Goal: Task Accomplishment & Management: Use online tool/utility

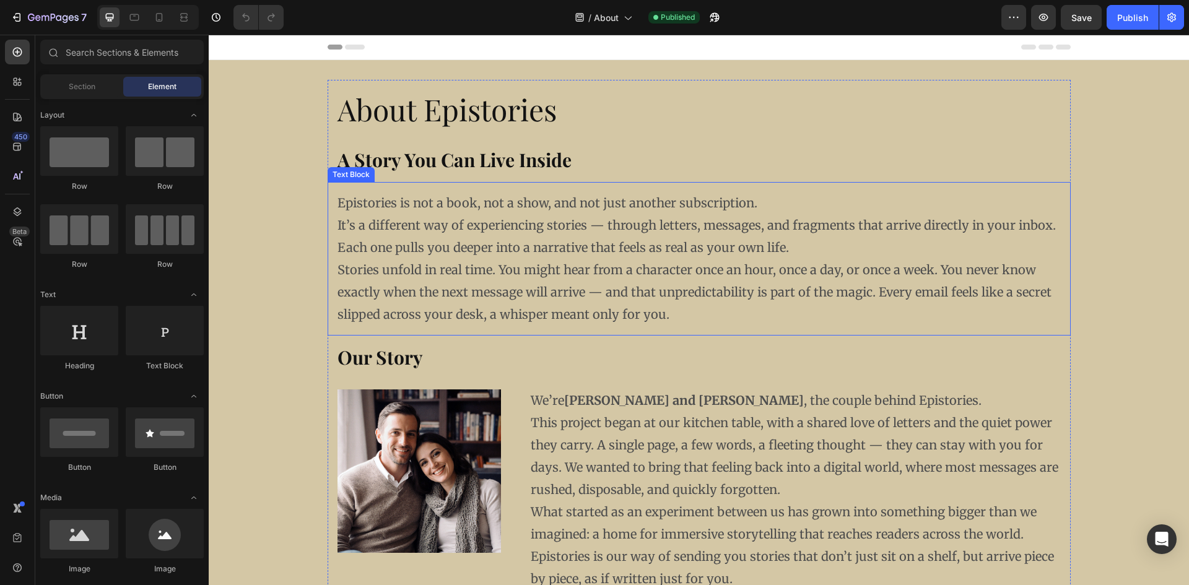
click at [699, 199] on p "Epistories is not a book, not a show, and not just another subscription. It’s a…" at bounding box center [700, 225] width 724 height 67
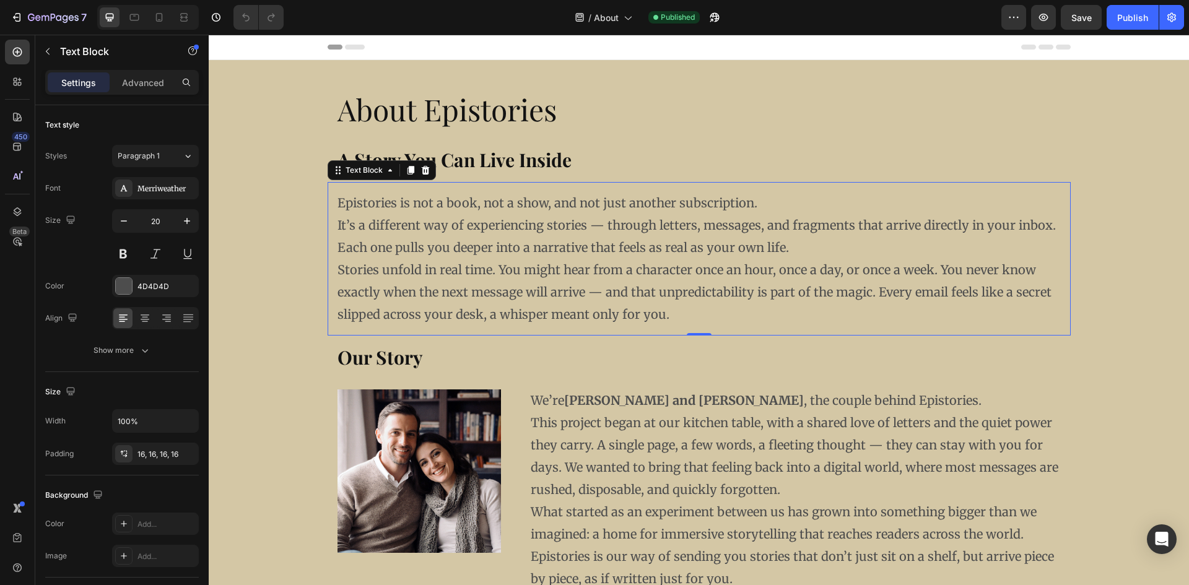
click at [708, 208] on p "Epistories is not a book, not a show, and not just another subscription. It’s a…" at bounding box center [700, 225] width 724 height 67
click at [719, 199] on p "Epistories is not a book, not a show, and not just another story service. It’s …" at bounding box center [700, 225] width 724 height 67
drag, startPoint x: 997, startPoint y: 233, endPoint x: 1007, endPoint y: 230, distance: 9.6
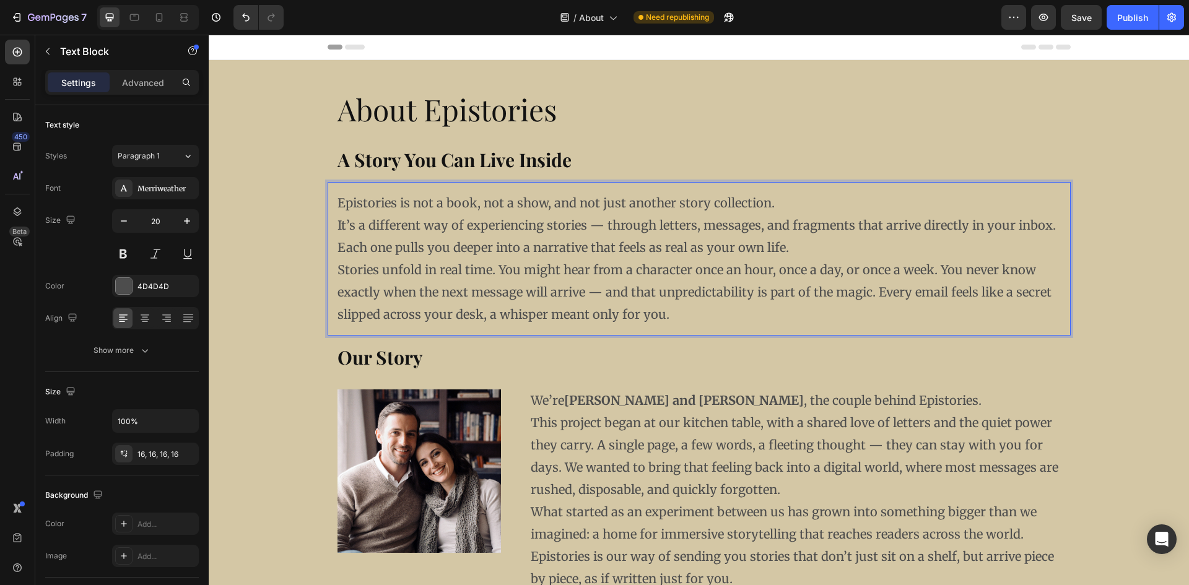
click at [998, 233] on p "Epistories is not a book, not a show, and not just another story collection. It…" at bounding box center [700, 225] width 724 height 67
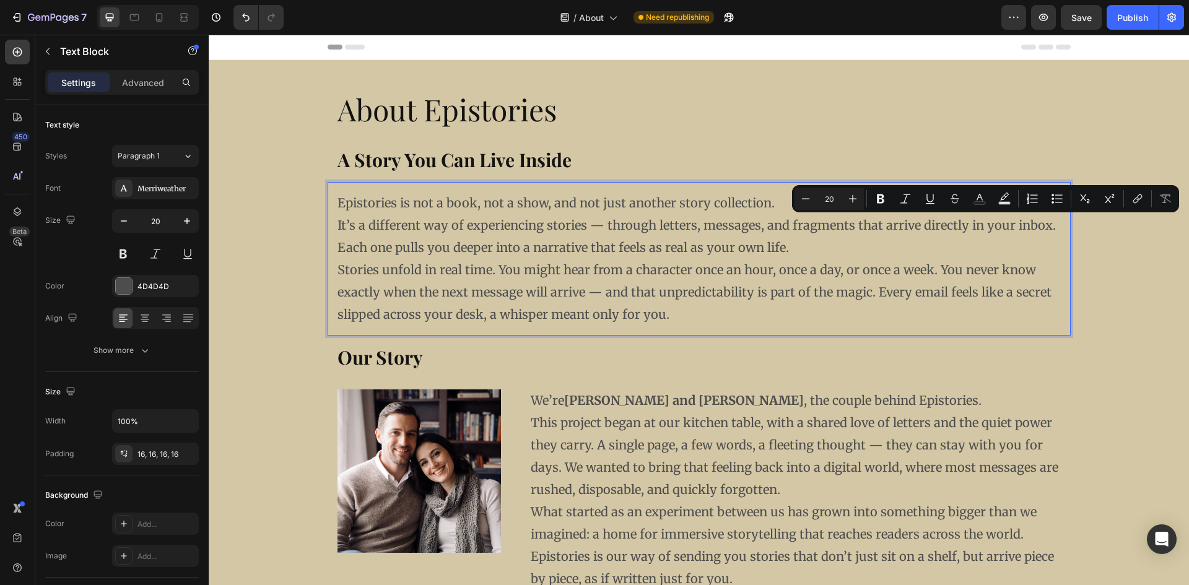
click at [1010, 228] on p "Epistories is not a book, not a show, and not just another story collection. It…" at bounding box center [700, 225] width 724 height 67
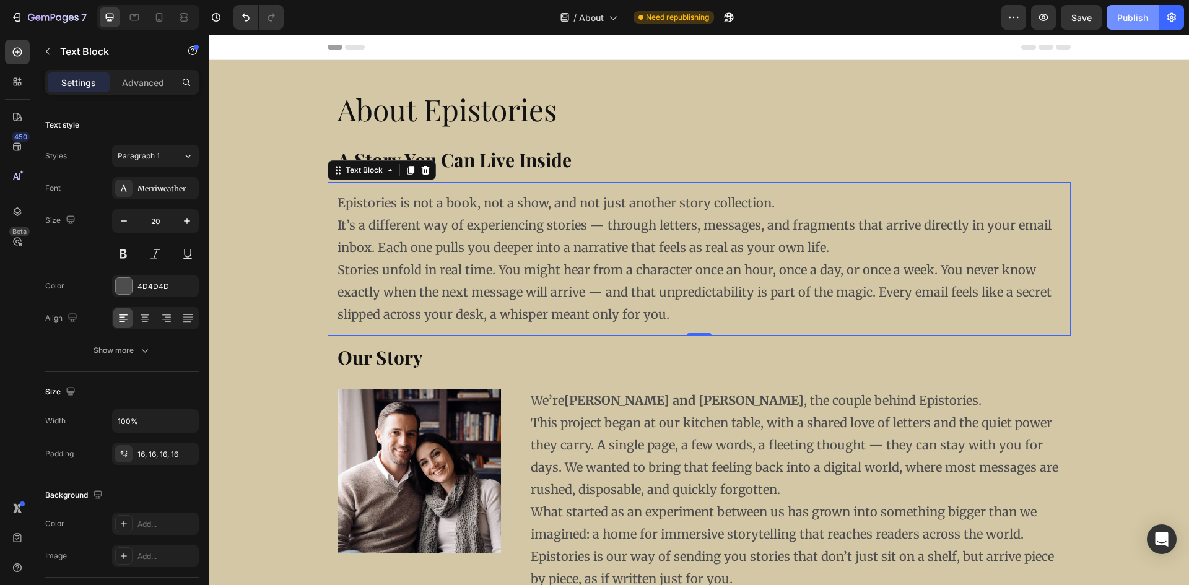
click at [1129, 19] on div "Publish" at bounding box center [1133, 17] width 31 height 13
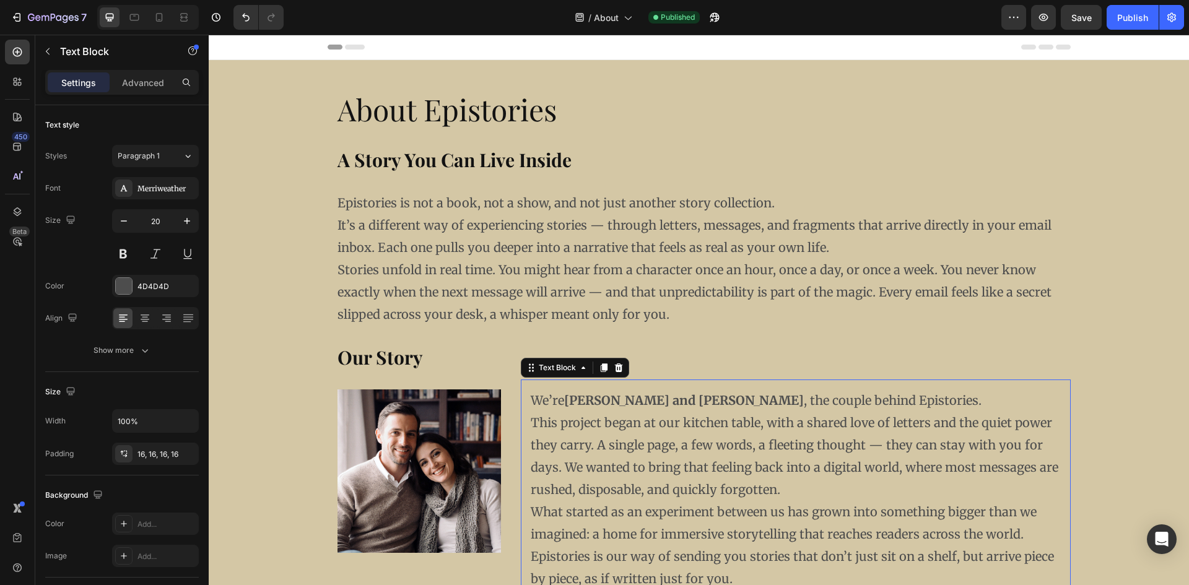
click at [603, 426] on p "This project began at our kitchen table, with a shared love of letters and the …" at bounding box center [796, 456] width 530 height 89
click at [157, 455] on div "16, 16, 16, 16" at bounding box center [156, 454] width 36 height 11
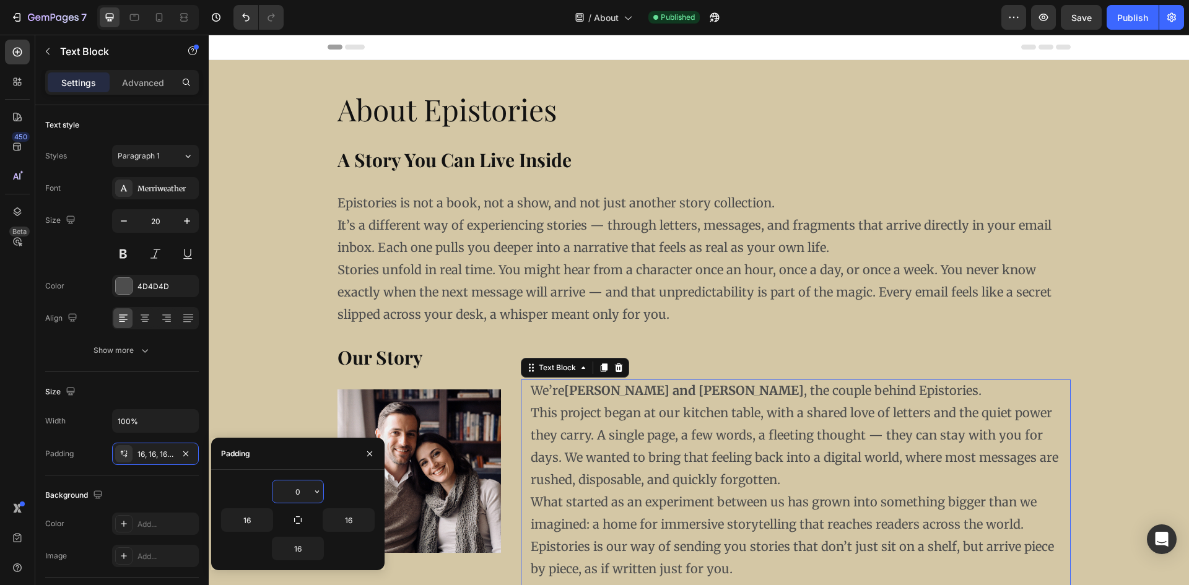
drag, startPoint x: 285, startPoint y: 493, endPoint x: 310, endPoint y: 492, distance: 24.8
click at [310, 492] on input "0" at bounding box center [298, 492] width 51 height 22
type input "8"
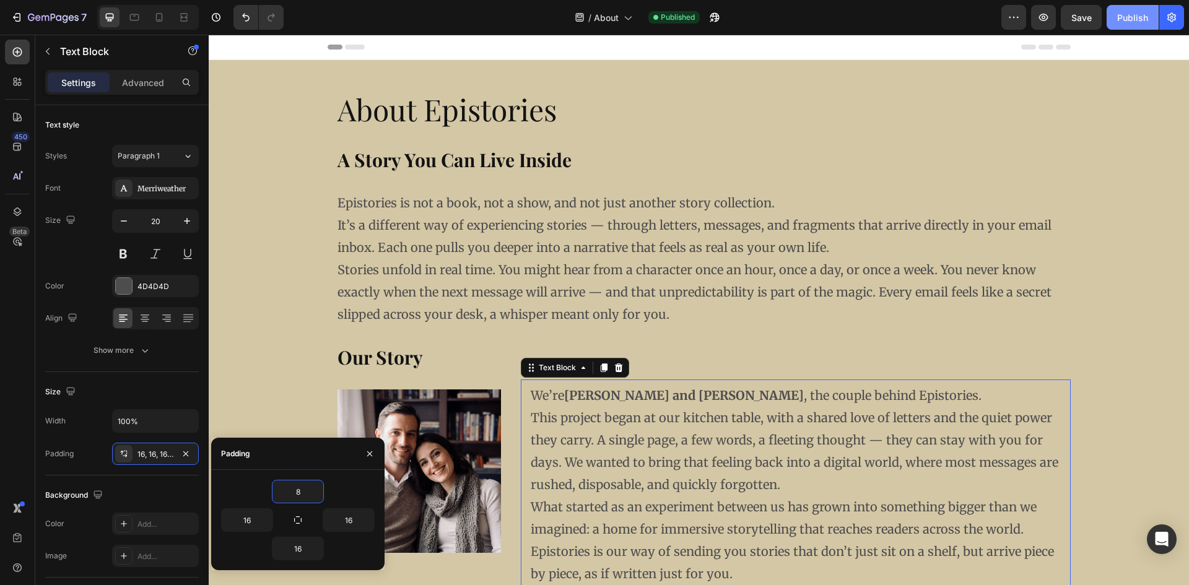
click at [1124, 14] on div "Publish" at bounding box center [1133, 17] width 31 height 13
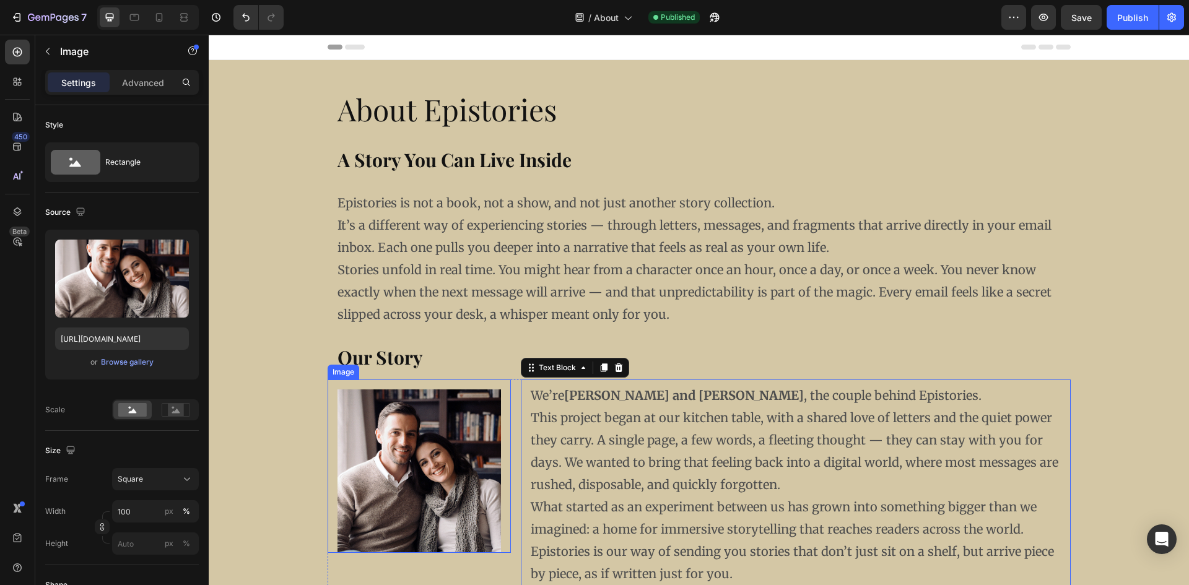
click at [450, 467] on img at bounding box center [420, 472] width 164 height 164
click at [548, 413] on p "This project began at our kitchen table, with a shared love of letters and the …" at bounding box center [796, 451] width 530 height 89
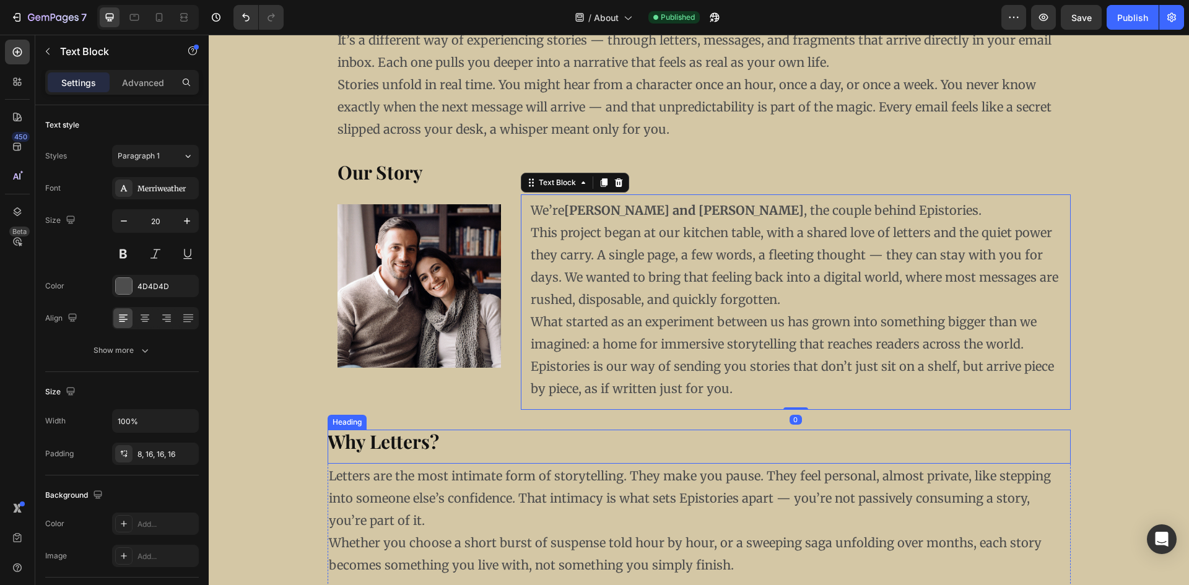
scroll to position [186, 0]
click at [504, 387] on div "Image" at bounding box center [419, 302] width 183 height 216
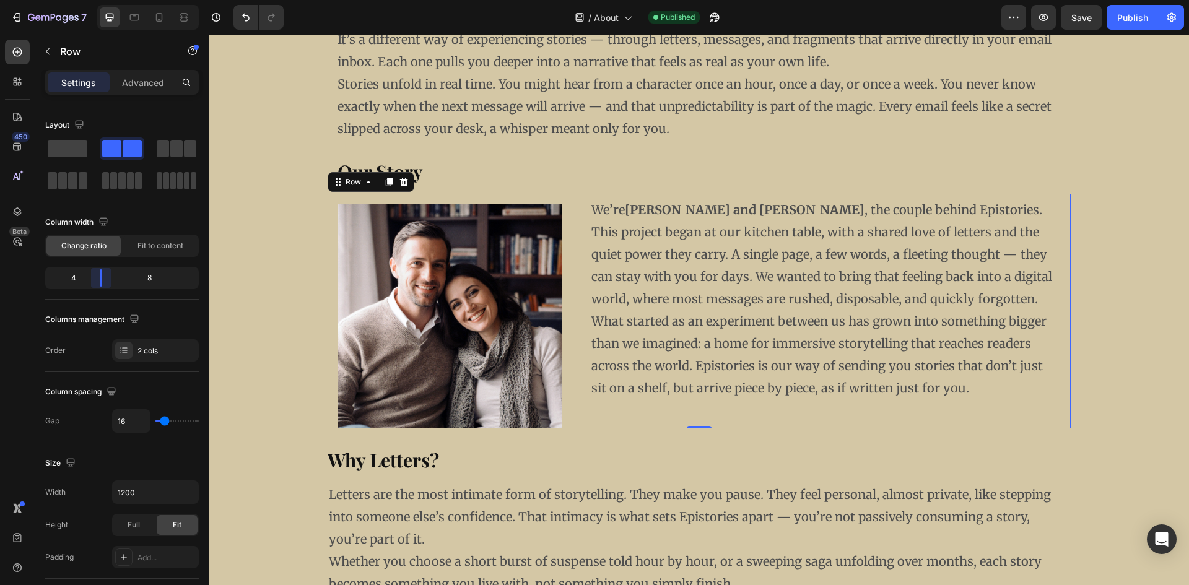
click at [97, 0] on body "7 Version history / About Published Preview Save Publish 450 Beta Sections(18) …" at bounding box center [594, 0] width 1189 height 0
click at [1150, 15] on button "Publish" at bounding box center [1133, 17] width 52 height 25
click at [390, 228] on img at bounding box center [450, 316] width 225 height 225
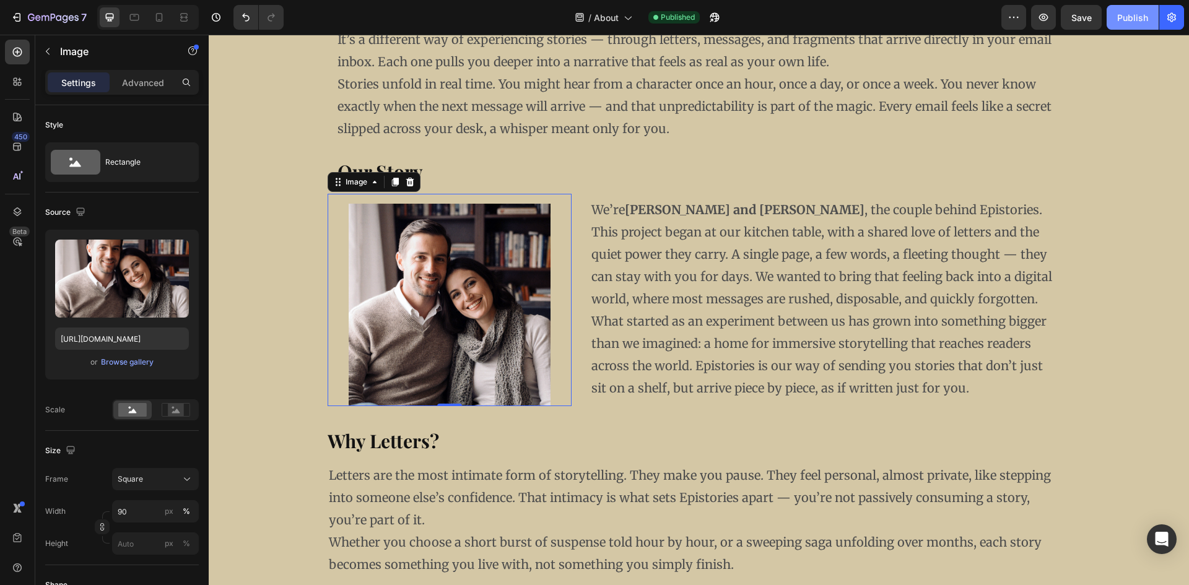
click at [1127, 14] on div "Publish" at bounding box center [1133, 17] width 31 height 13
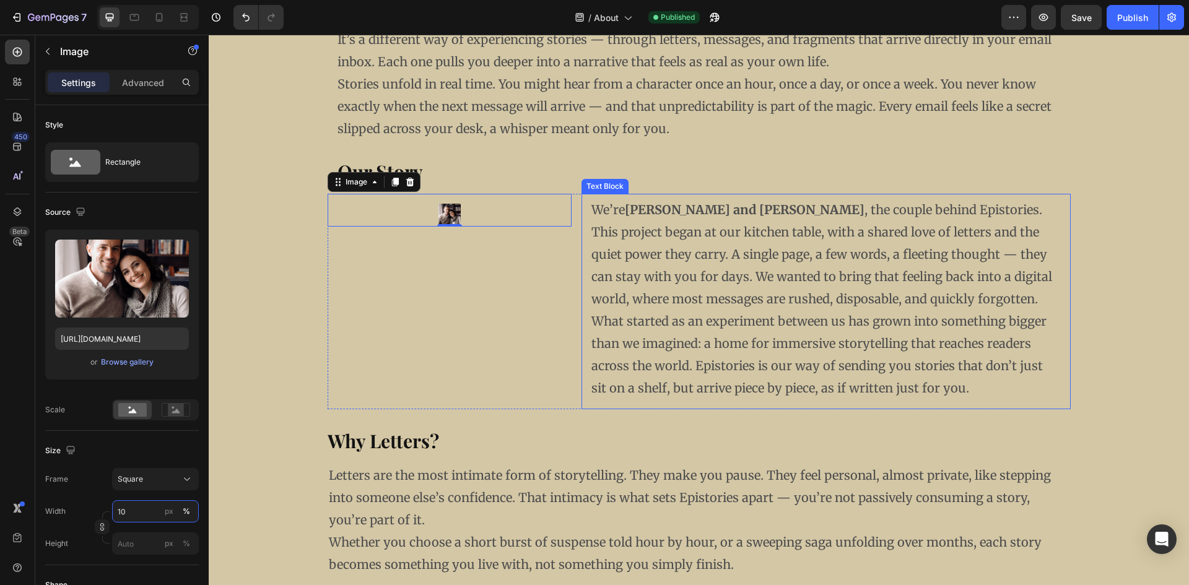
type input "100"
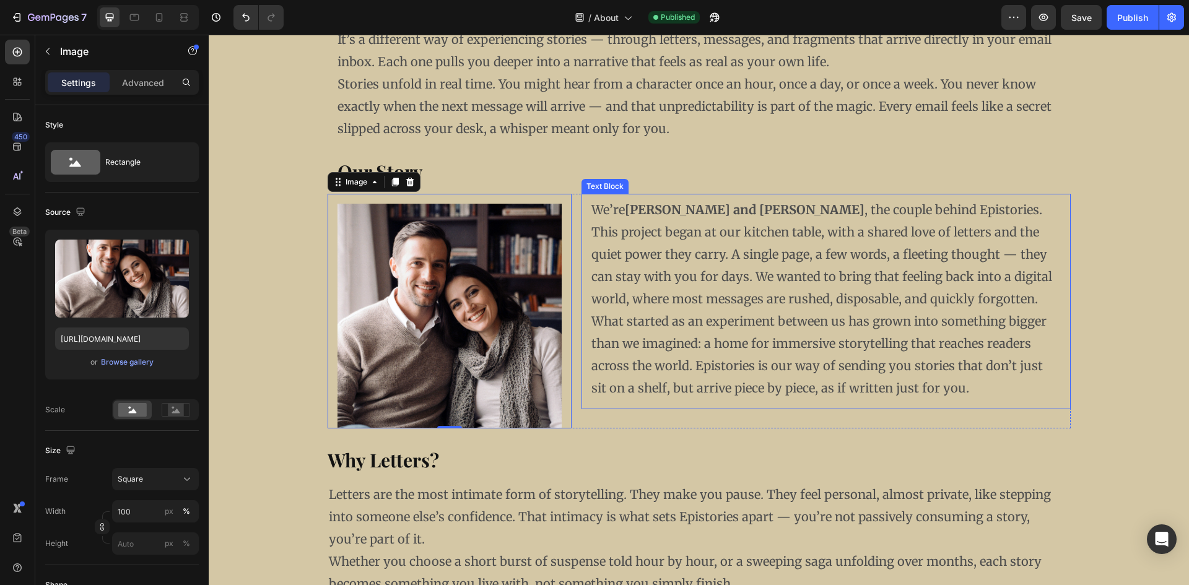
click at [585, 322] on div "We’re [PERSON_NAME] and [PERSON_NAME] , the couple behind Epistories. This proj…" at bounding box center [826, 302] width 489 height 216
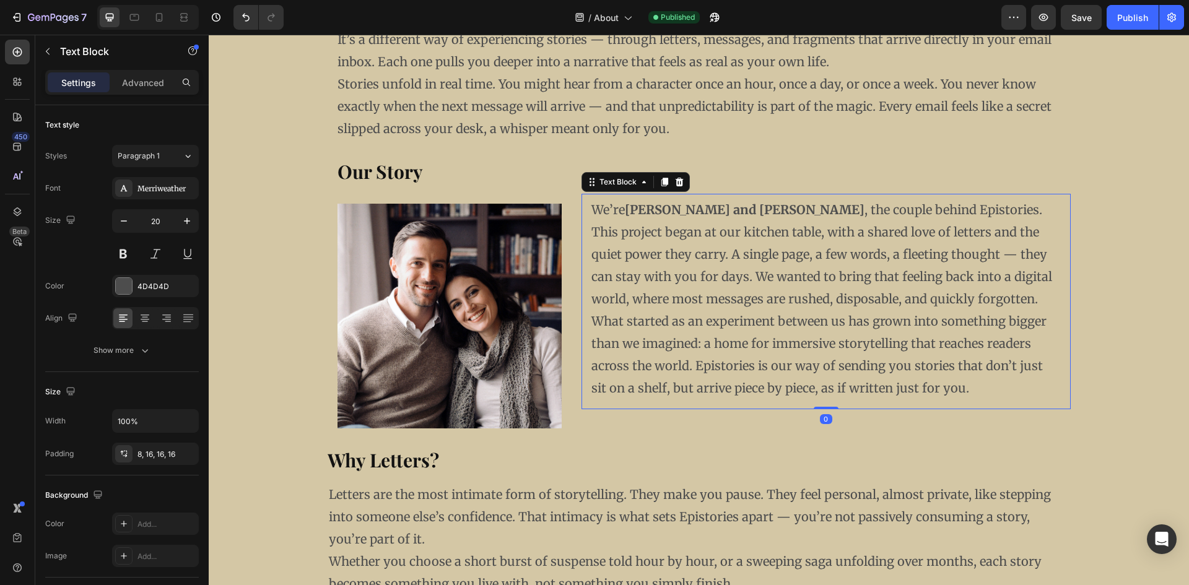
click at [592, 322] on p "What started as an experiment between us has grown into something bigger than w…" at bounding box center [826, 354] width 469 height 89
click at [592, 318] on p "What started as an experiment between us has grown into something bigger than w…" at bounding box center [826, 354] width 469 height 89
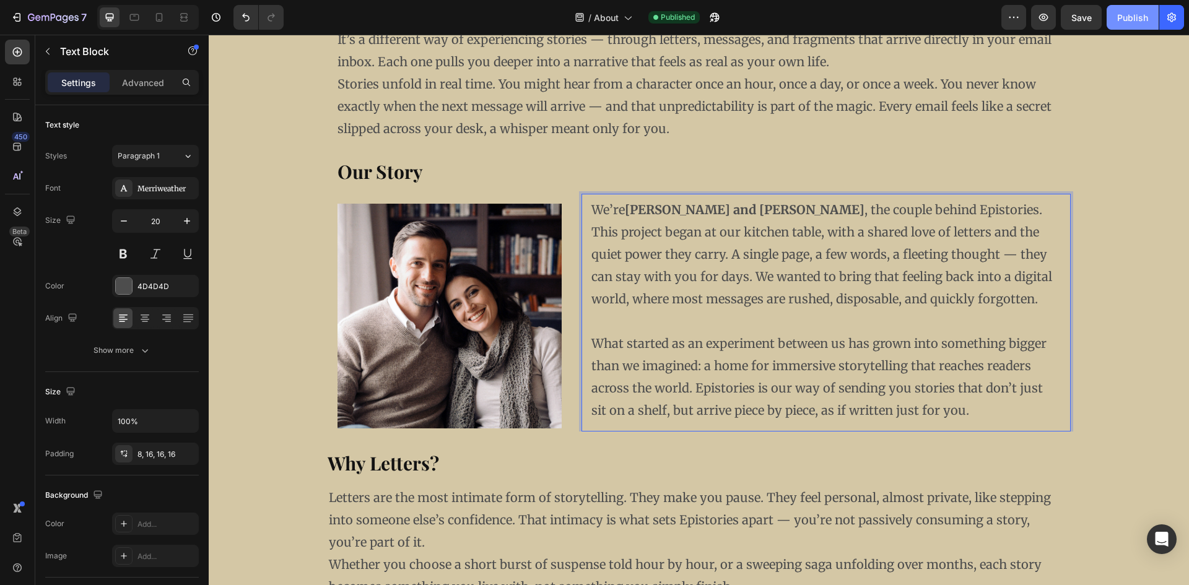
click at [1147, 17] on div "Publish" at bounding box center [1133, 17] width 31 height 13
click at [375, 470] on strong "Why Letters?" at bounding box center [384, 463] width 112 height 25
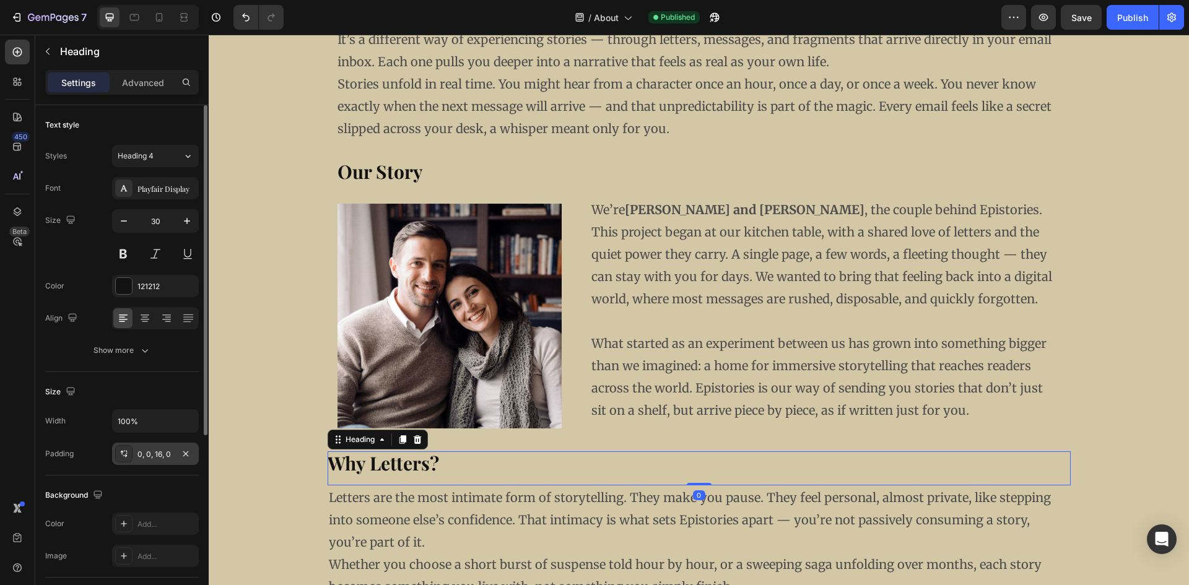
click at [157, 455] on div "0, 0, 16, 0" at bounding box center [156, 454] width 36 height 11
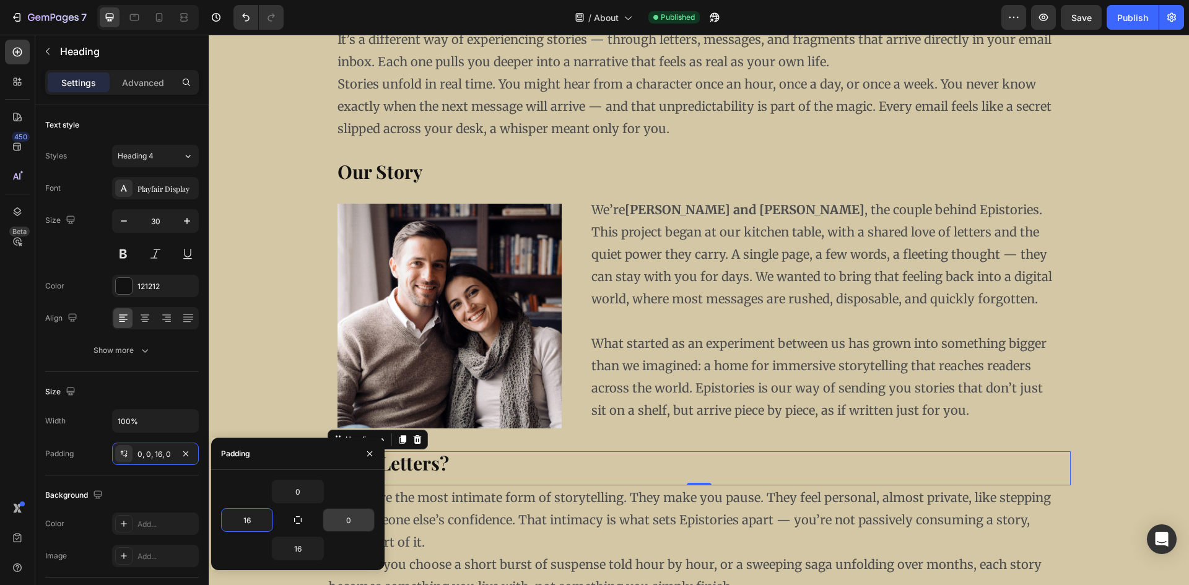
type input "16"
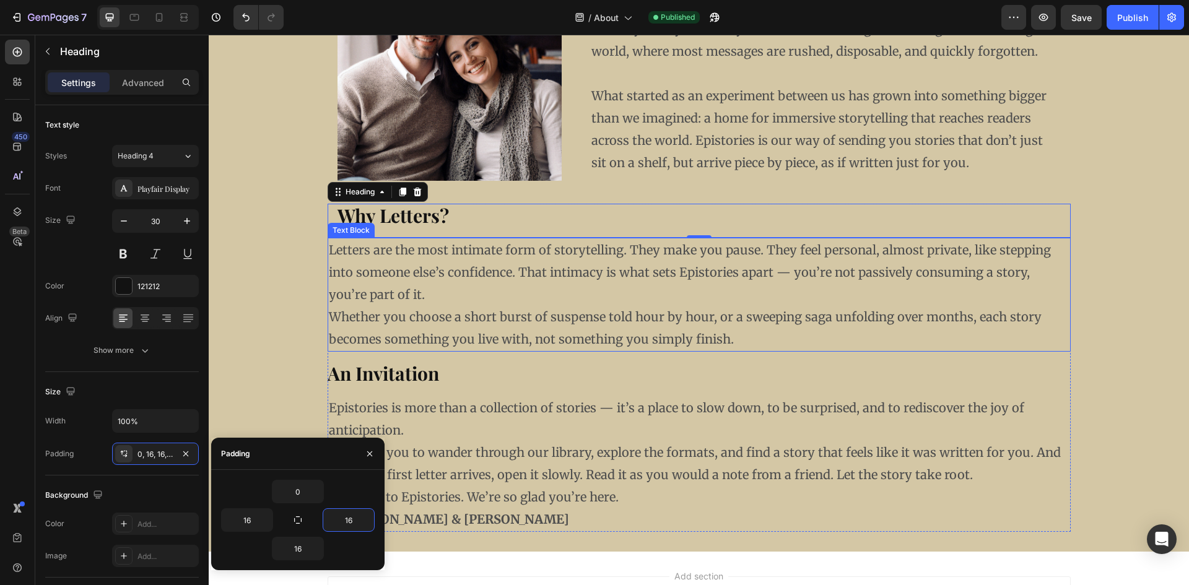
click at [420, 280] on p "Letters are the most intimate form of storytelling. They make you pause. They f…" at bounding box center [699, 272] width 741 height 67
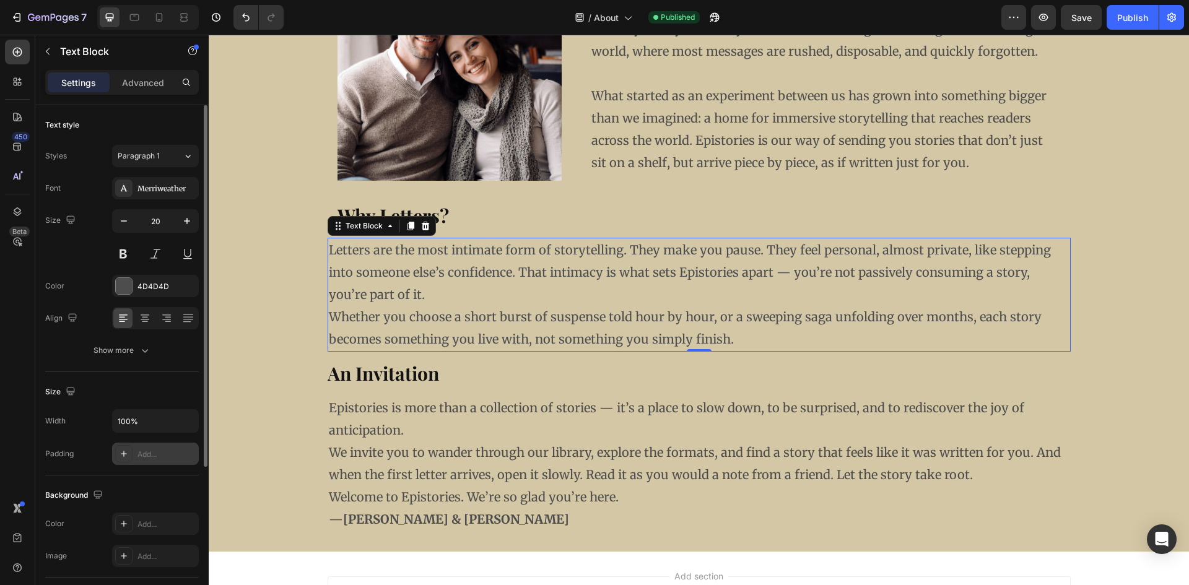
click at [125, 457] on icon at bounding box center [124, 454] width 10 height 10
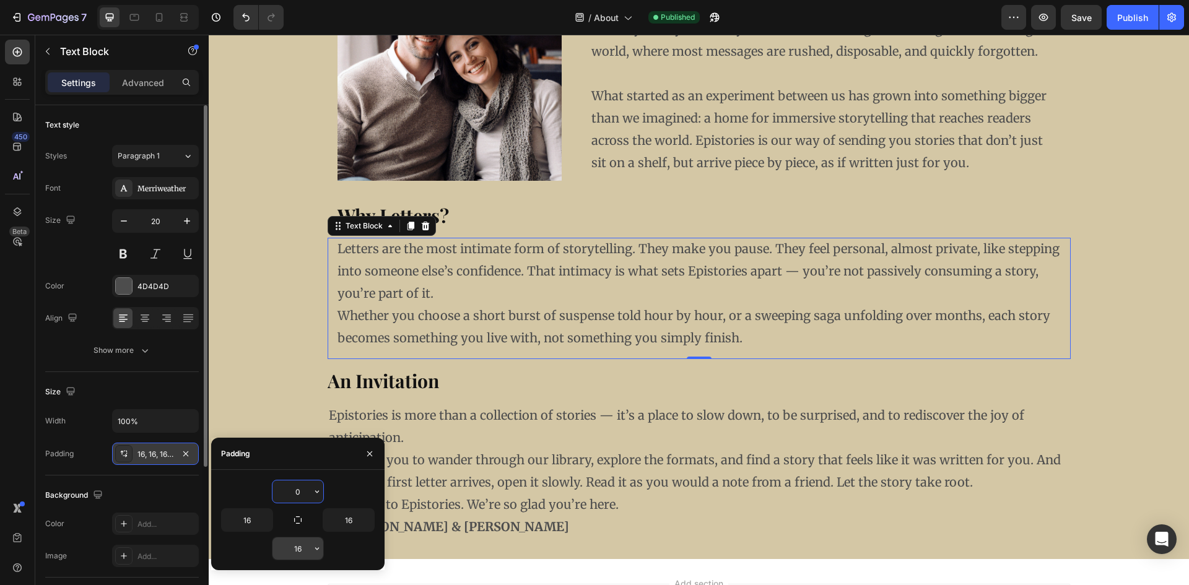
type input "0"
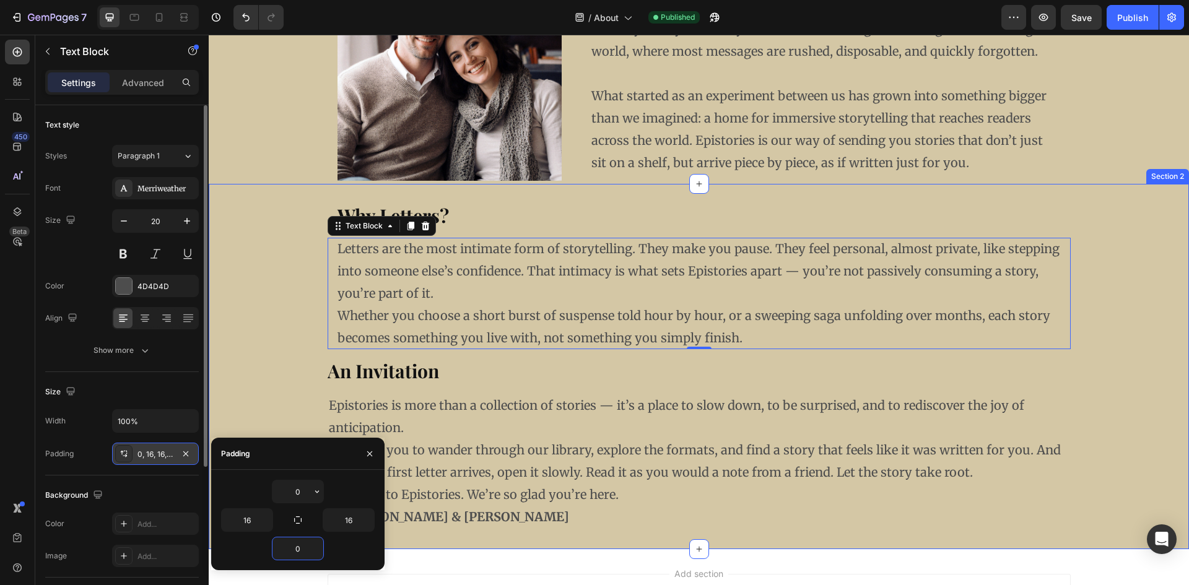
type input "0"
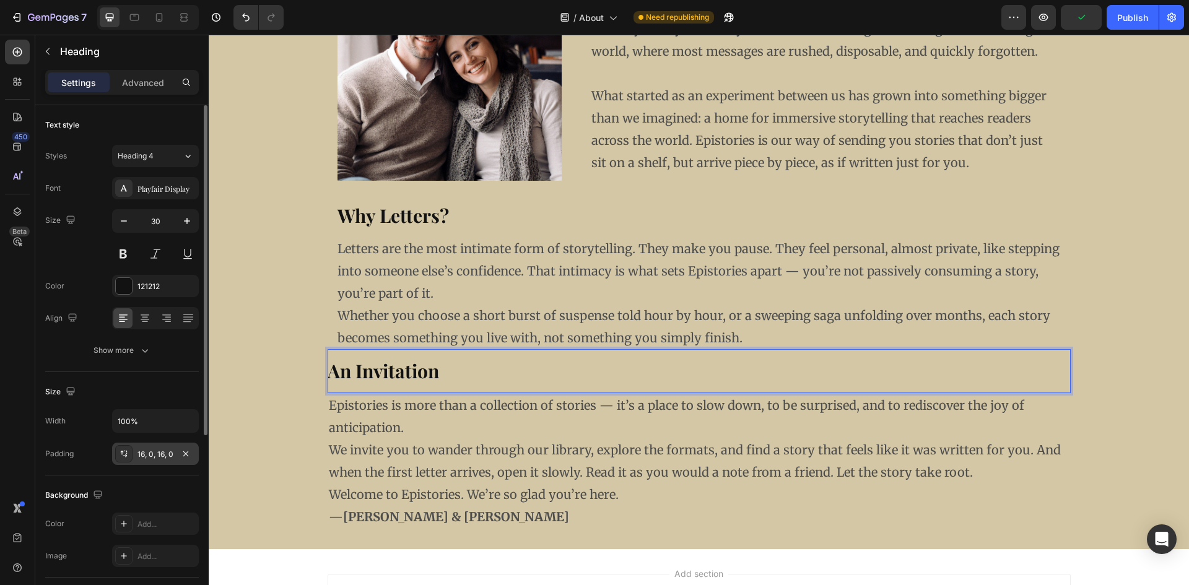
click at [126, 453] on icon at bounding box center [124, 454] width 10 height 10
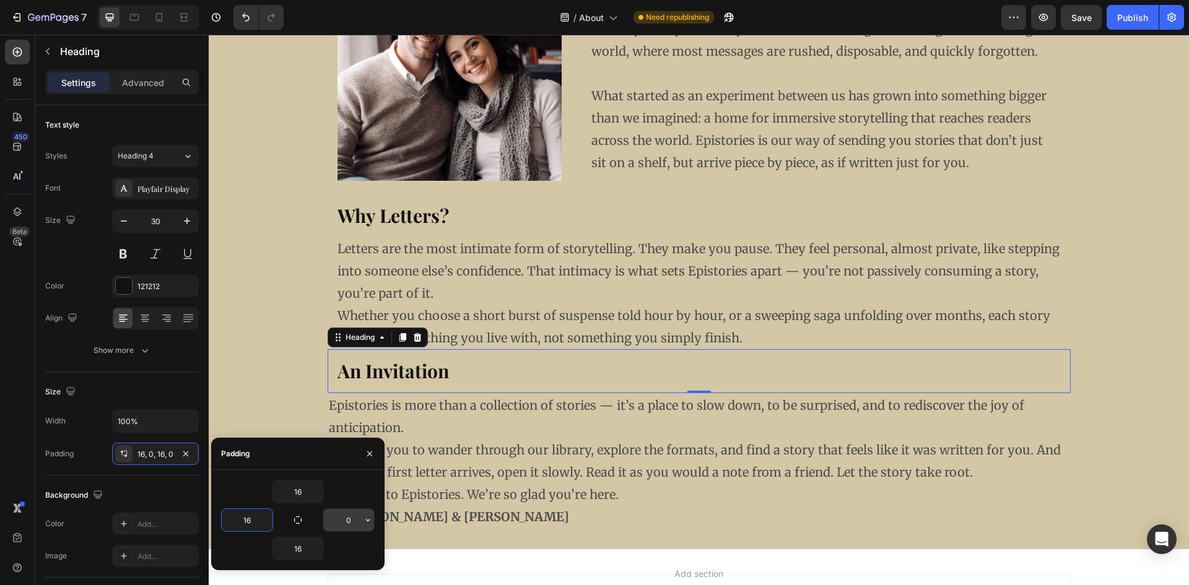
type input "16"
click at [492, 460] on p "We invite you to wander through our library, explore the formats, and find a st…" at bounding box center [699, 461] width 741 height 45
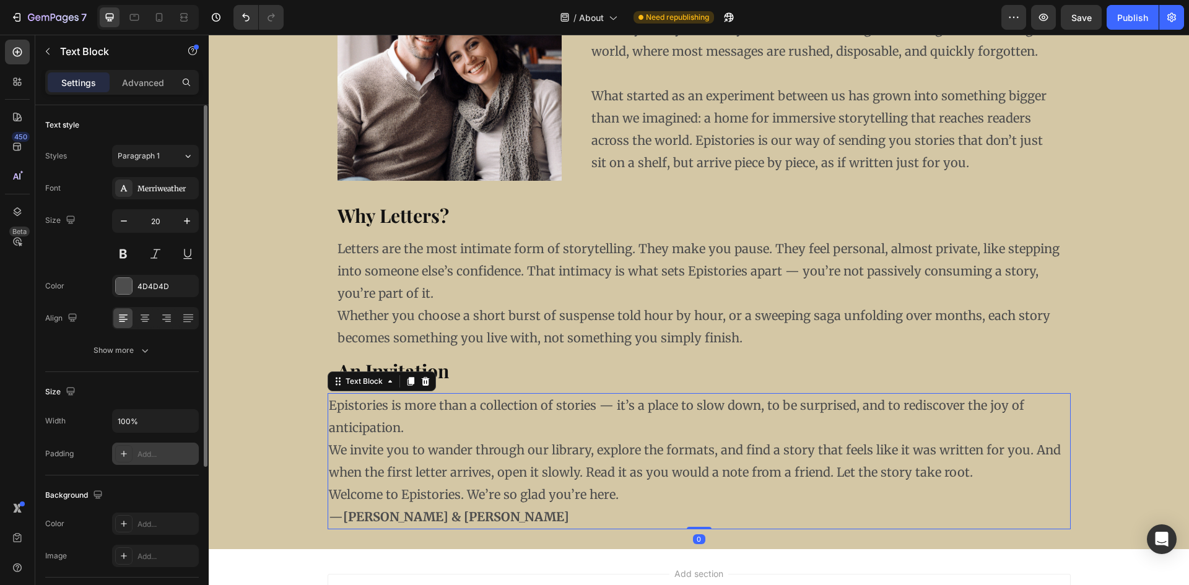
click at [123, 456] on icon at bounding box center [124, 454] width 10 height 10
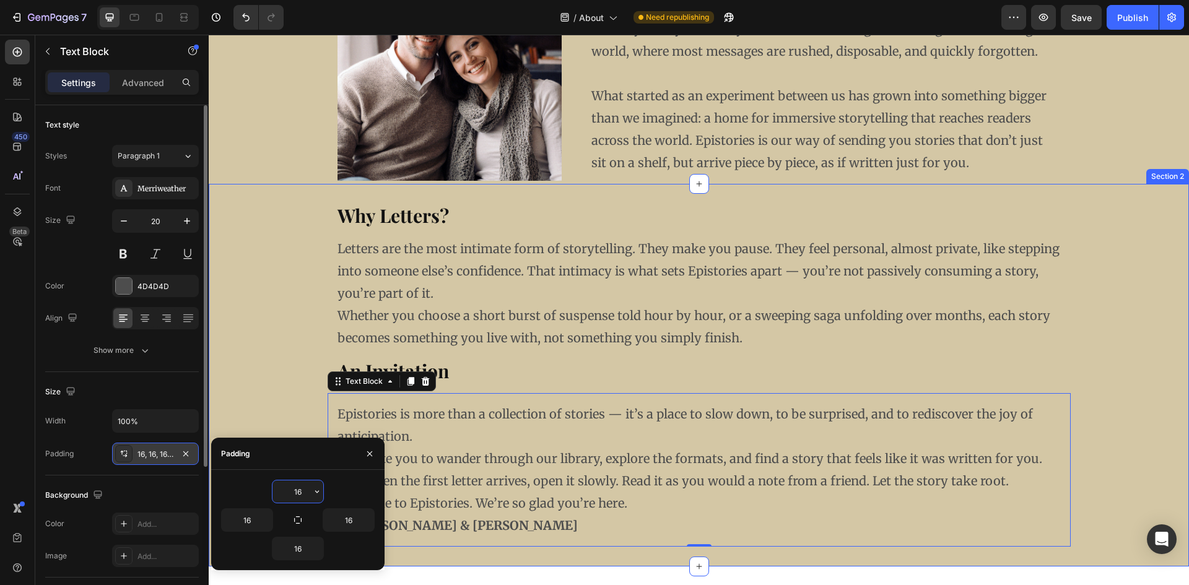
click at [252, 354] on div "Why Letters? Heading Letters are the most intimate form of storytelling. They m…" at bounding box center [699, 375] width 961 height 343
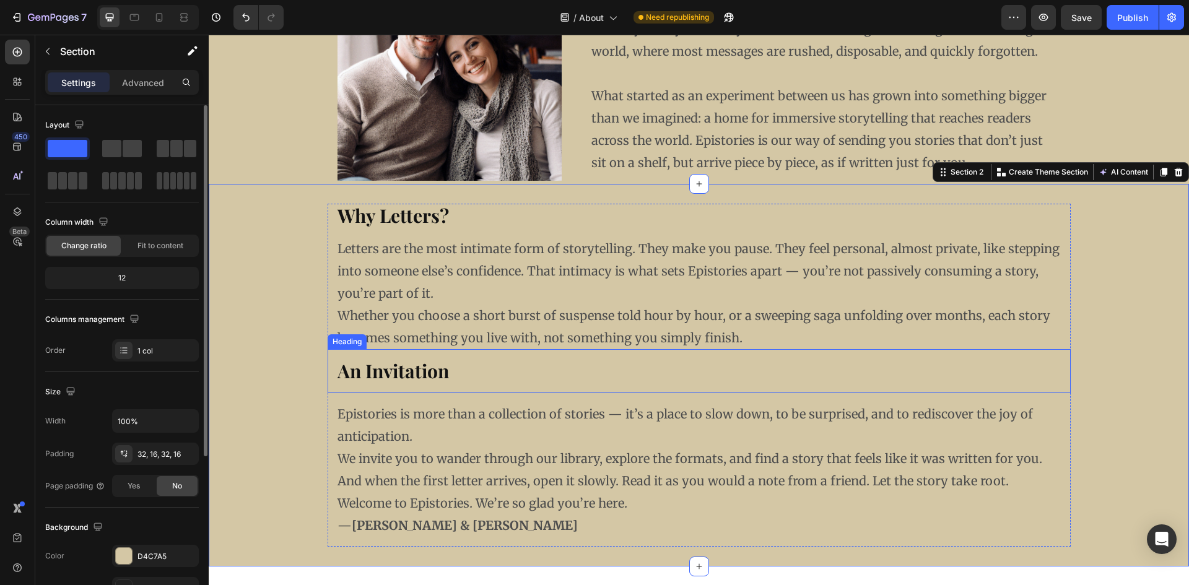
click at [414, 375] on strong "An Invitation" at bounding box center [394, 371] width 112 height 25
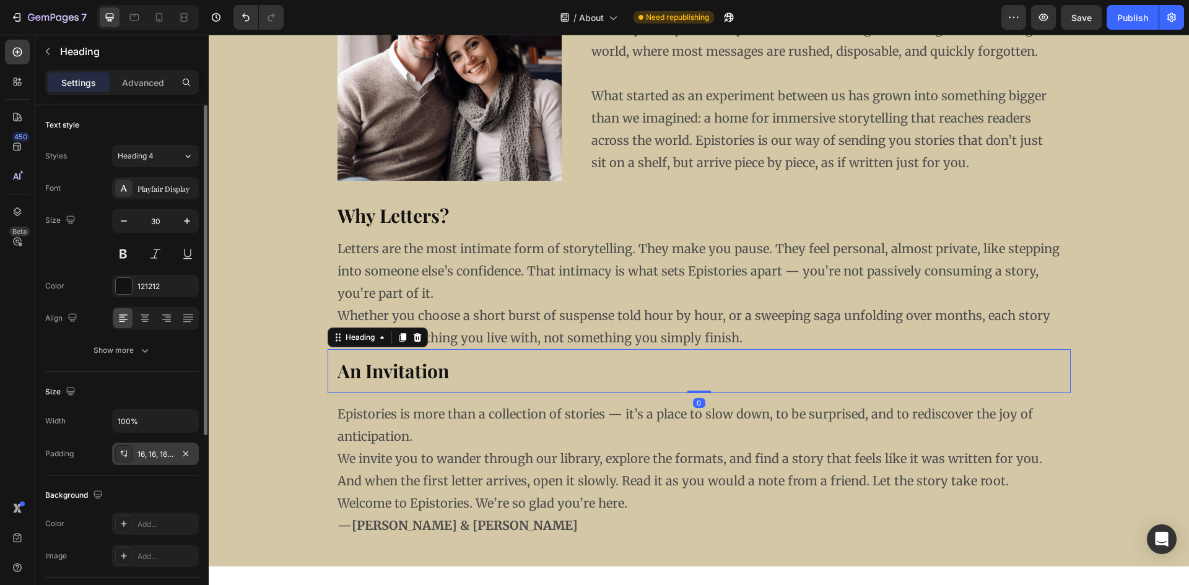
click at [123, 459] on div at bounding box center [123, 453] width 17 height 17
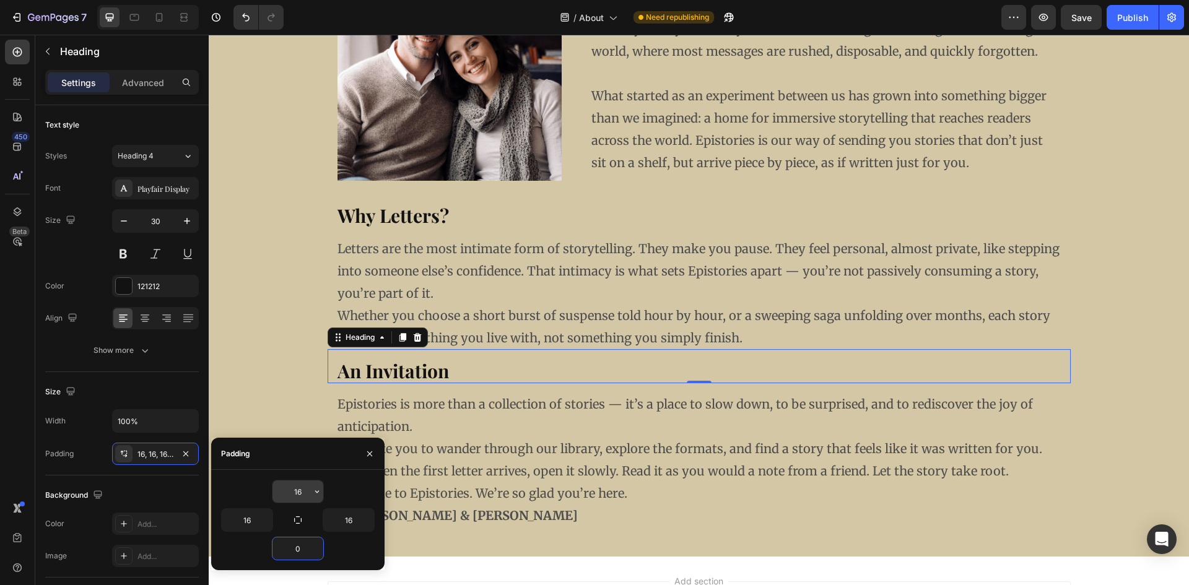
type input "0"
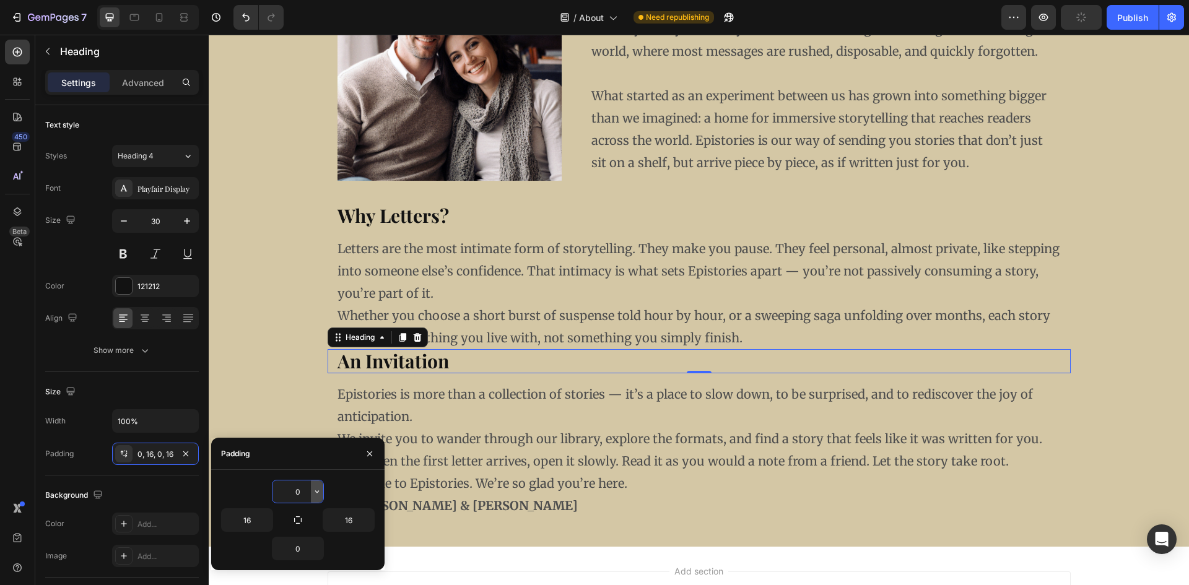
drag, startPoint x: 292, startPoint y: 497, endPoint x: 312, endPoint y: 497, distance: 20.4
click at [310, 497] on input "0" at bounding box center [298, 492] width 51 height 22
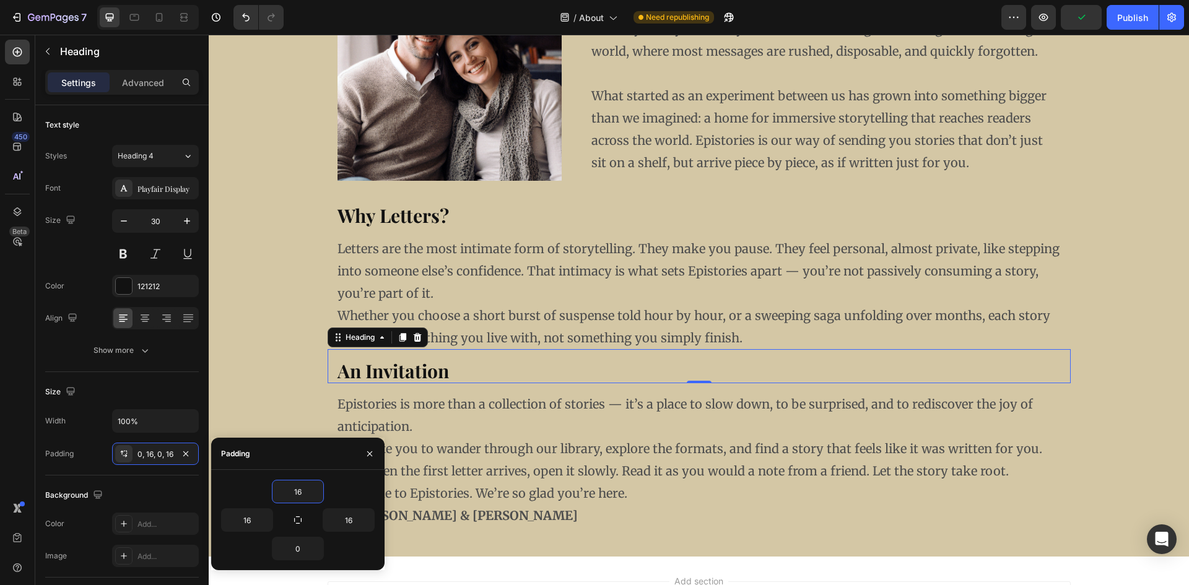
type input "16"
click at [253, 292] on div "Why Letters? Heading Letters are the most intimate form of storytelling. They m…" at bounding box center [699, 370] width 961 height 333
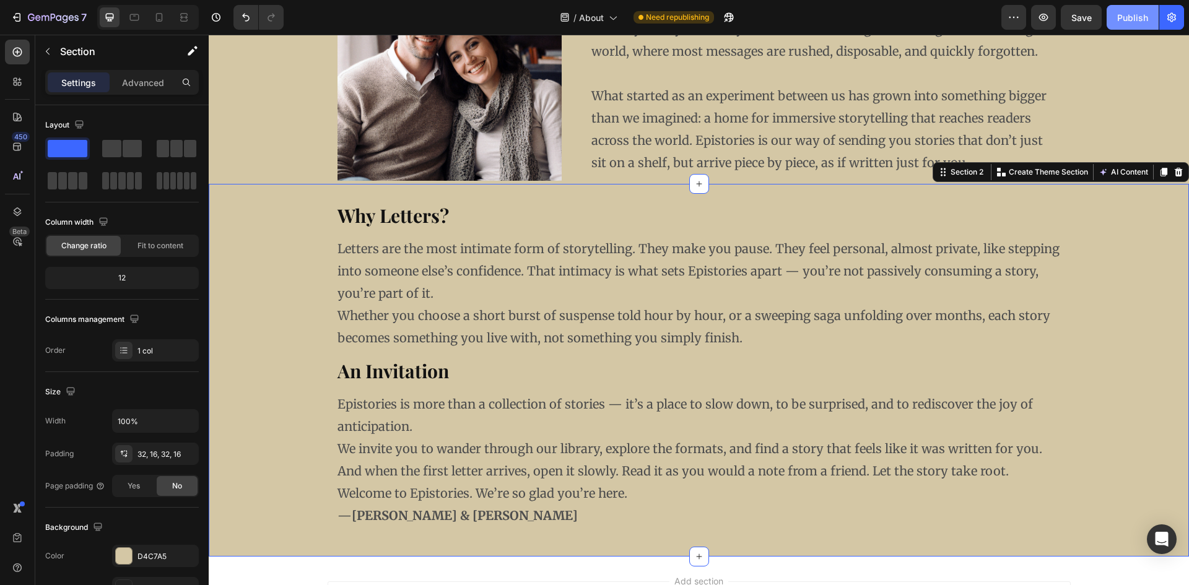
click at [1138, 24] on div "Publish" at bounding box center [1133, 17] width 31 height 13
click at [183, 23] on icon at bounding box center [184, 17] width 12 height 12
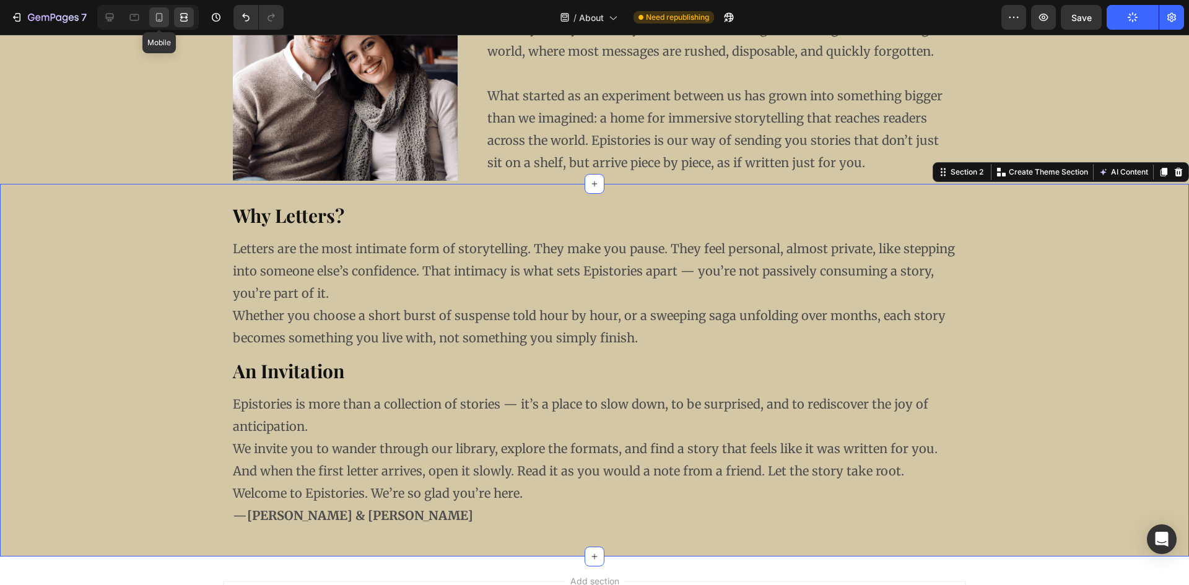
click at [154, 21] on icon at bounding box center [159, 17] width 12 height 12
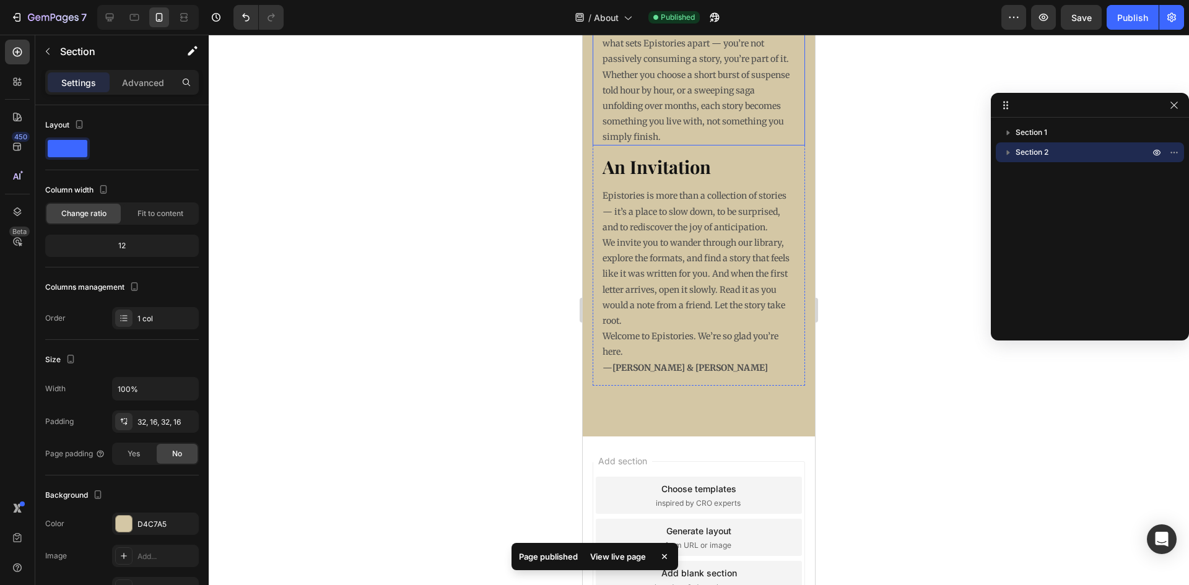
scroll to position [1178, 0]
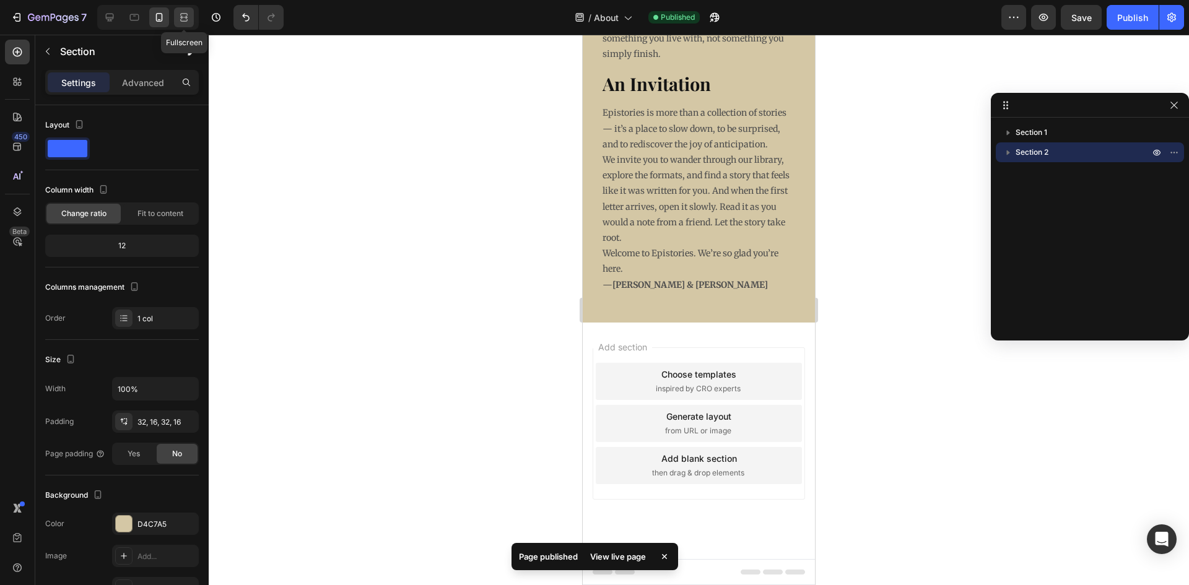
click at [184, 19] on icon at bounding box center [184, 17] width 12 height 12
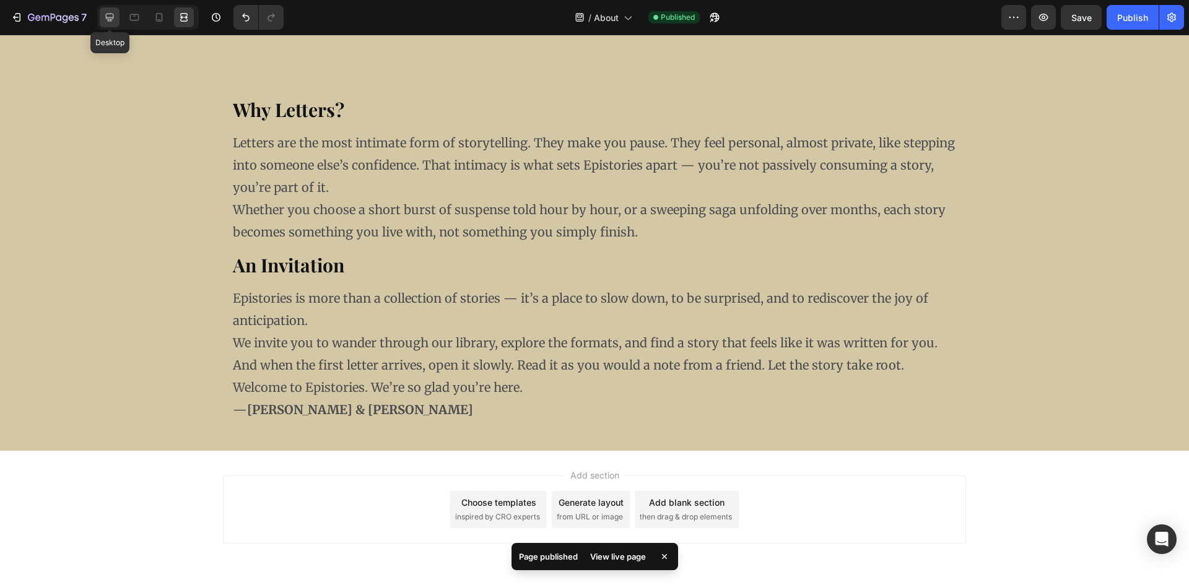
click at [112, 22] on icon at bounding box center [109, 17] width 12 height 12
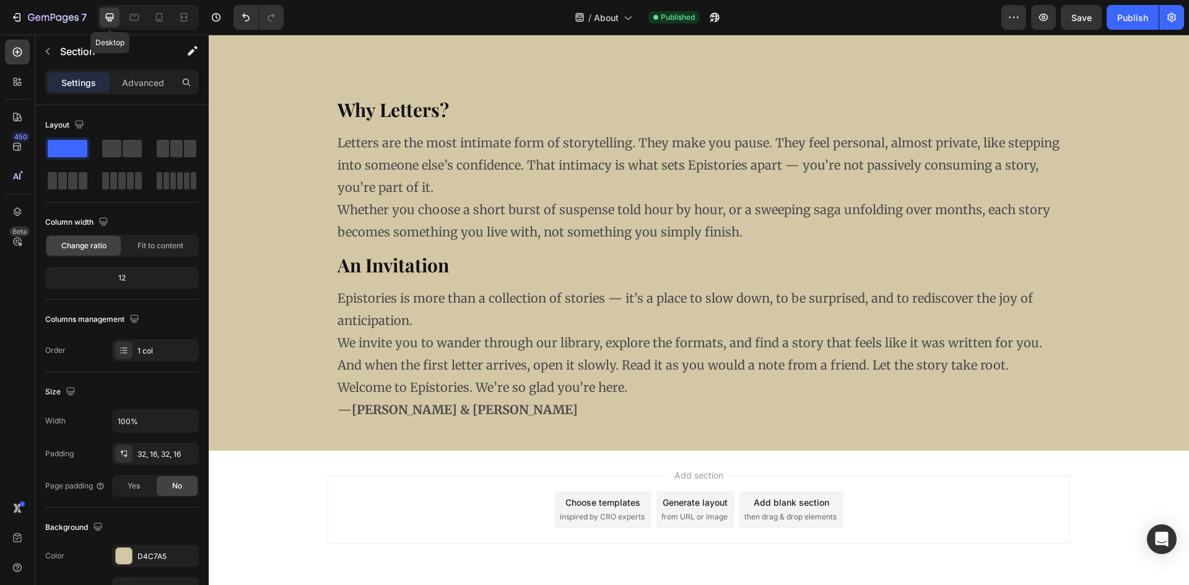
scroll to position [584, 0]
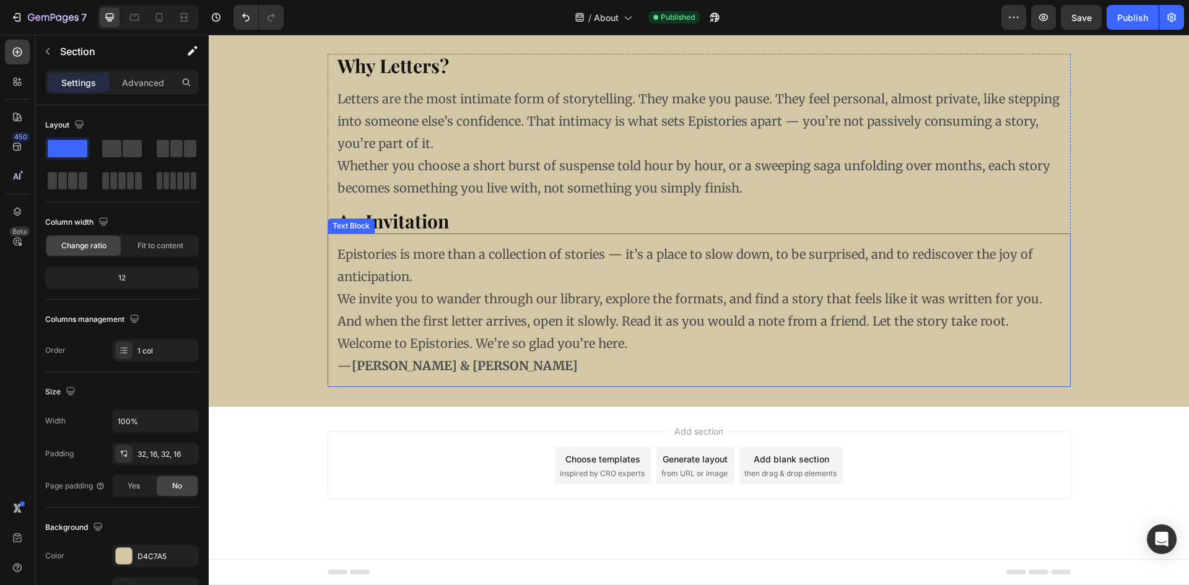
click at [983, 259] on p "Epistories is more than a collection of stories — it’s a place to slow down, to…" at bounding box center [700, 265] width 724 height 45
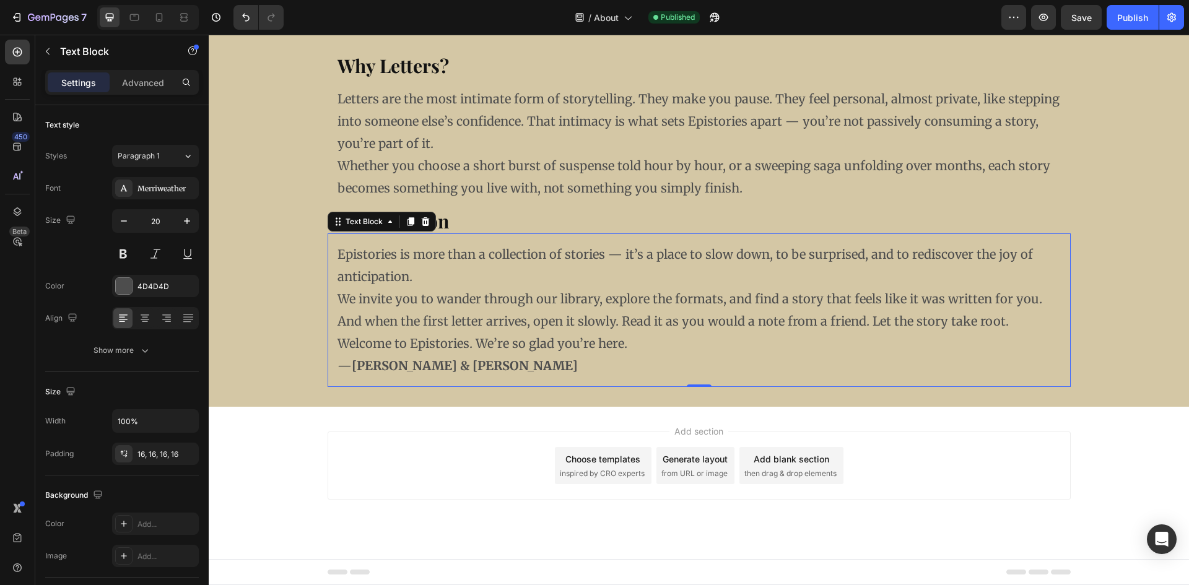
click at [708, 308] on p "We invite you to wander through our library, explore the formats, and find a st…" at bounding box center [700, 310] width 724 height 45
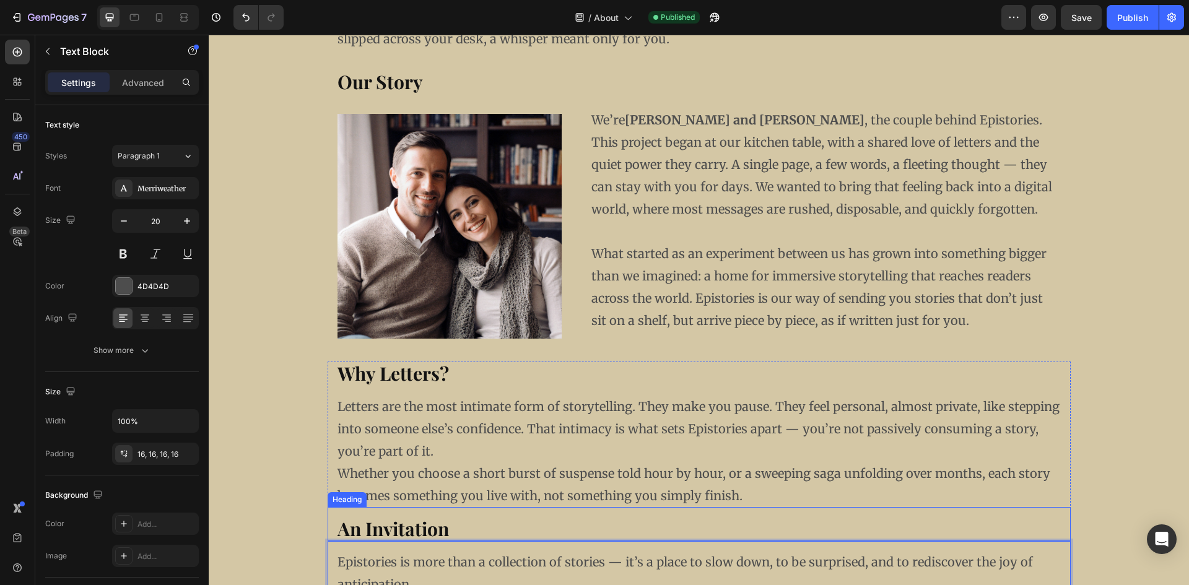
scroll to position [274, 0]
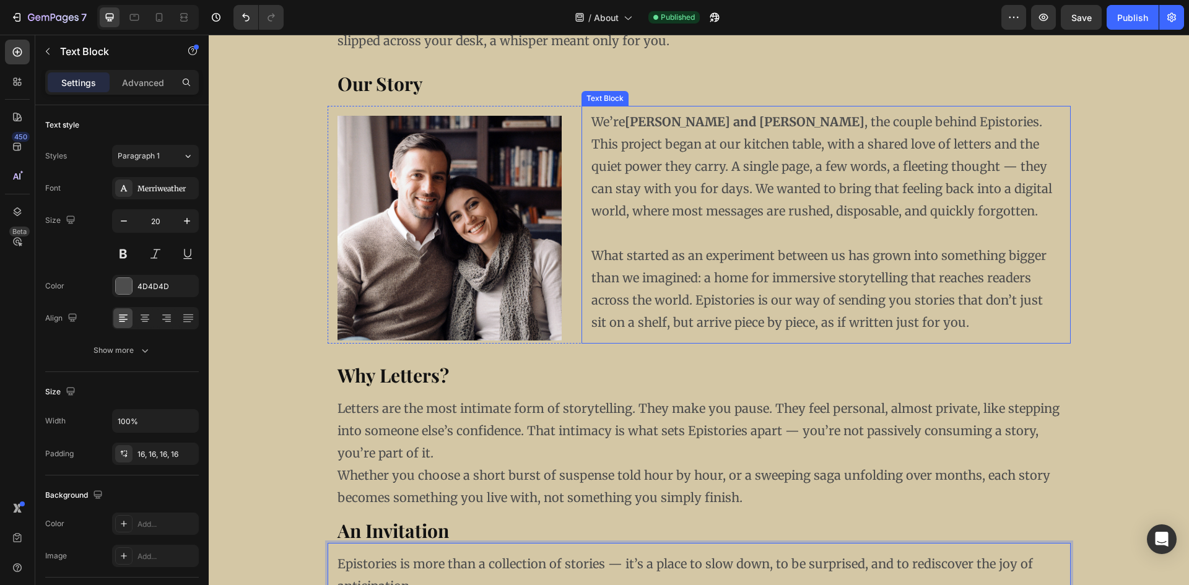
click at [979, 276] on p "What started as an experiment between us has grown into something bigger than w…" at bounding box center [826, 289] width 469 height 89
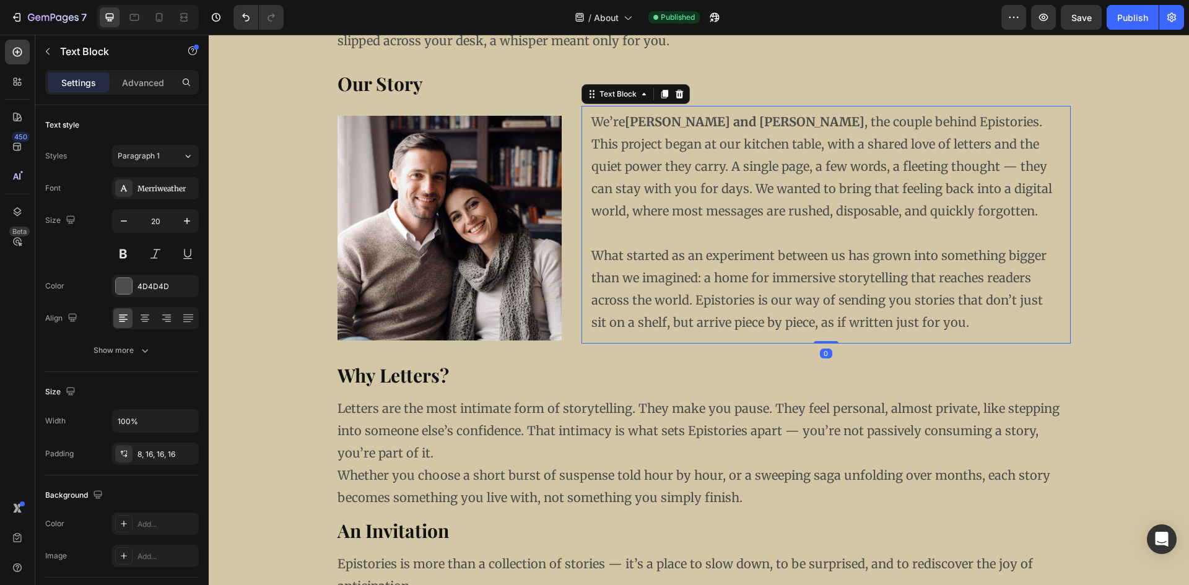
click at [974, 282] on p "What started as an experiment between us has grown into something bigger than w…" at bounding box center [826, 289] width 469 height 89
click at [981, 281] on p "What started as an experiment between us has grown into something bigger than w…" at bounding box center [826, 289] width 469 height 89
click at [1118, 16] on div "Publish" at bounding box center [1133, 17] width 31 height 13
click at [400, 531] on strong "An Invitation" at bounding box center [394, 531] width 112 height 25
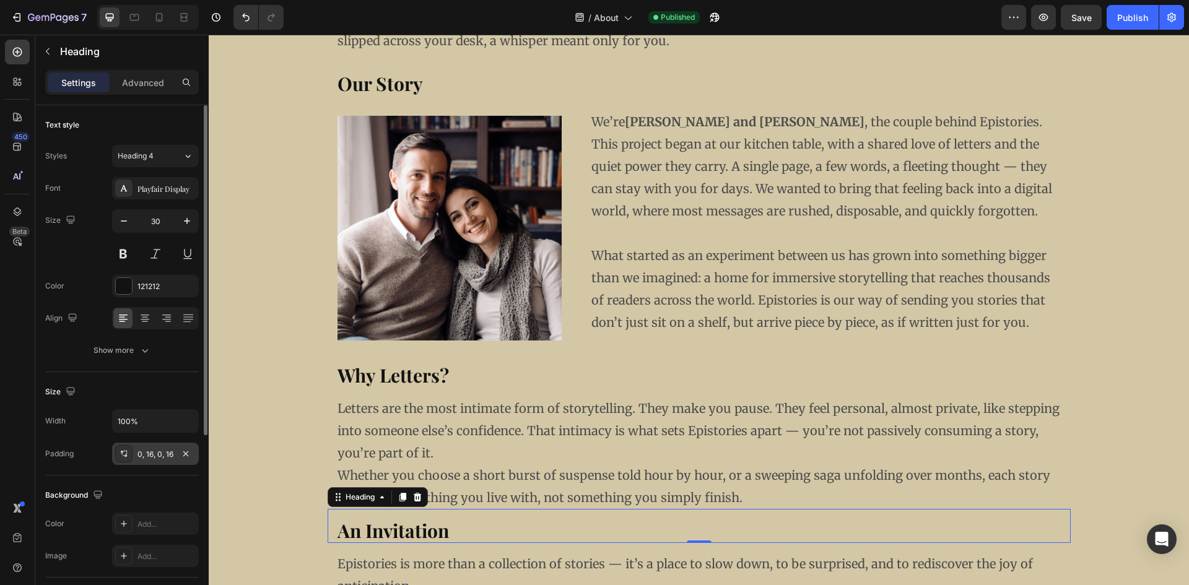
click at [121, 457] on icon at bounding box center [124, 454] width 10 height 10
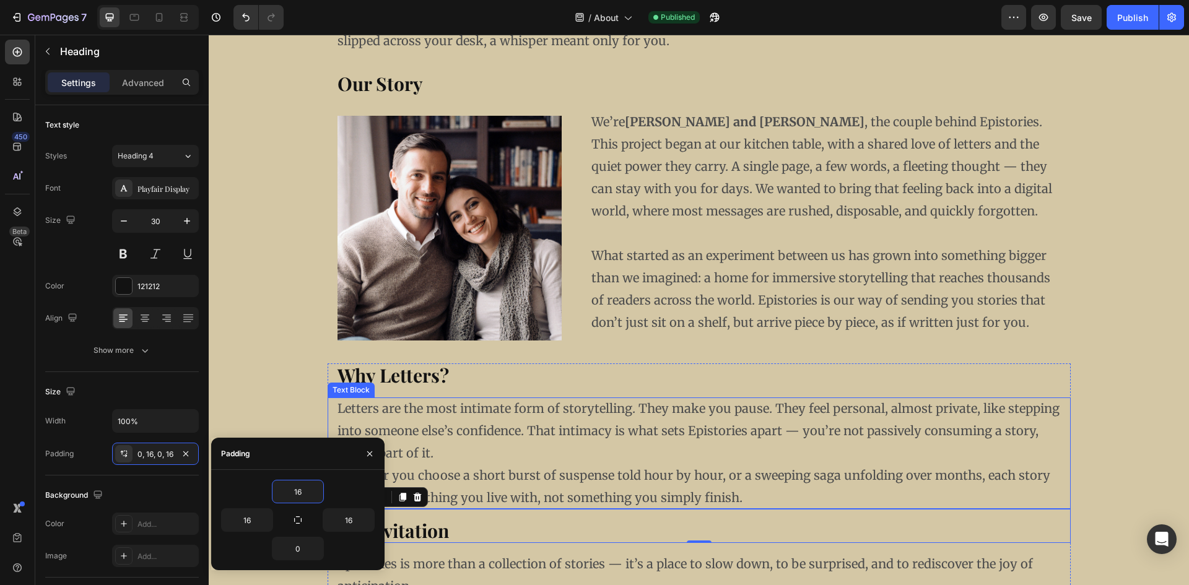
type input "16"
click at [585, 425] on p "Letters are the most intimate form of storytelling. They make you pause. They f…" at bounding box center [700, 431] width 724 height 67
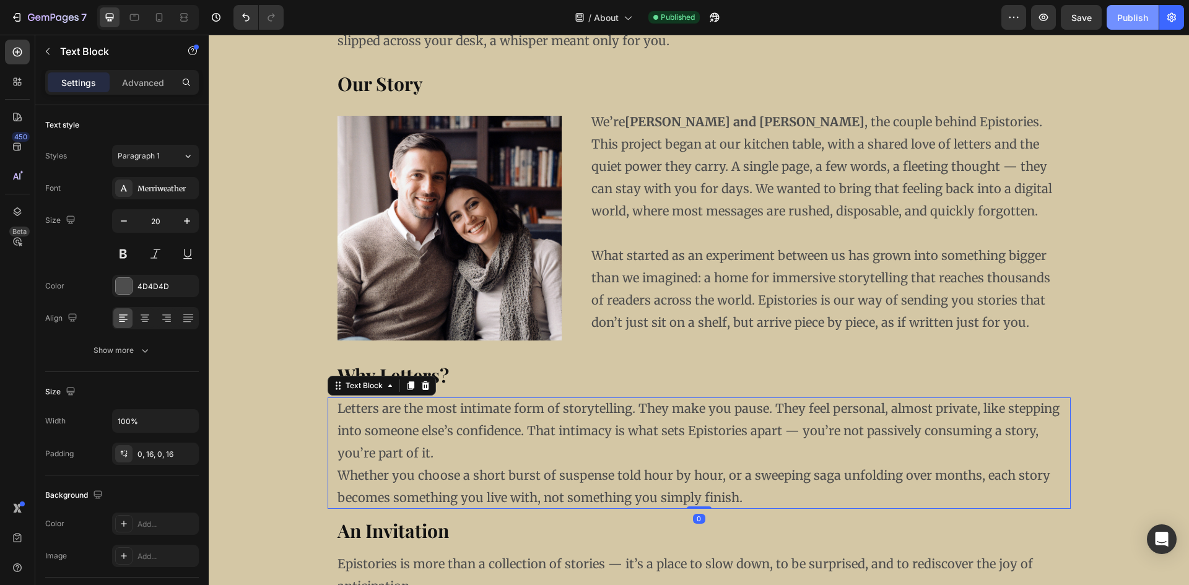
click at [1135, 17] on div "Publish" at bounding box center [1133, 17] width 31 height 13
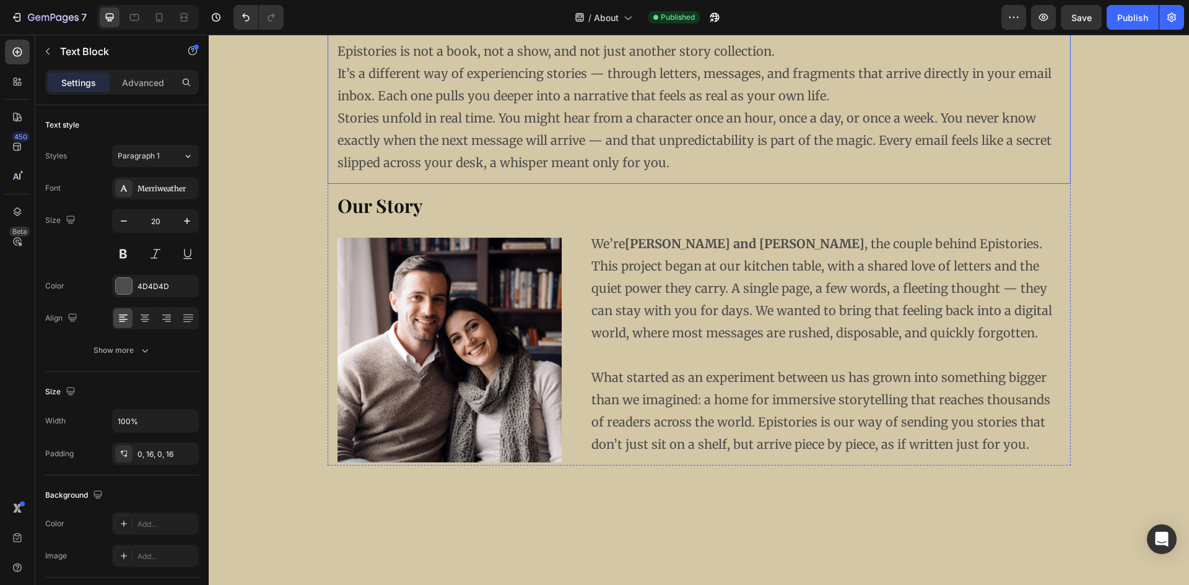
scroll to position [0, 0]
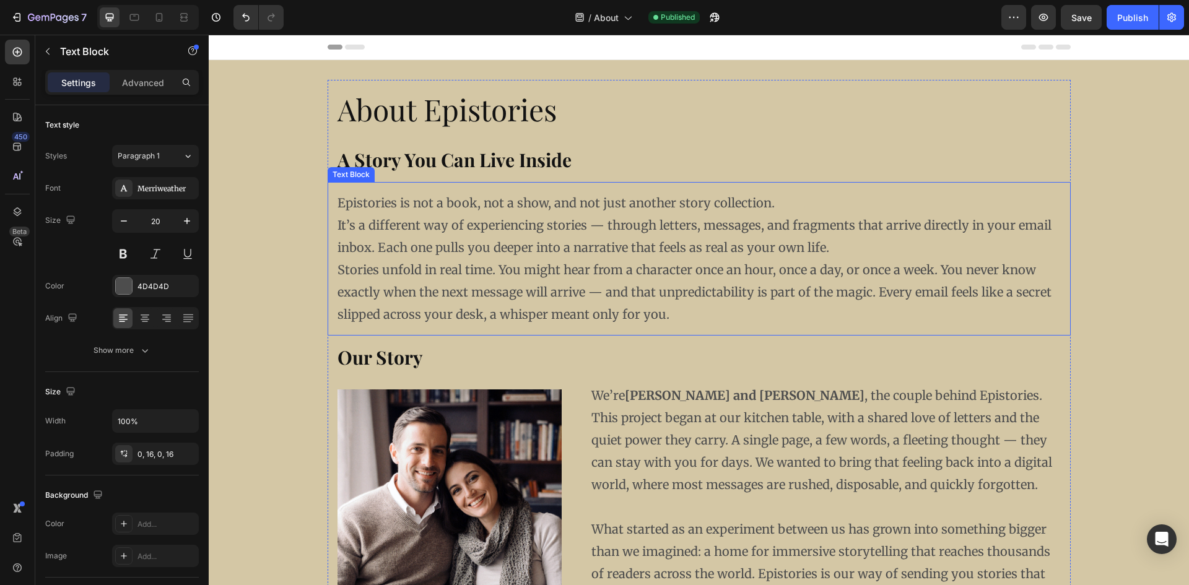
click at [338, 271] on p "Stories unfold in real time. You might hear from a character once an hour, once…" at bounding box center [700, 292] width 724 height 67
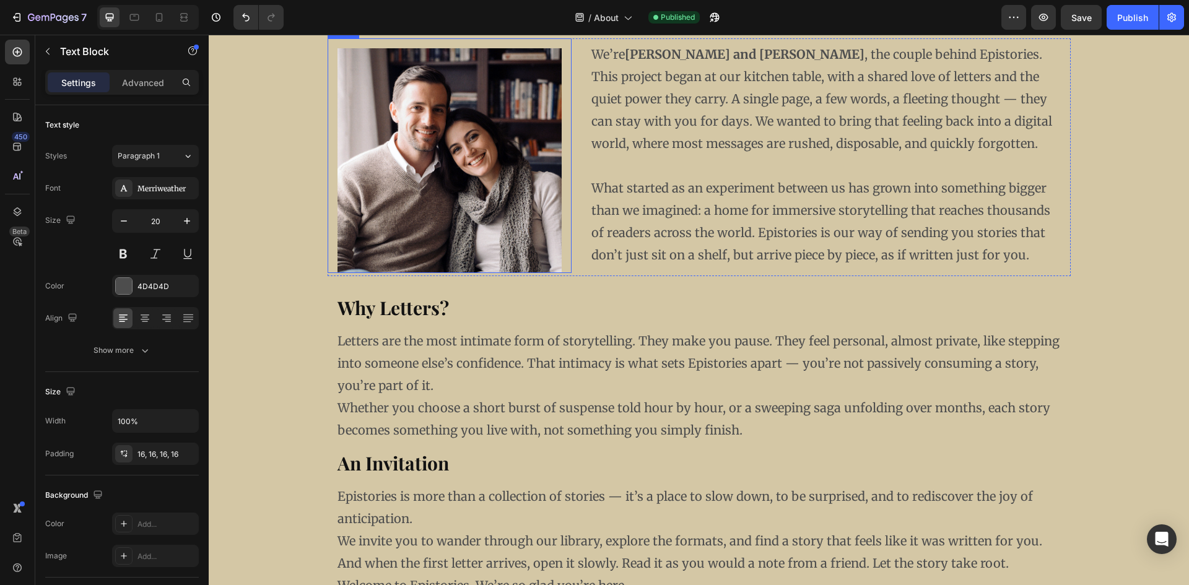
scroll to position [496, 0]
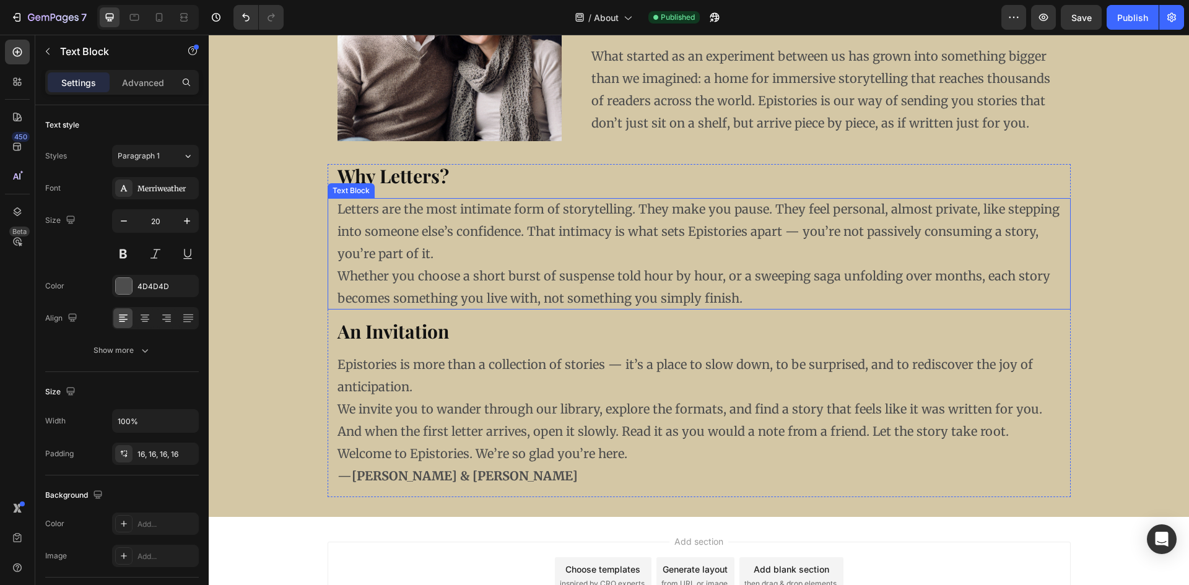
click at [338, 269] on p "Whether you choose a short burst of suspense told hour by hour, or a sweeping s…" at bounding box center [700, 287] width 724 height 45
click at [338, 277] on p "Whether you choose a short burst of suspense told hour by hour, or a sweeping s…" at bounding box center [700, 287] width 724 height 45
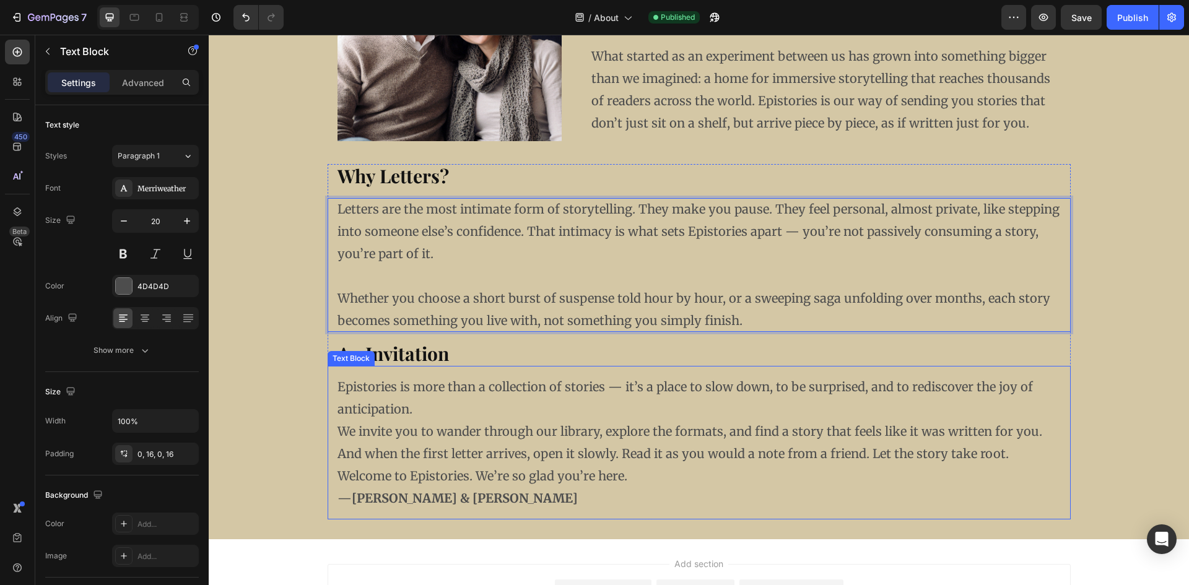
click at [338, 430] on p "We invite you to wander through our library, explore the formats, and find a st…" at bounding box center [700, 443] width 724 height 45
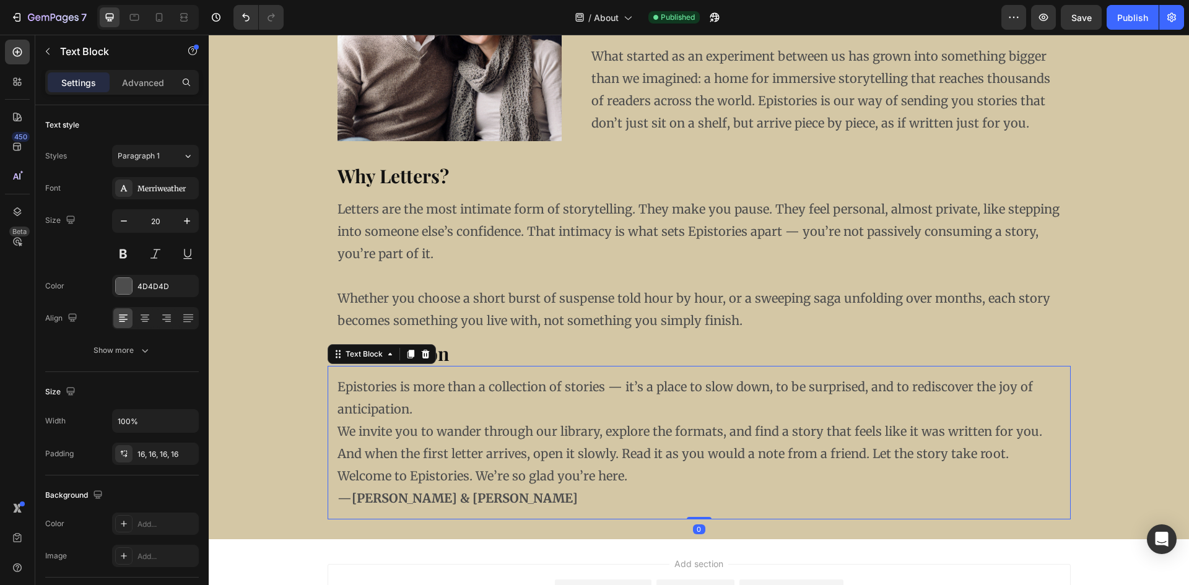
click at [338, 434] on p "We invite you to wander through our library, explore the formats, and find a st…" at bounding box center [700, 443] width 724 height 45
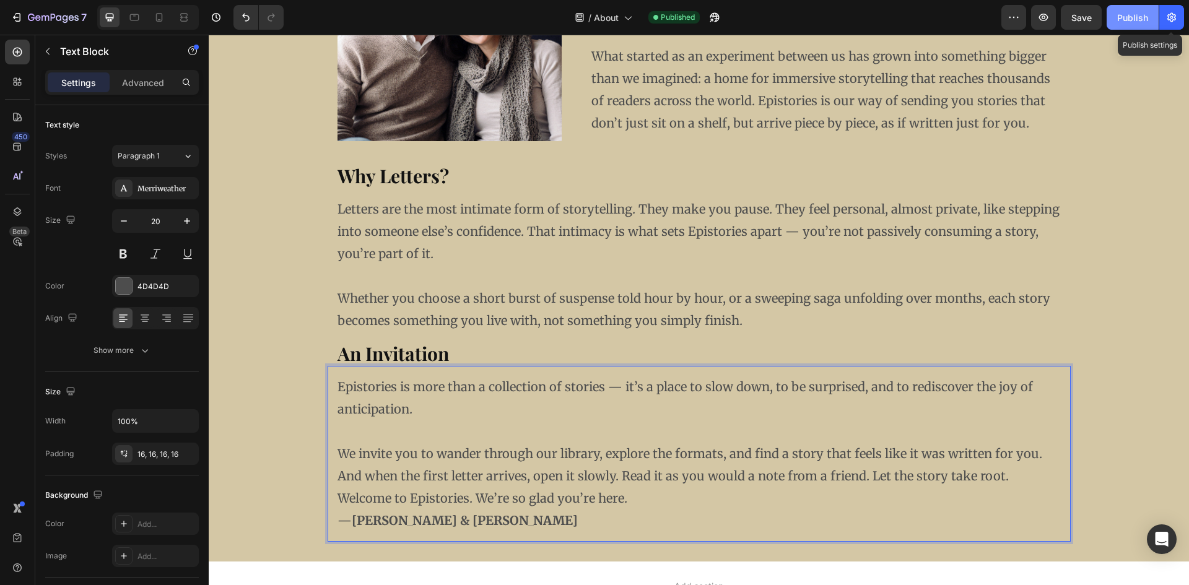
click at [1155, 15] on button "Publish" at bounding box center [1133, 17] width 52 height 25
click at [383, 522] on strong "[PERSON_NAME] & [PERSON_NAME]" at bounding box center [465, 520] width 226 height 15
click at [338, 499] on p "Welcome to Epistories. We’re so glad you’re here." at bounding box center [700, 499] width 724 height 22
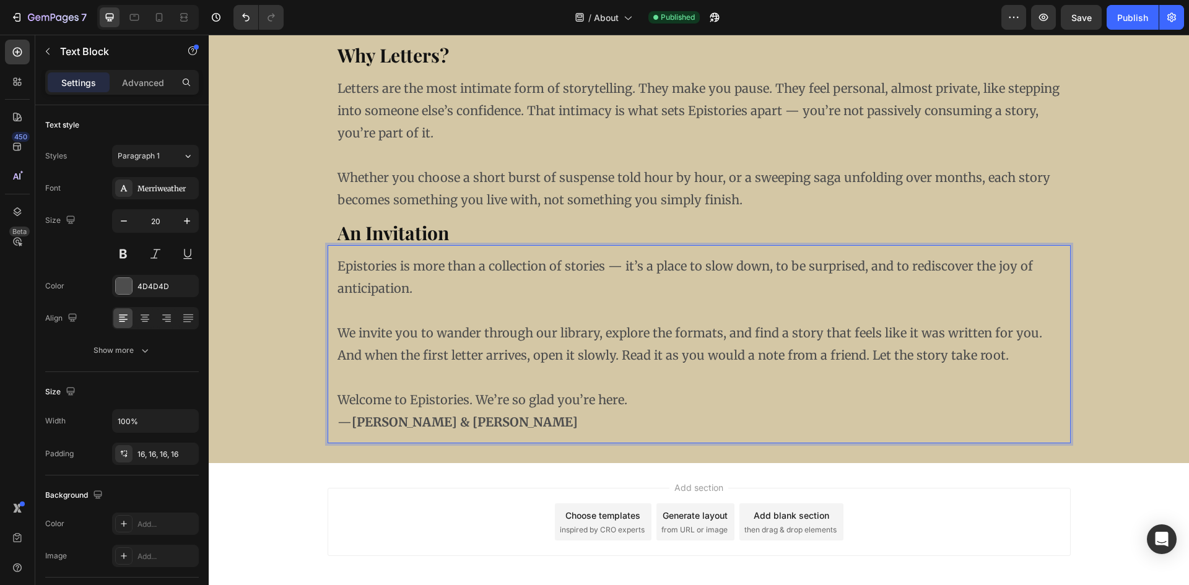
scroll to position [620, 0]
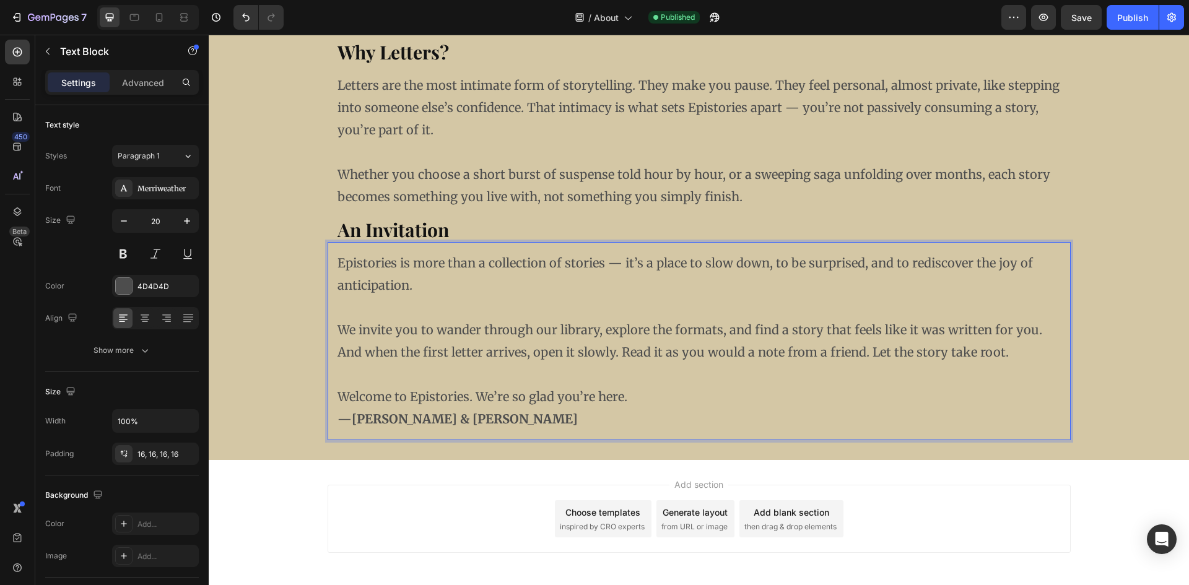
click at [475, 413] on p "— [PERSON_NAME] & [PERSON_NAME]" at bounding box center [700, 419] width 724 height 22
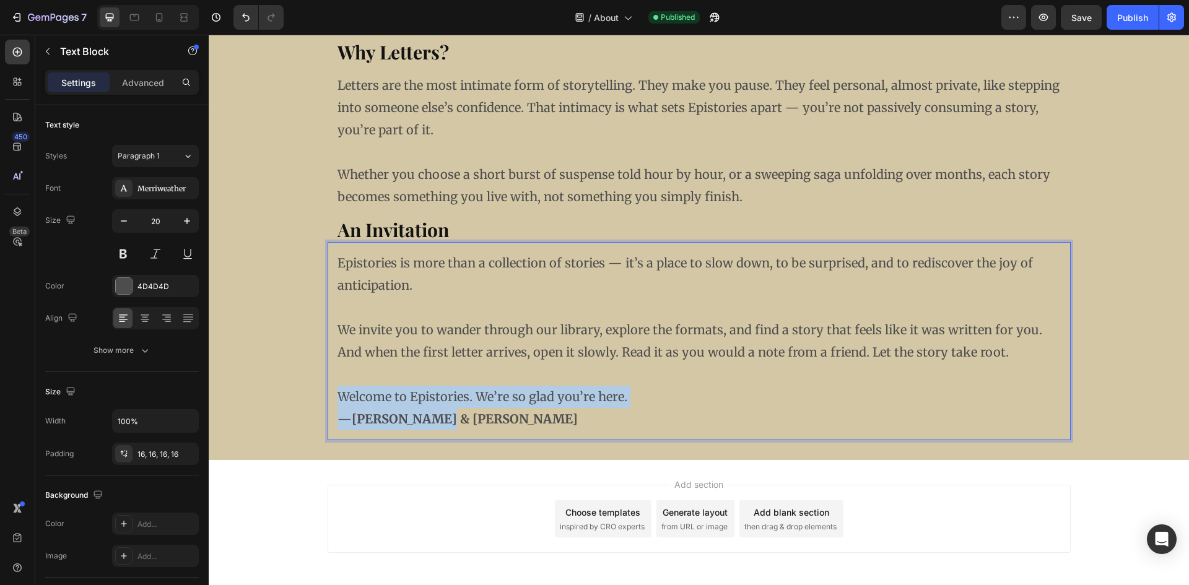
drag, startPoint x: 465, startPoint y: 419, endPoint x: 321, endPoint y: 389, distance: 146.8
click at [321, 389] on div "Why Letters? Heading Letters are the most intimate form of storytelling. They m…" at bounding box center [699, 240] width 961 height 400
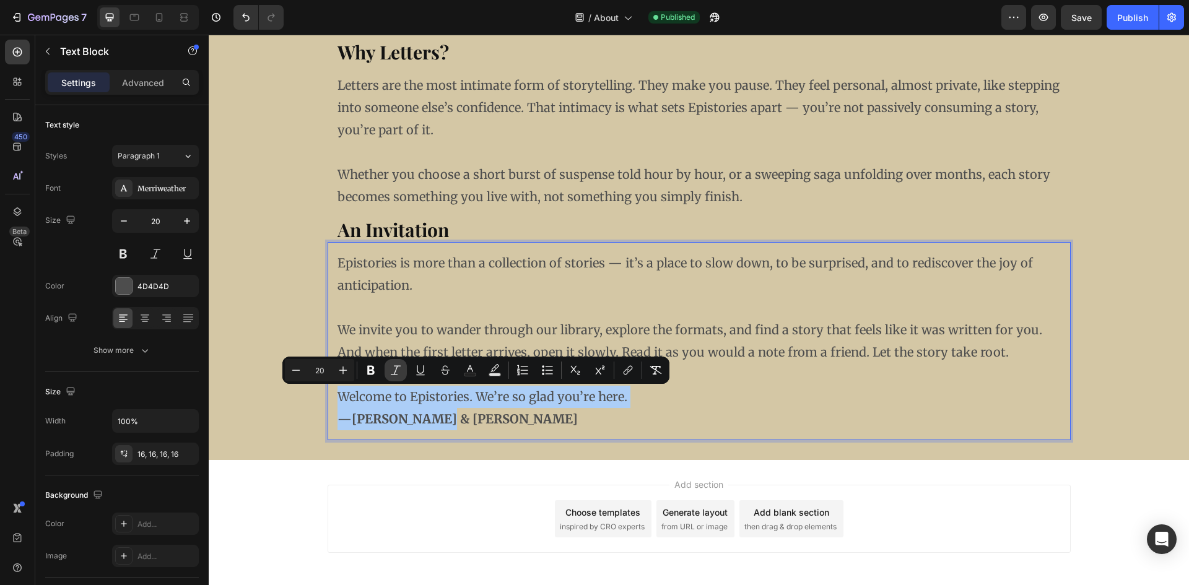
click at [401, 375] on icon "Editor contextual toolbar" at bounding box center [396, 370] width 12 height 12
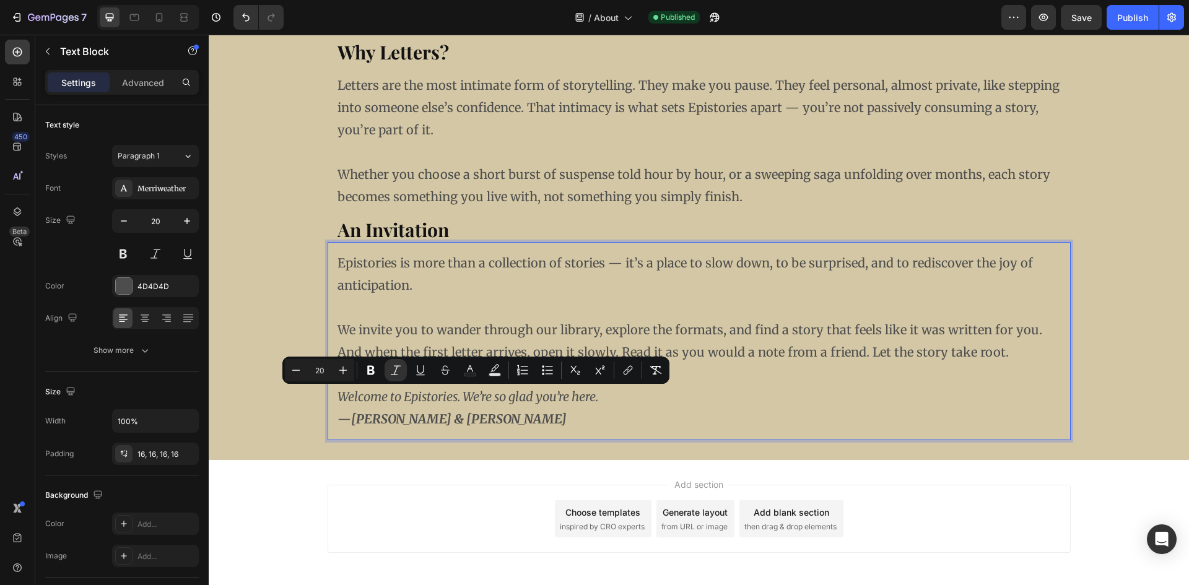
click at [361, 529] on div "Add section Choose templates inspired by CRO experts Generate layout from URL o…" at bounding box center [699, 519] width 743 height 68
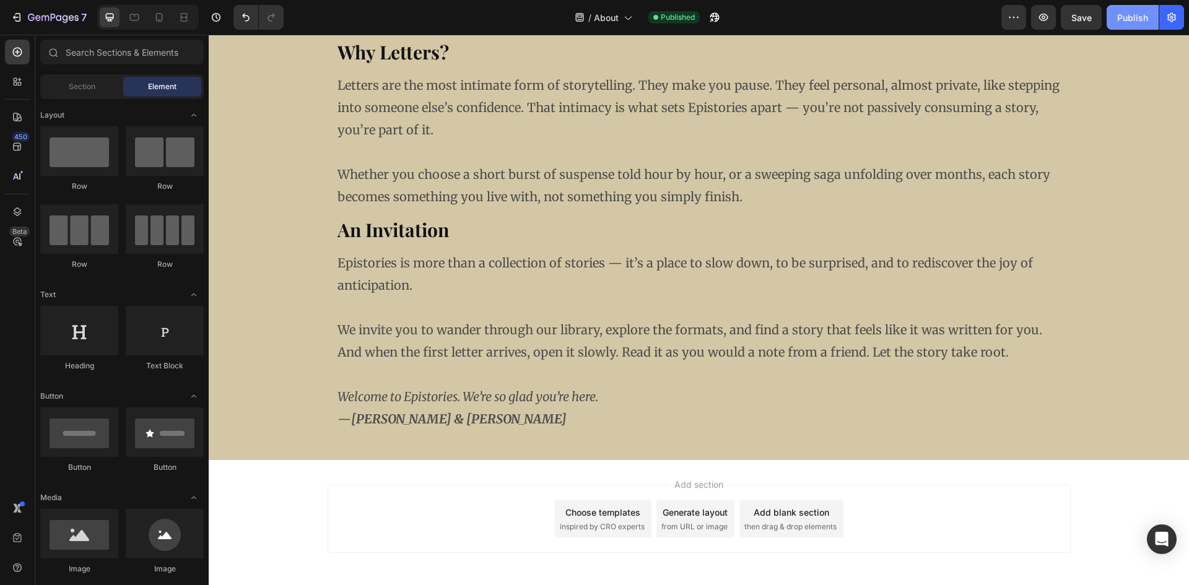
click at [1123, 23] on div "Publish" at bounding box center [1133, 17] width 31 height 13
click at [370, 416] on strong "[PERSON_NAME] & [PERSON_NAME]" at bounding box center [459, 418] width 216 height 15
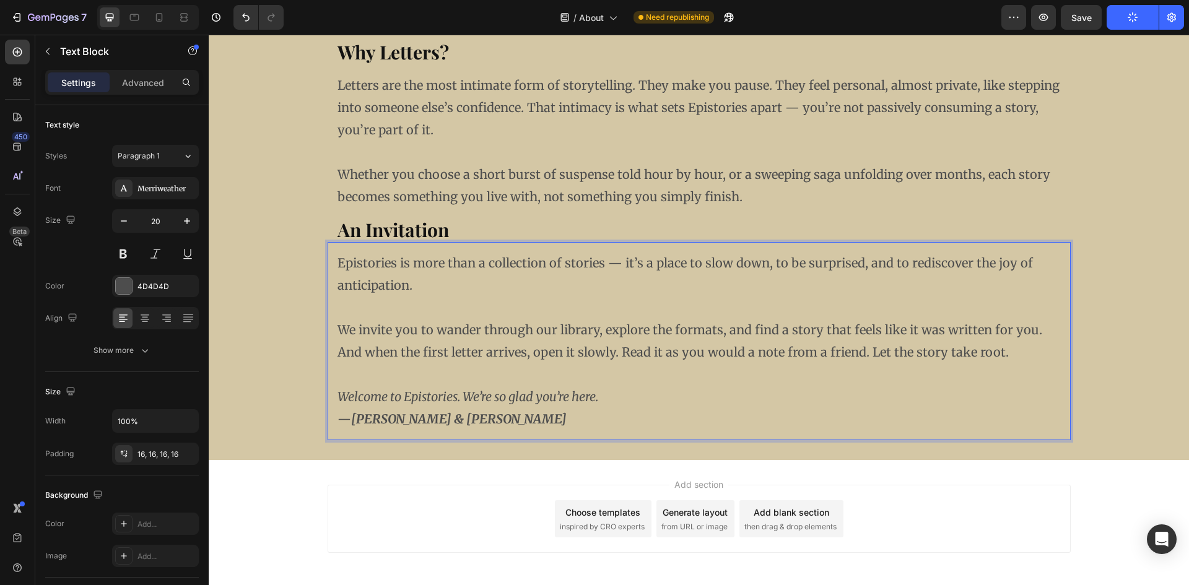
click at [366, 422] on strong "[PERSON_NAME] & [PERSON_NAME]" at bounding box center [459, 418] width 216 height 15
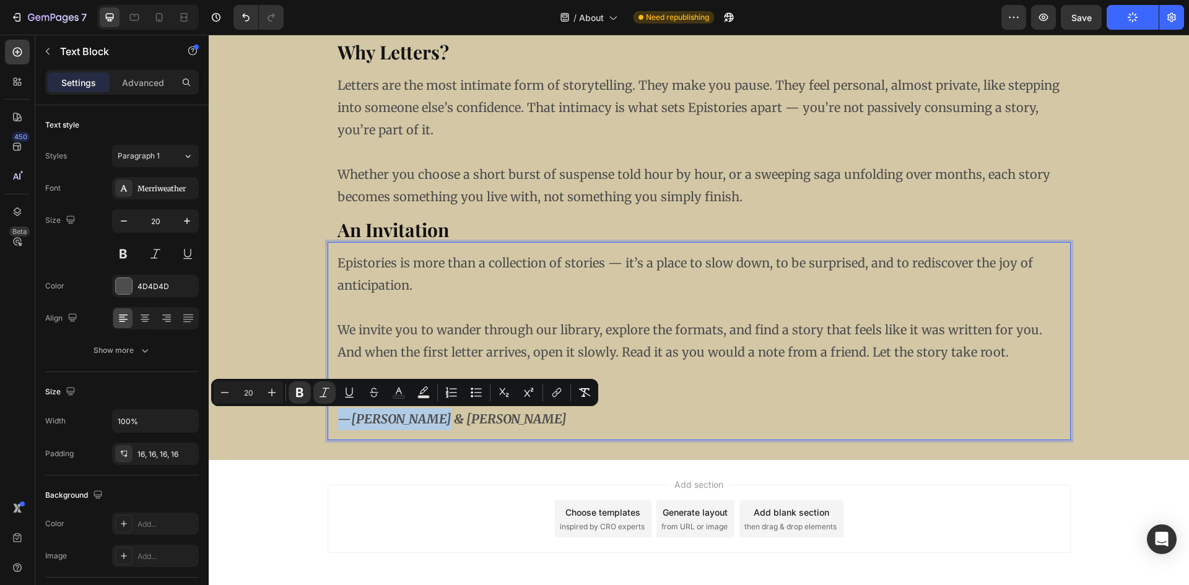
click at [366, 422] on strong "[PERSON_NAME] & [PERSON_NAME]" at bounding box center [459, 418] width 216 height 15
click at [358, 424] on strong "[PERSON_NAME] & [PERSON_NAME]" at bounding box center [459, 418] width 216 height 15
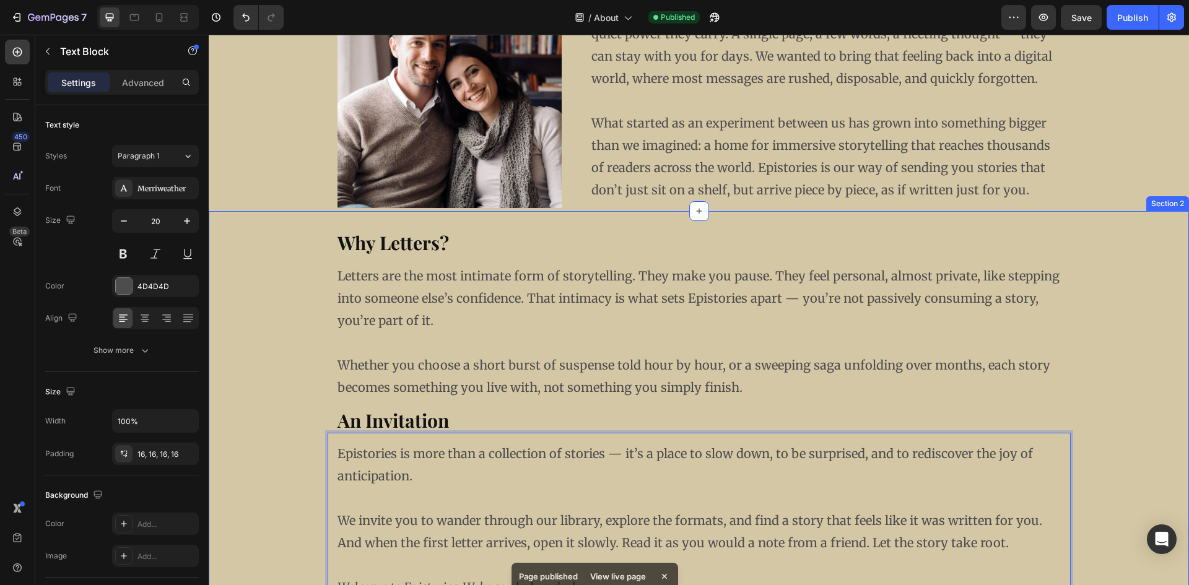
scroll to position [248, 0]
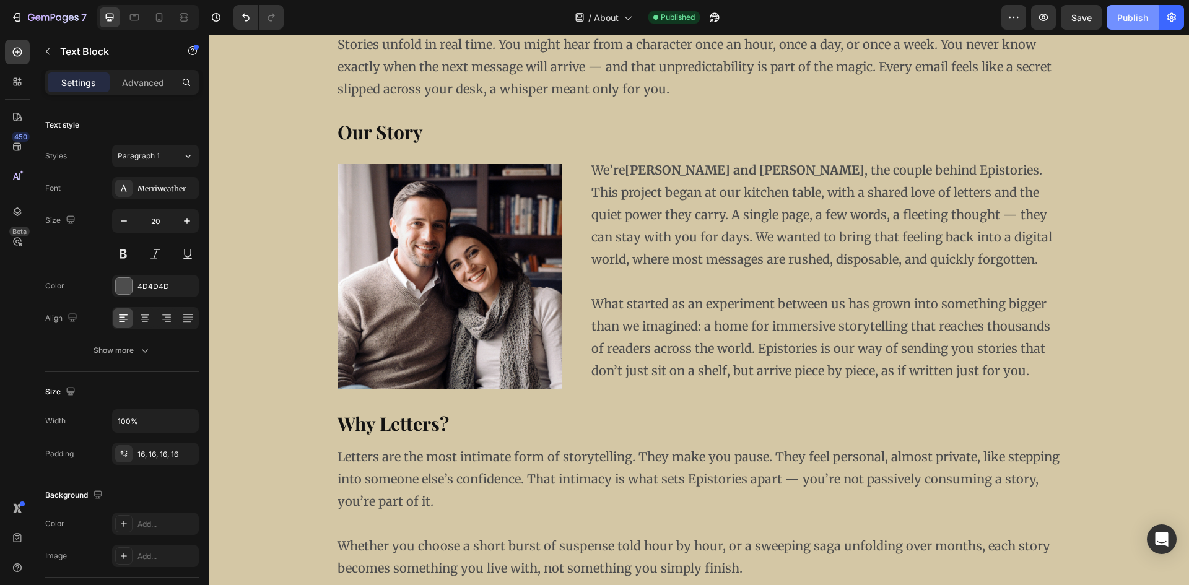
click at [1142, 15] on div "Publish" at bounding box center [1133, 17] width 31 height 13
click at [151, 19] on div at bounding box center [159, 17] width 20 height 20
type input "14"
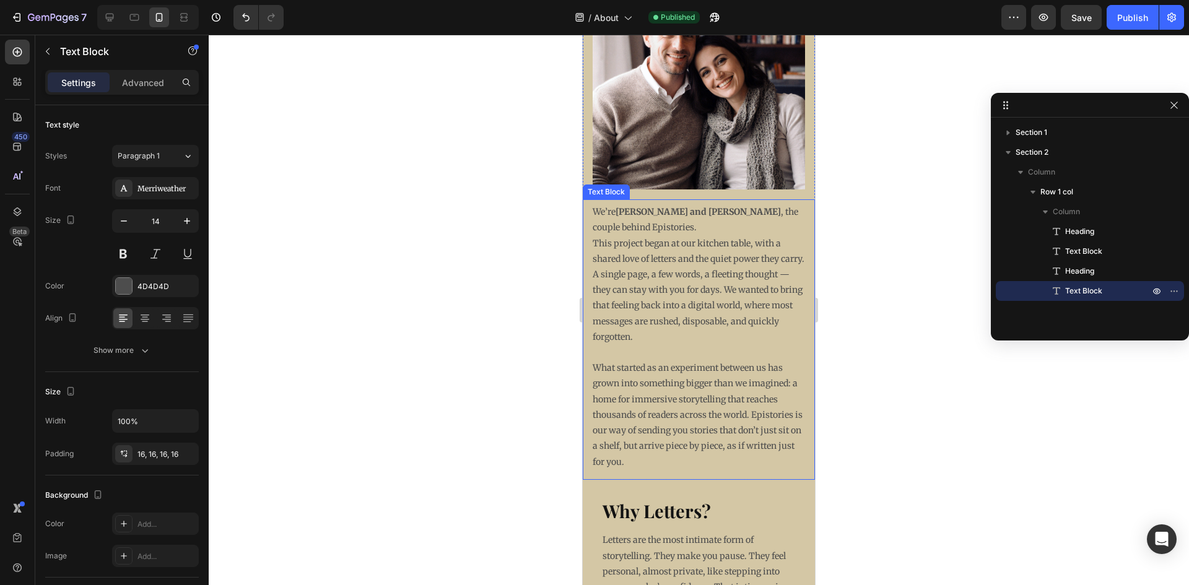
scroll to position [627, 0]
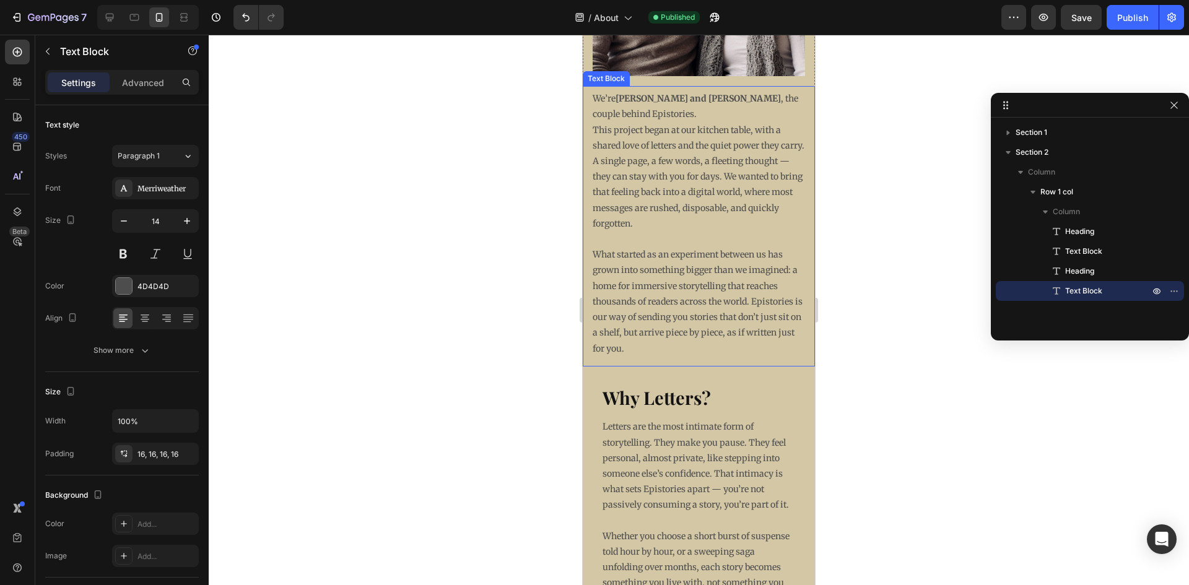
click at [661, 221] on p "This project began at our kitchen table, with a shared love of letters and the …" at bounding box center [699, 177] width 212 height 109
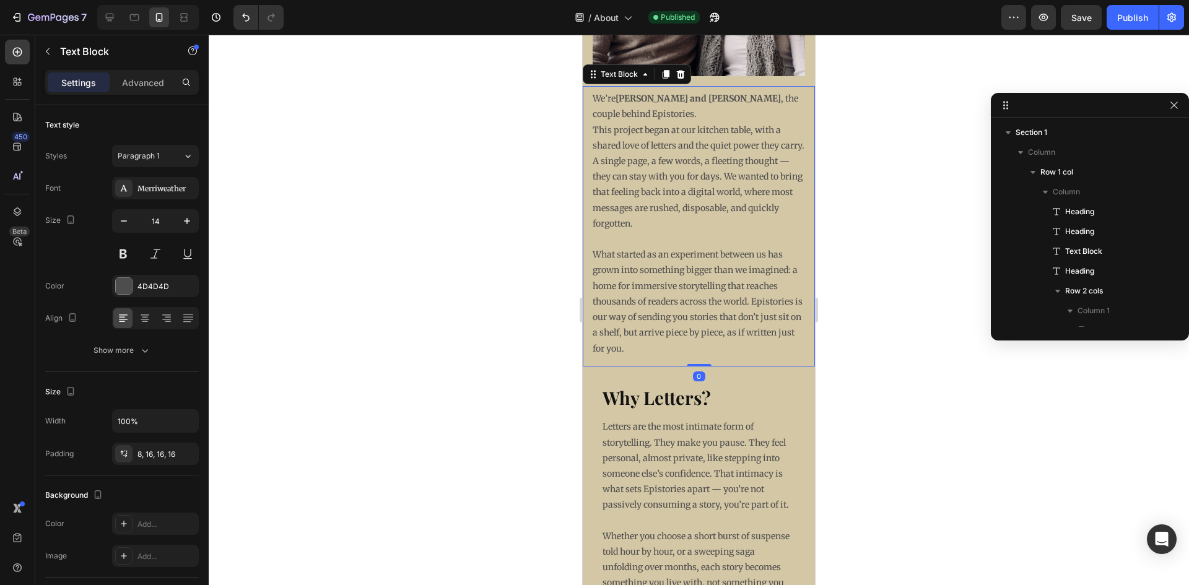
scroll to position [155, 0]
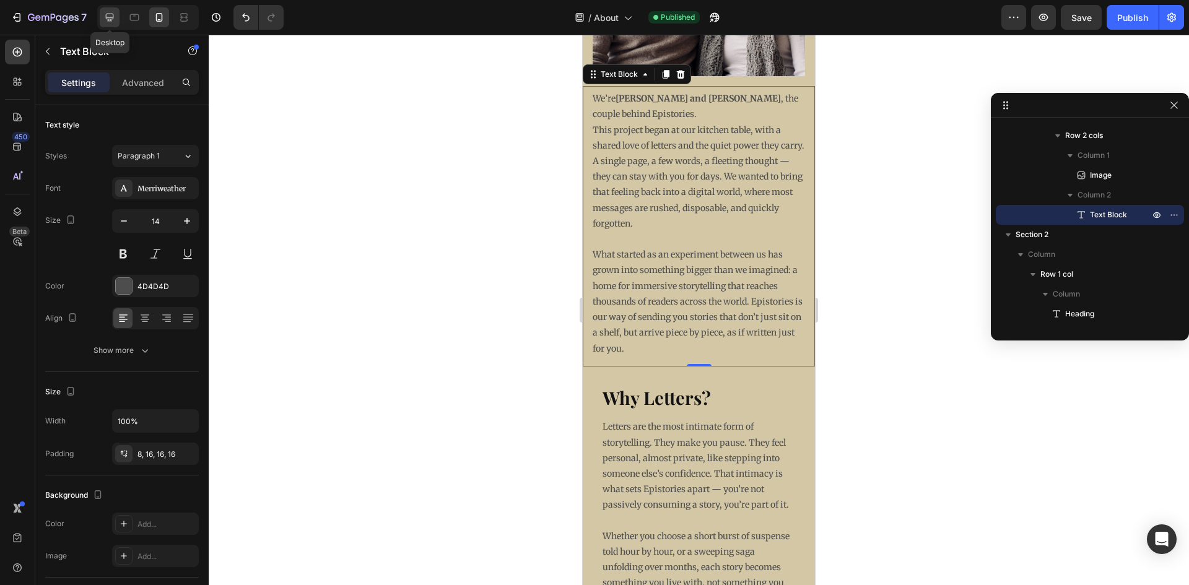
click at [108, 20] on icon at bounding box center [110, 18] width 8 height 8
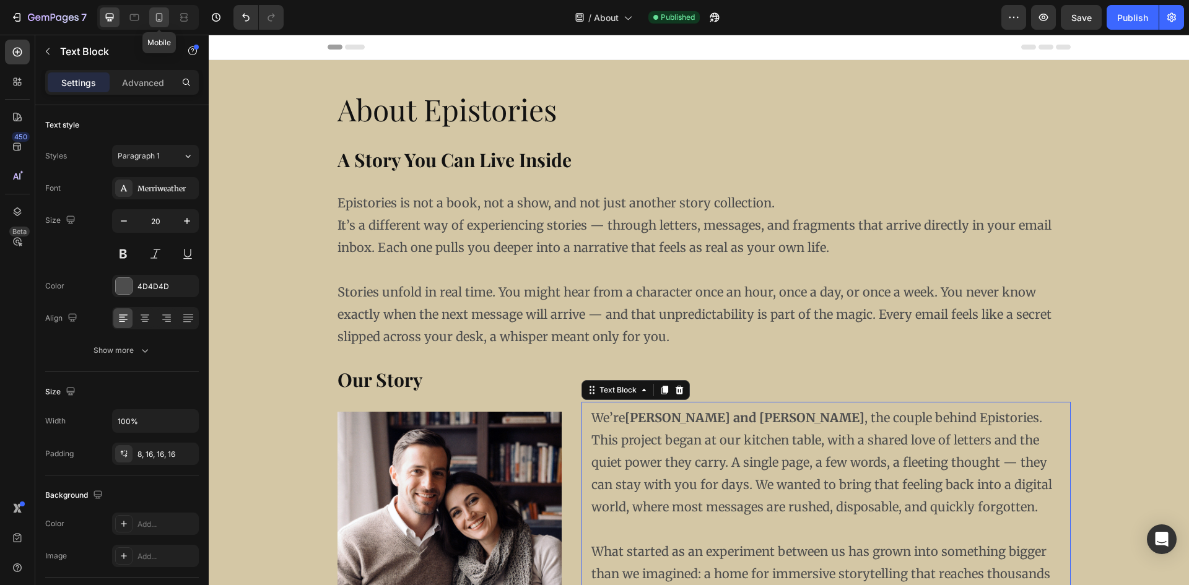
click at [159, 20] on icon at bounding box center [159, 17] width 12 height 12
type input "14"
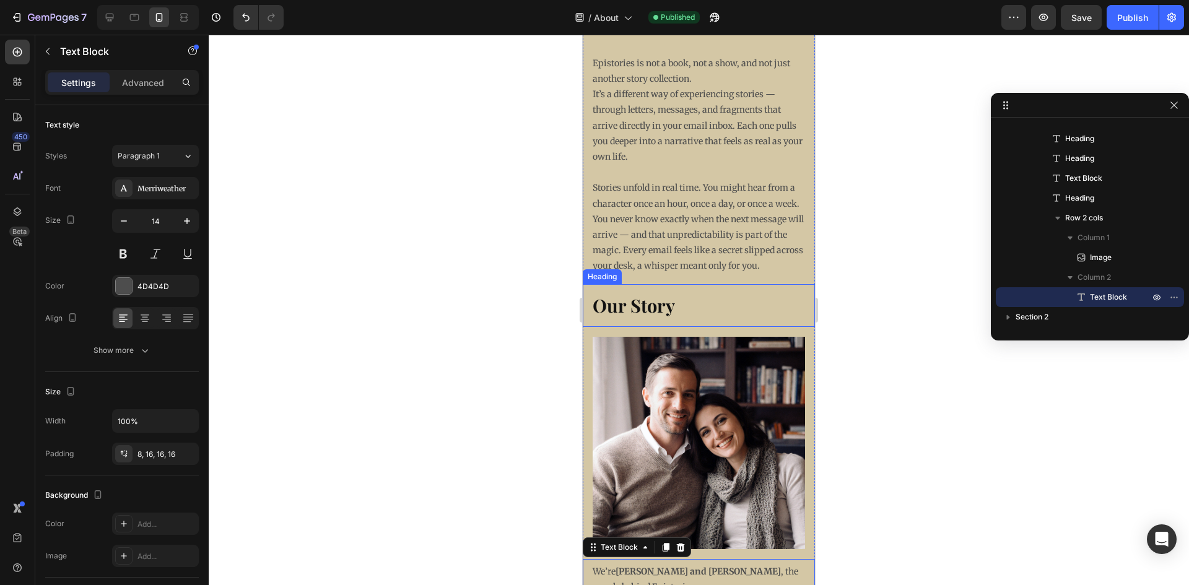
scroll to position [84, 0]
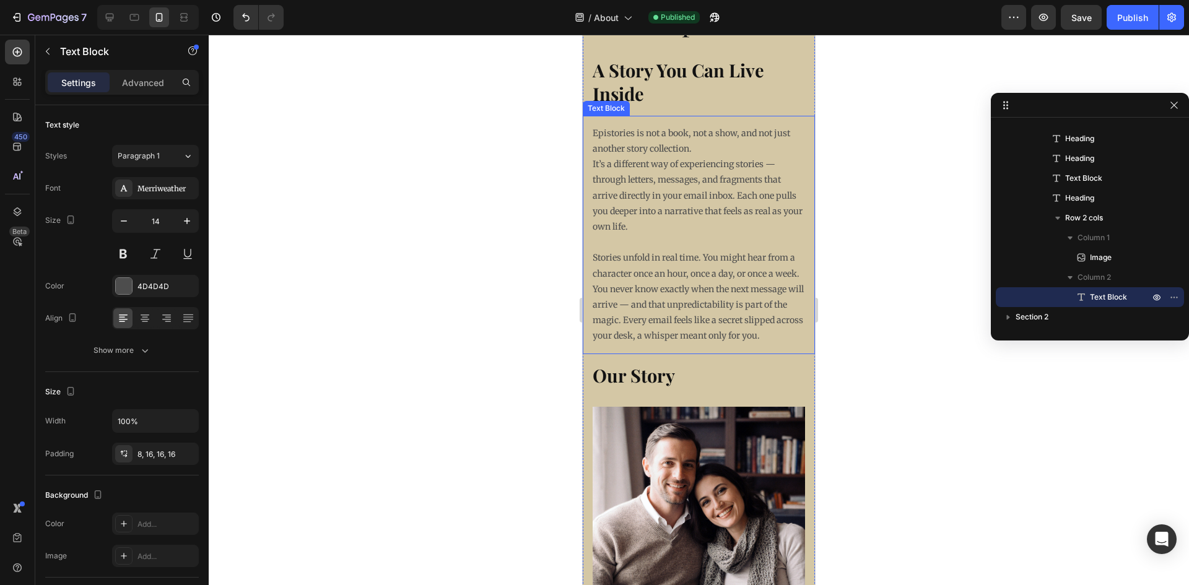
click at [663, 174] on p "Epistories is not a book, not a show, and not just another story collection. It…" at bounding box center [699, 180] width 212 height 109
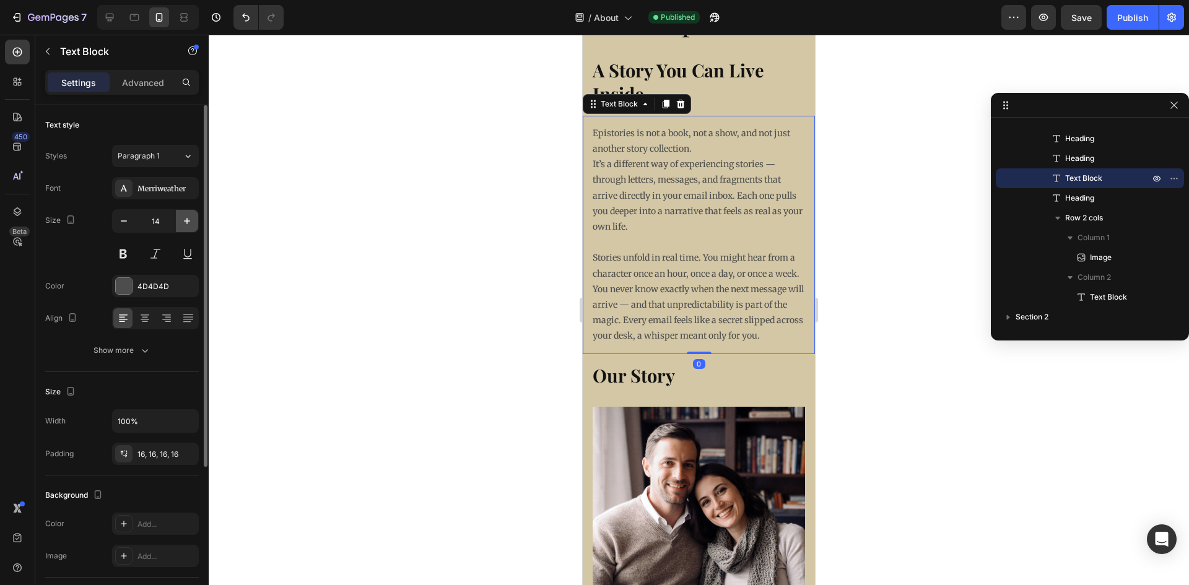
click at [193, 219] on button "button" at bounding box center [187, 221] width 22 height 22
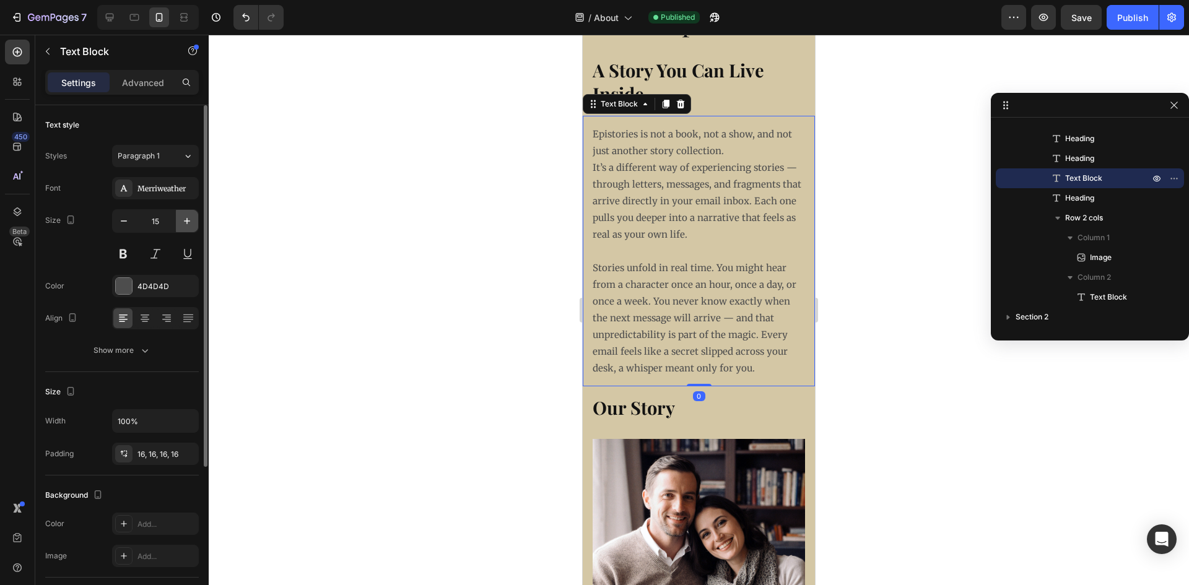
click at [193, 219] on button "button" at bounding box center [187, 221] width 22 height 22
type input "16"
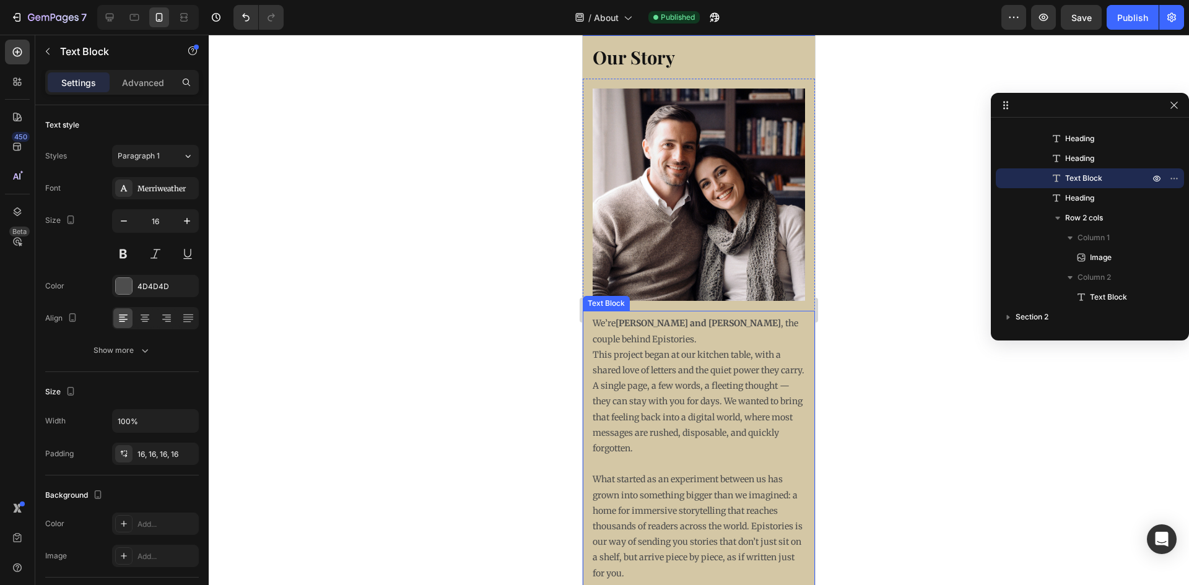
scroll to position [579, 0]
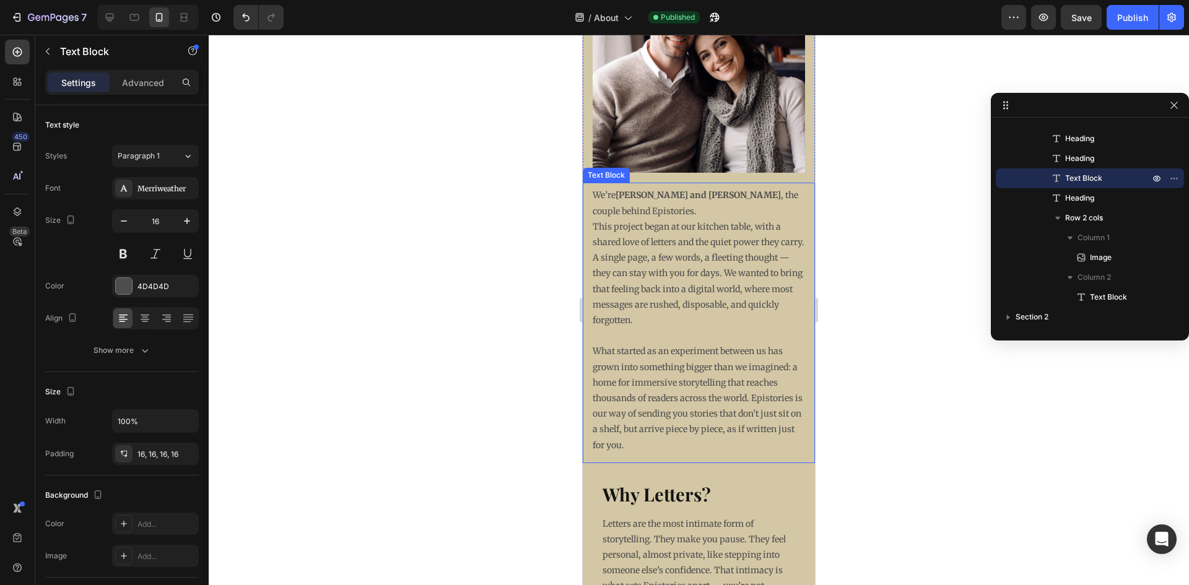
click at [650, 304] on p "This project began at our kitchen table, with a shared love of letters and the …" at bounding box center [699, 273] width 212 height 109
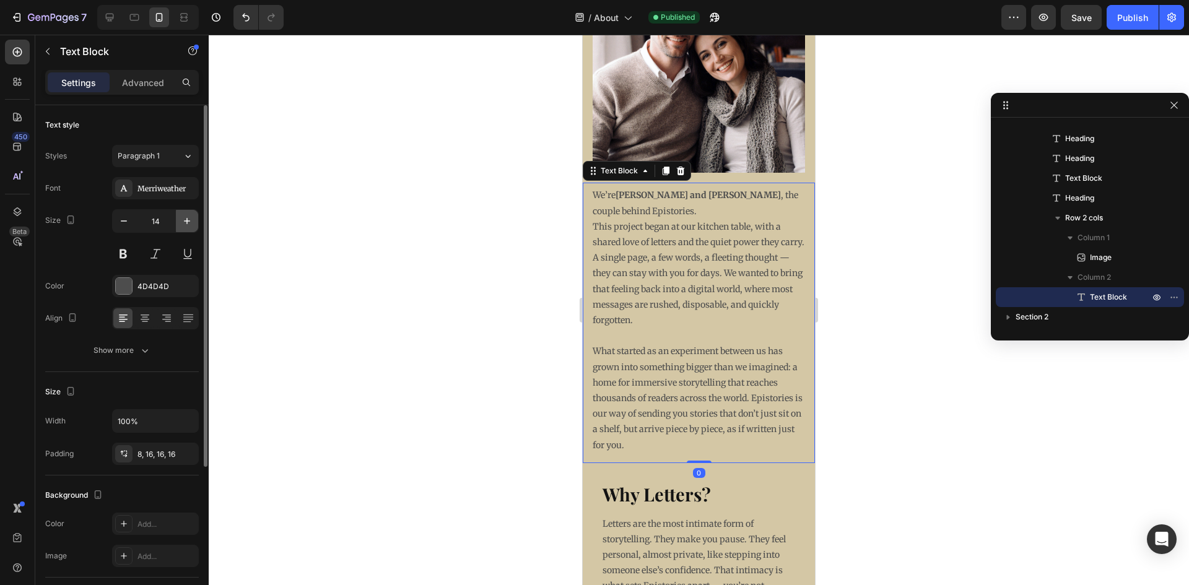
click at [182, 214] on button "button" at bounding box center [187, 221] width 22 height 22
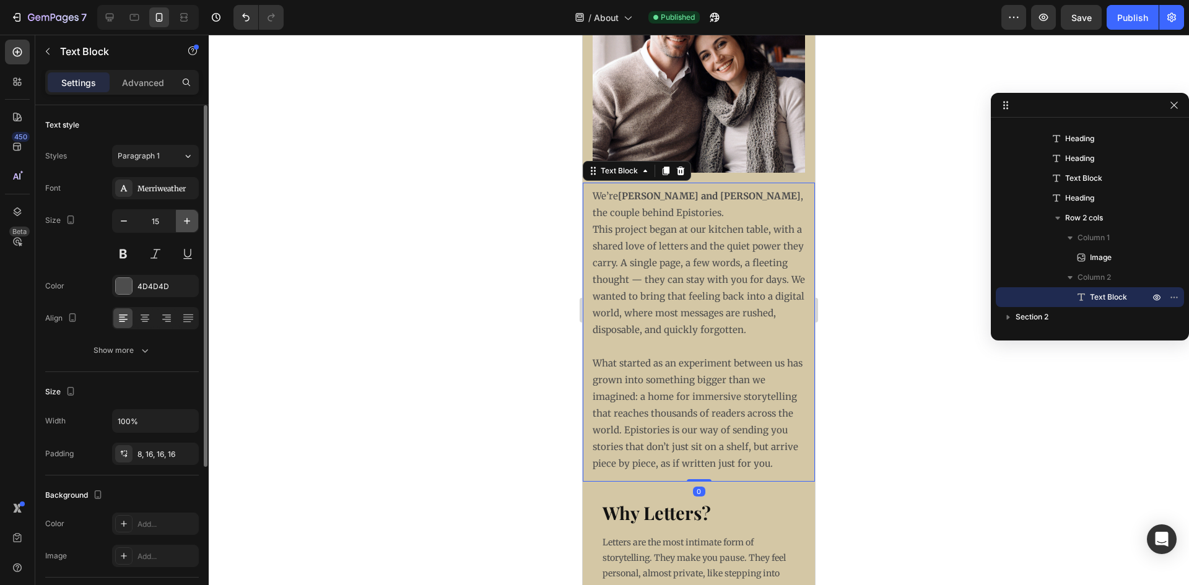
click at [183, 216] on icon "button" at bounding box center [187, 221] width 12 height 12
type input "16"
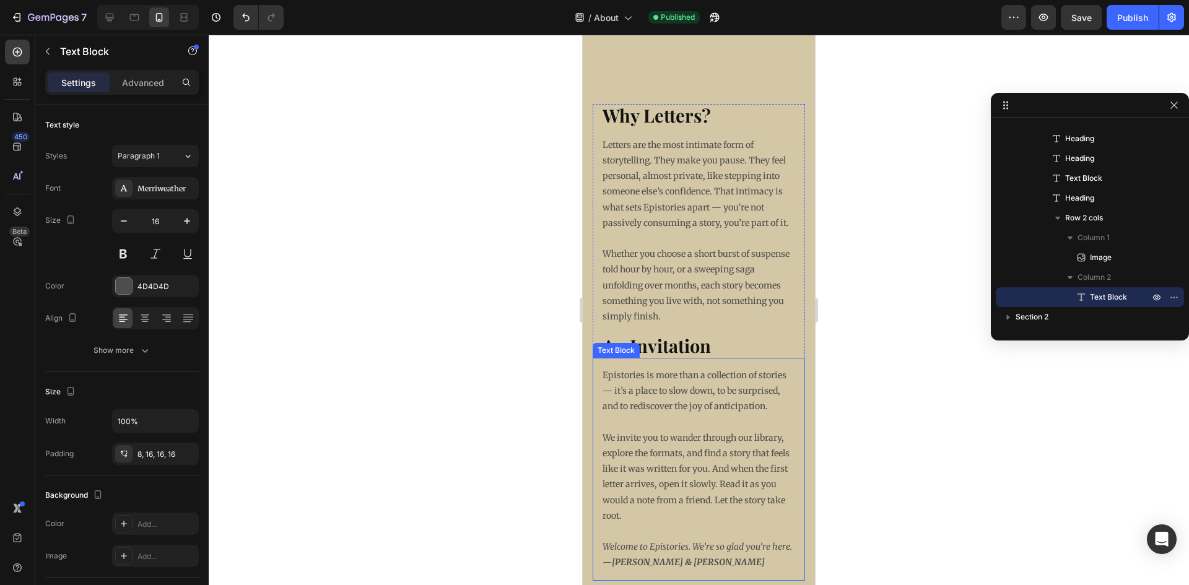
scroll to position [1199, 0]
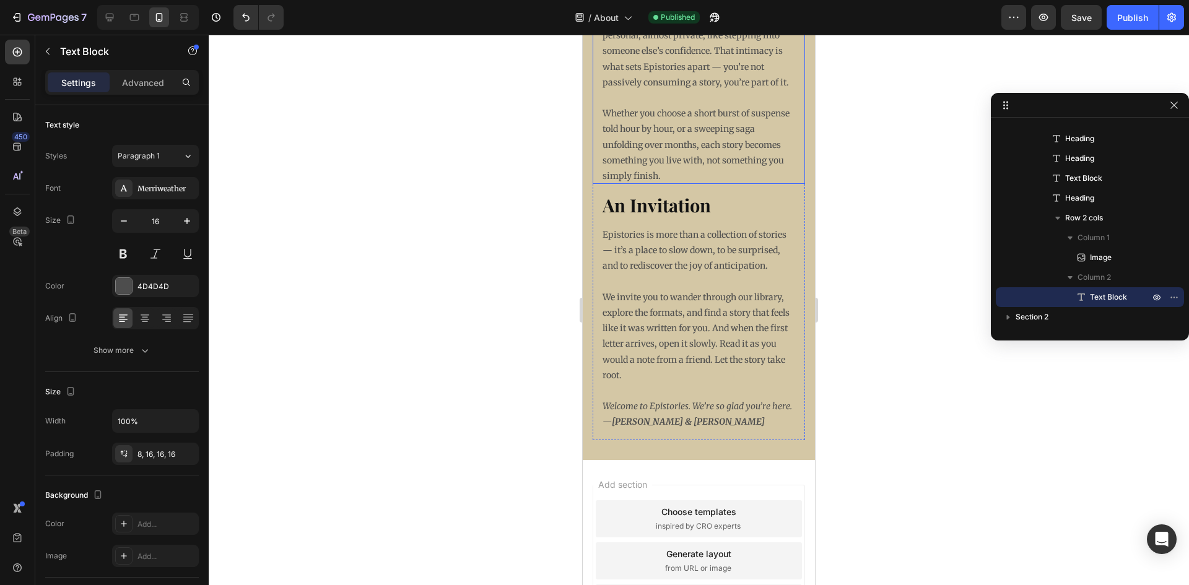
click at [645, 150] on p "Whether you choose a short burst of suspense told hour by hour, or a sweeping s…" at bounding box center [699, 145] width 193 height 78
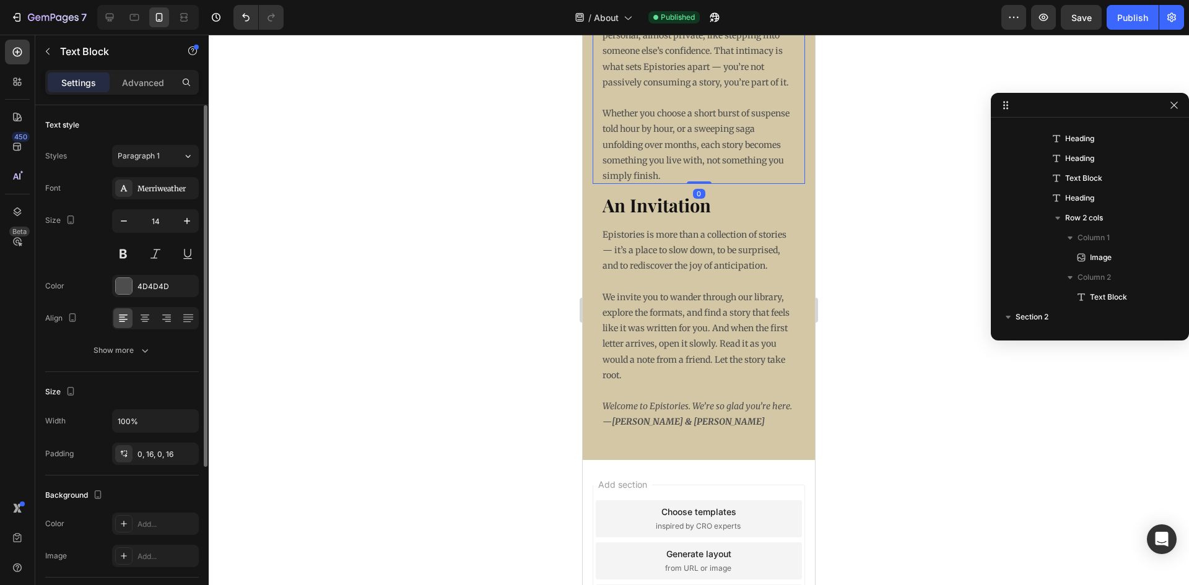
scroll to position [212, 0]
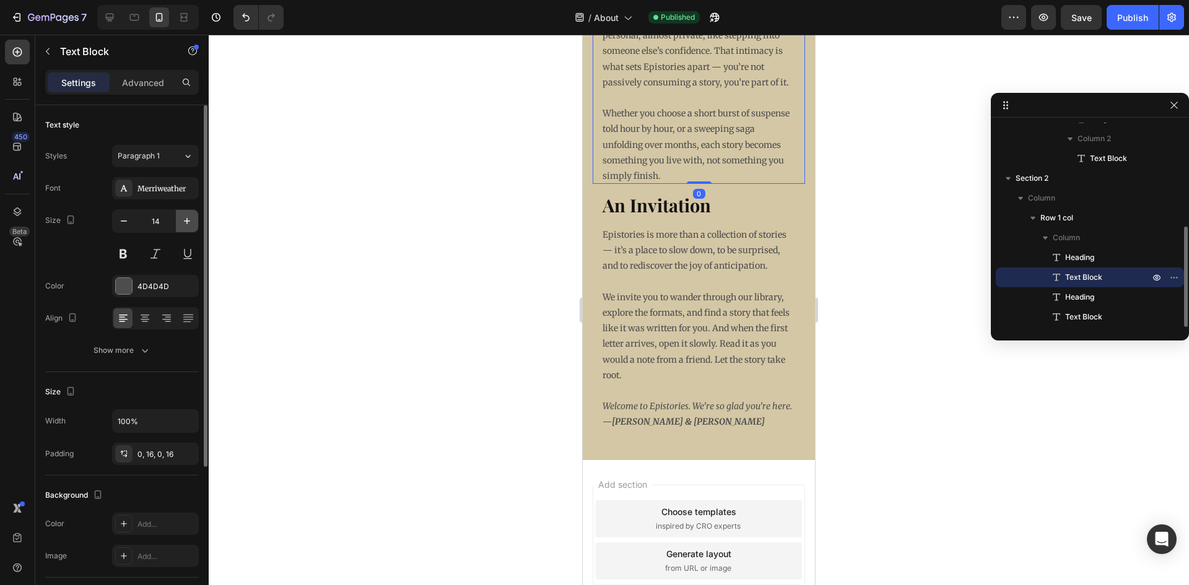
click at [184, 222] on icon "button" at bounding box center [187, 221] width 12 height 12
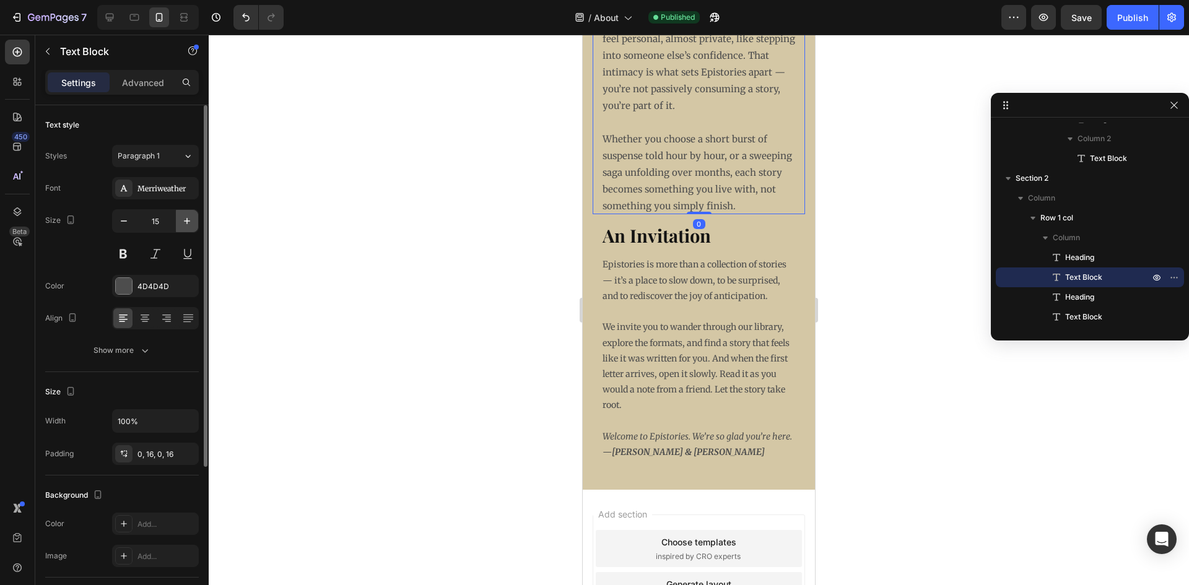
scroll to position [1199, 0]
click at [186, 221] on icon "button" at bounding box center [187, 221] width 6 height 6
type input "16"
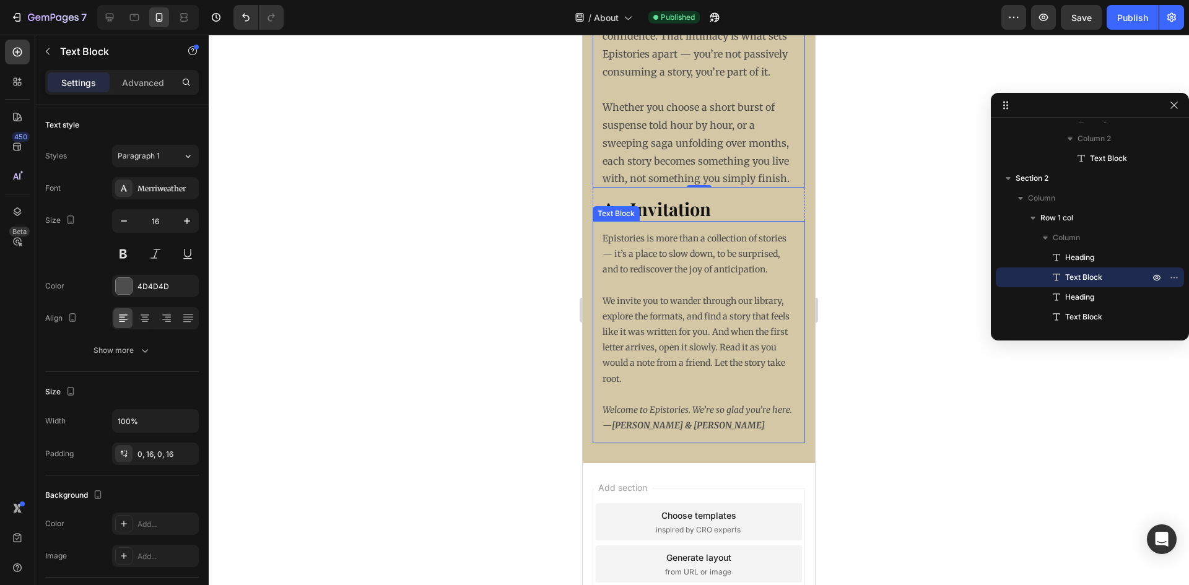
scroll to position [1261, 0]
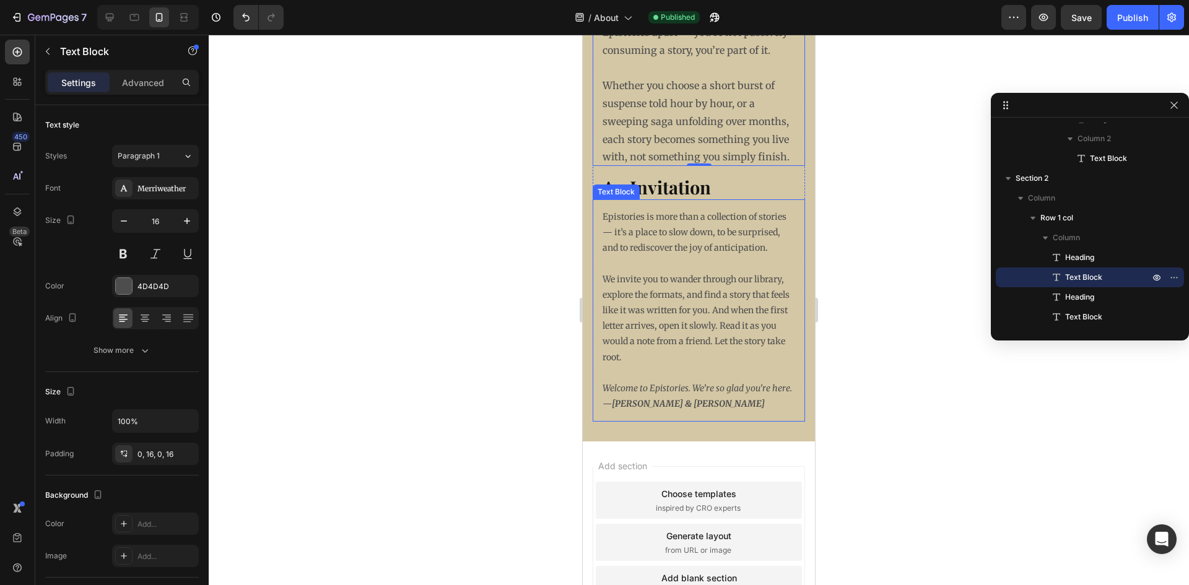
click at [659, 366] on p "We invite you to wander through our library, explore the formats, and find a st…" at bounding box center [699, 319] width 193 height 94
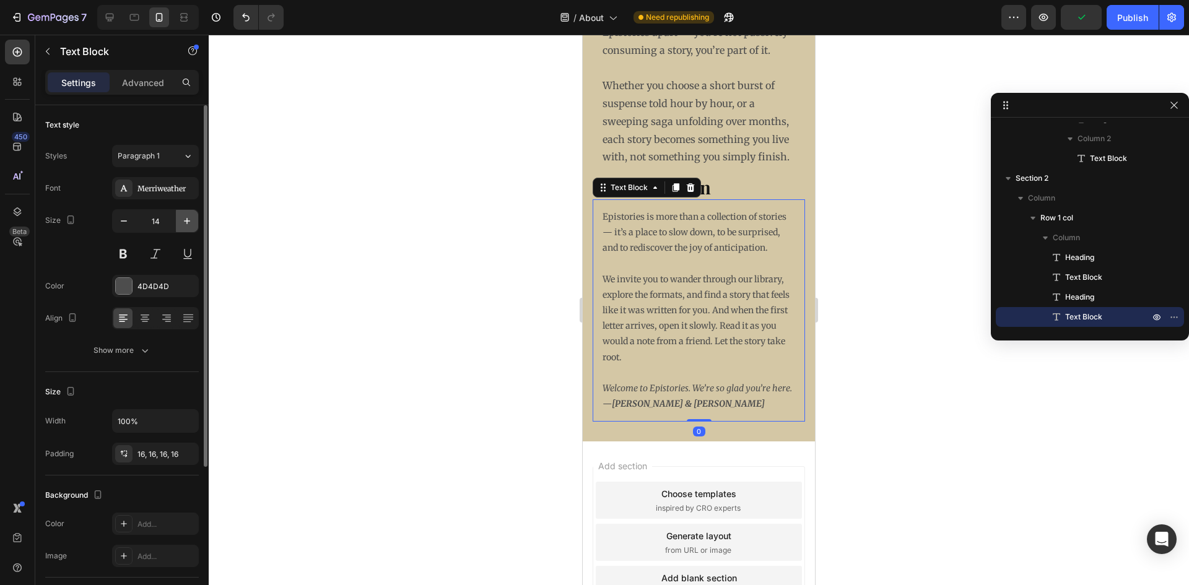
click at [188, 221] on icon "button" at bounding box center [187, 221] width 12 height 12
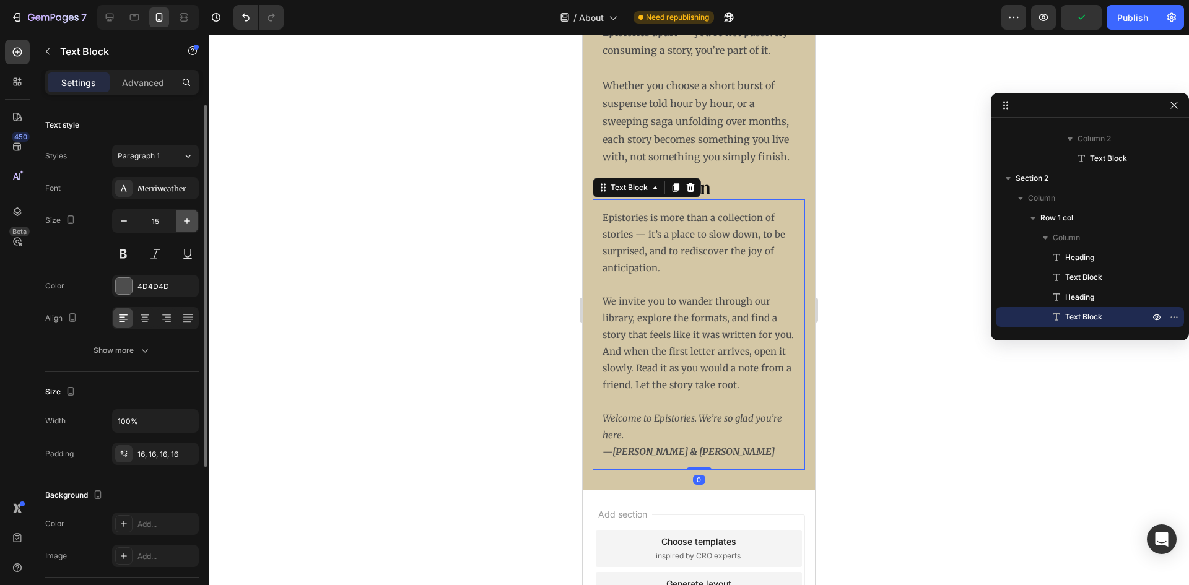
click at [188, 221] on icon "button" at bounding box center [187, 221] width 12 height 12
type input "16"
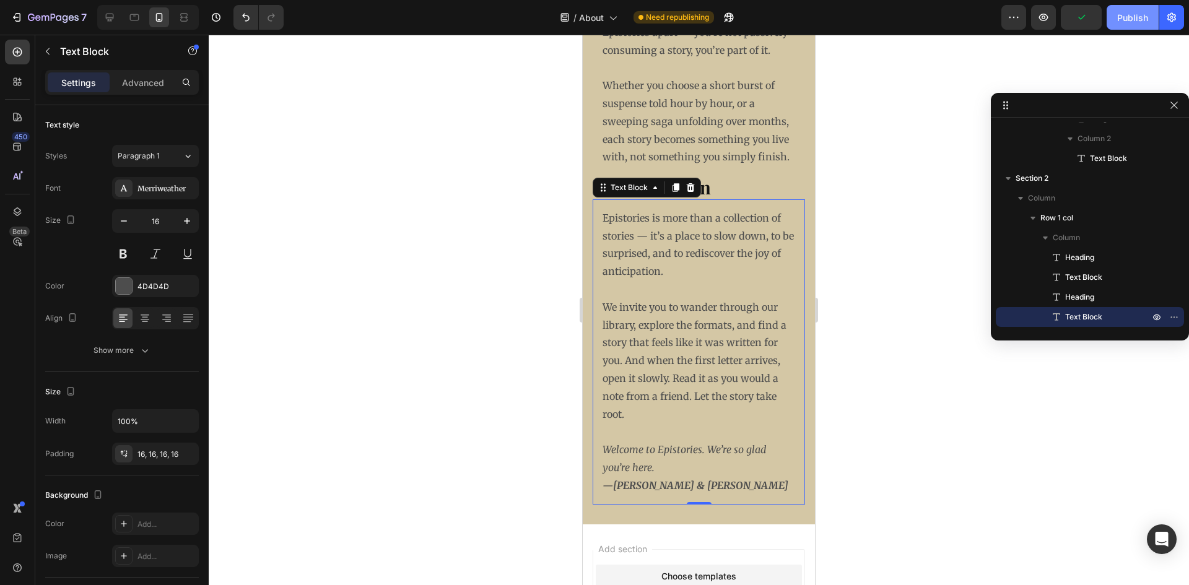
click at [1140, 21] on div "Publish" at bounding box center [1133, 17] width 31 height 13
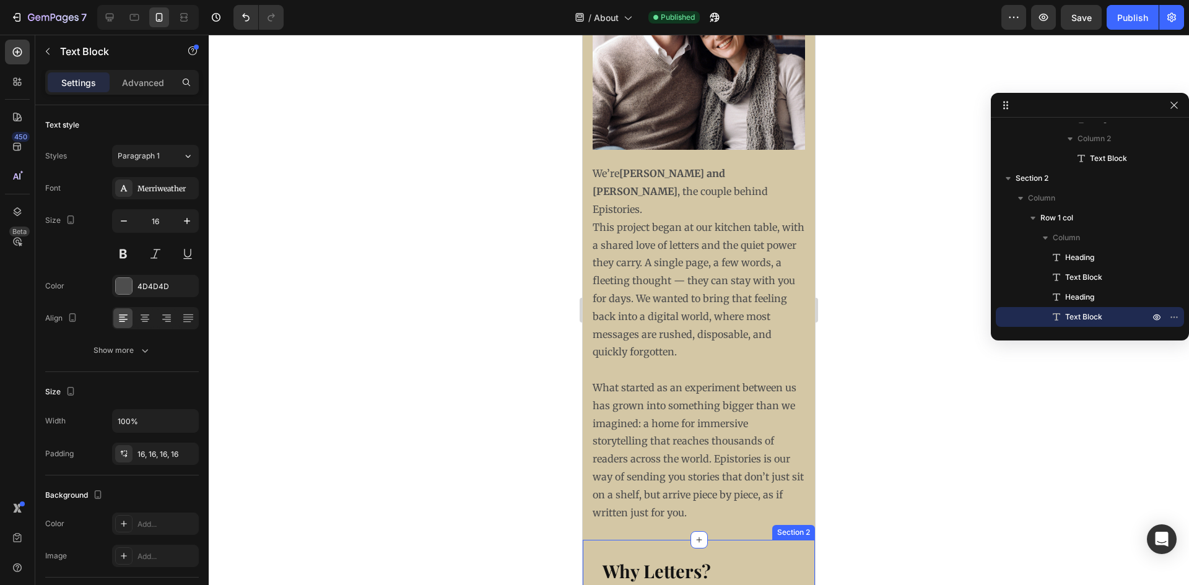
scroll to position [580, 0]
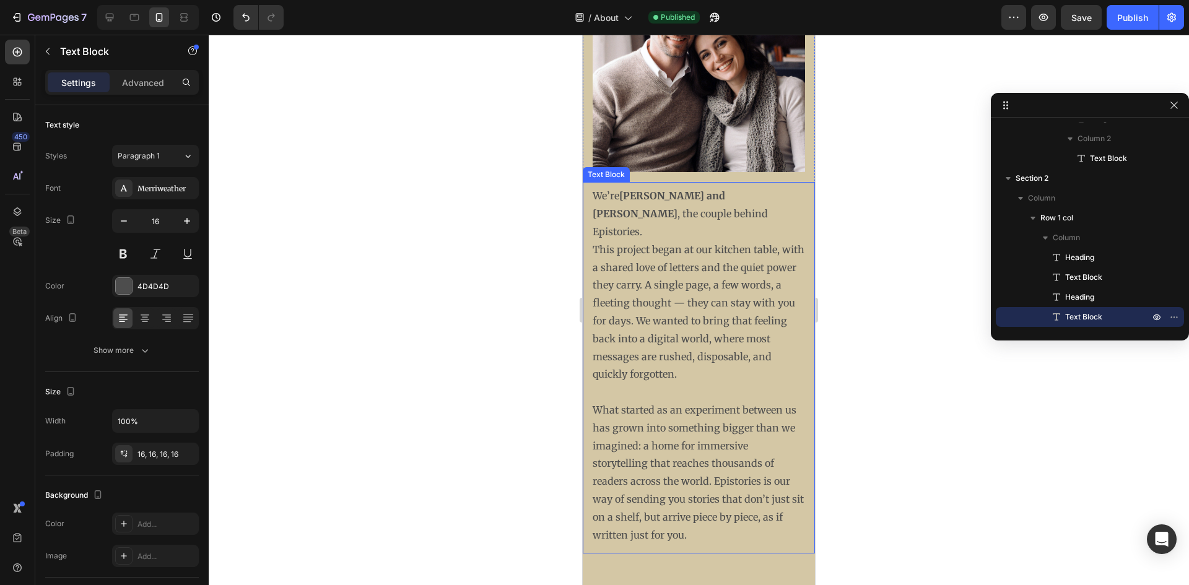
click at [639, 240] on p "We’re [PERSON_NAME] and [PERSON_NAME] , the couple behind Epistories." at bounding box center [699, 213] width 212 height 53
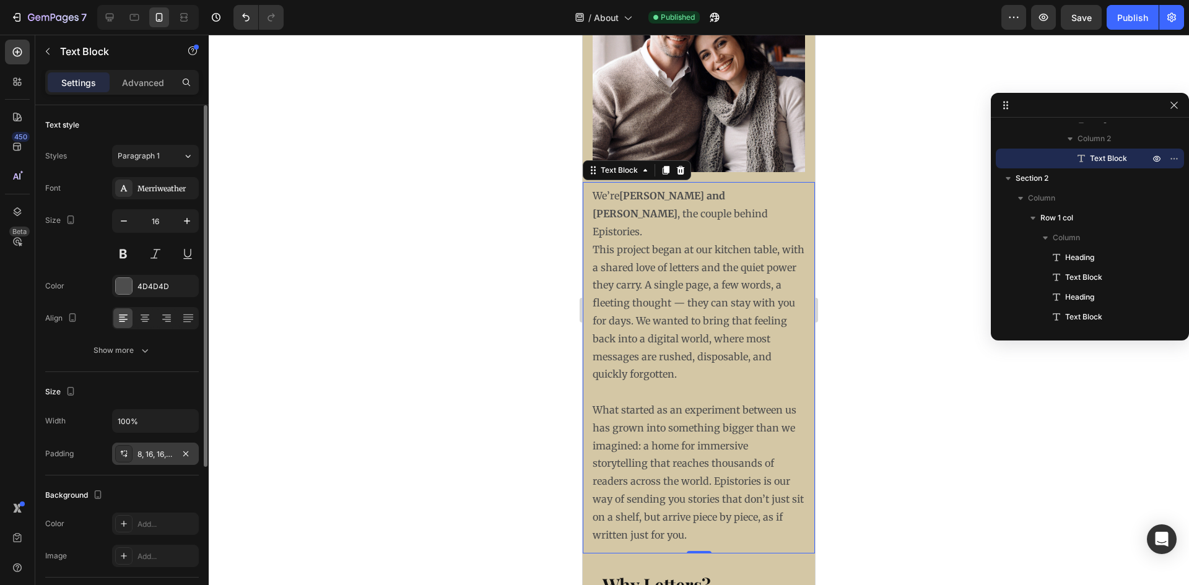
click at [128, 455] on icon at bounding box center [124, 454] width 10 height 10
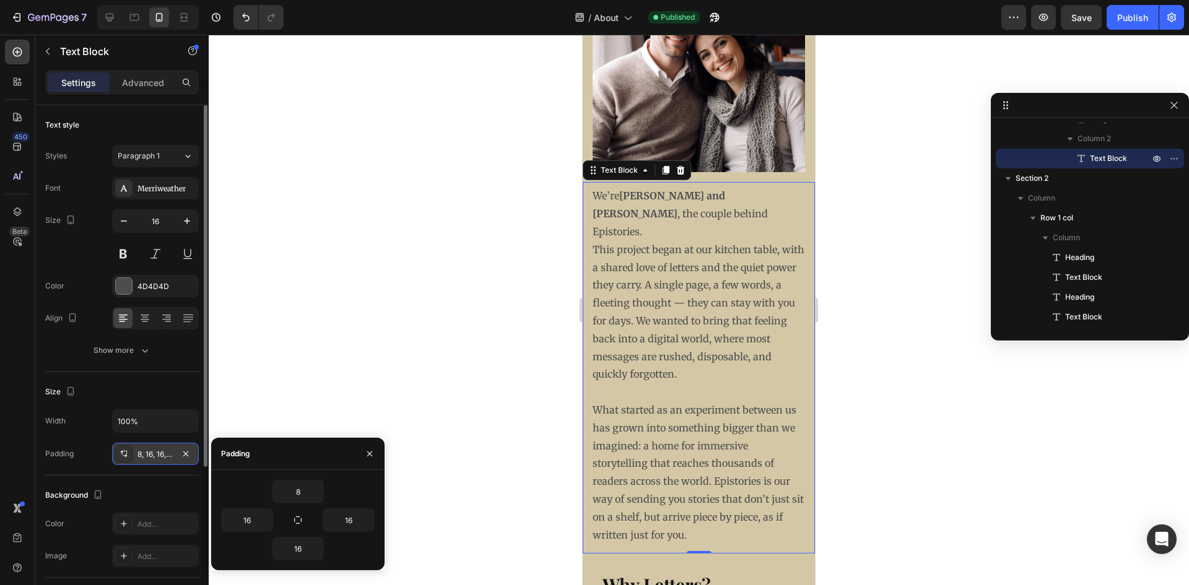
click at [126, 455] on icon at bounding box center [125, 456] width 4 height 3
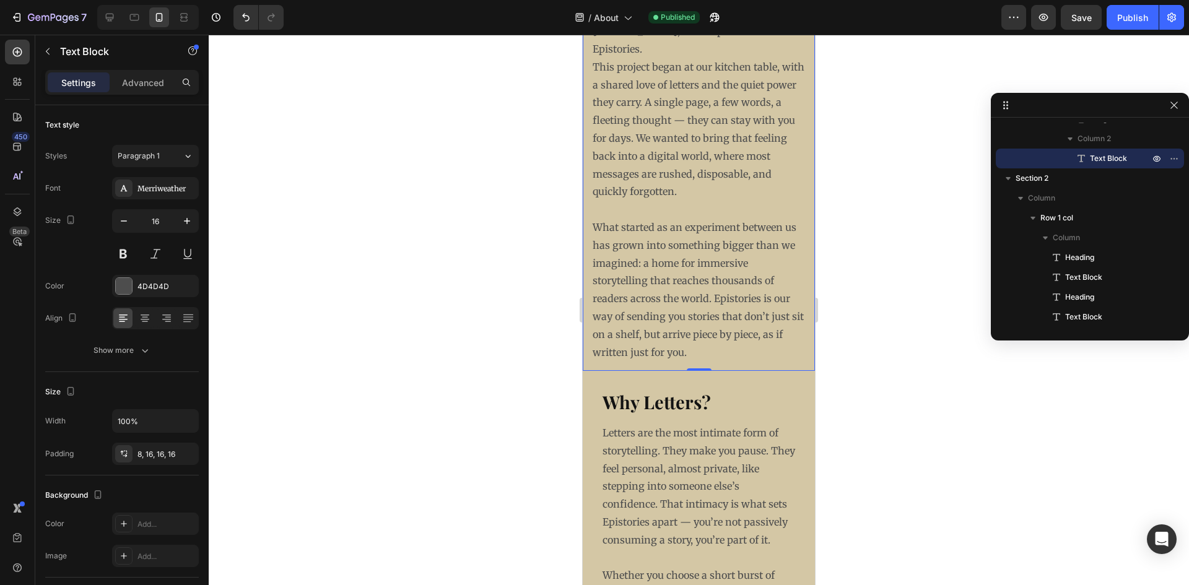
scroll to position [766, 0]
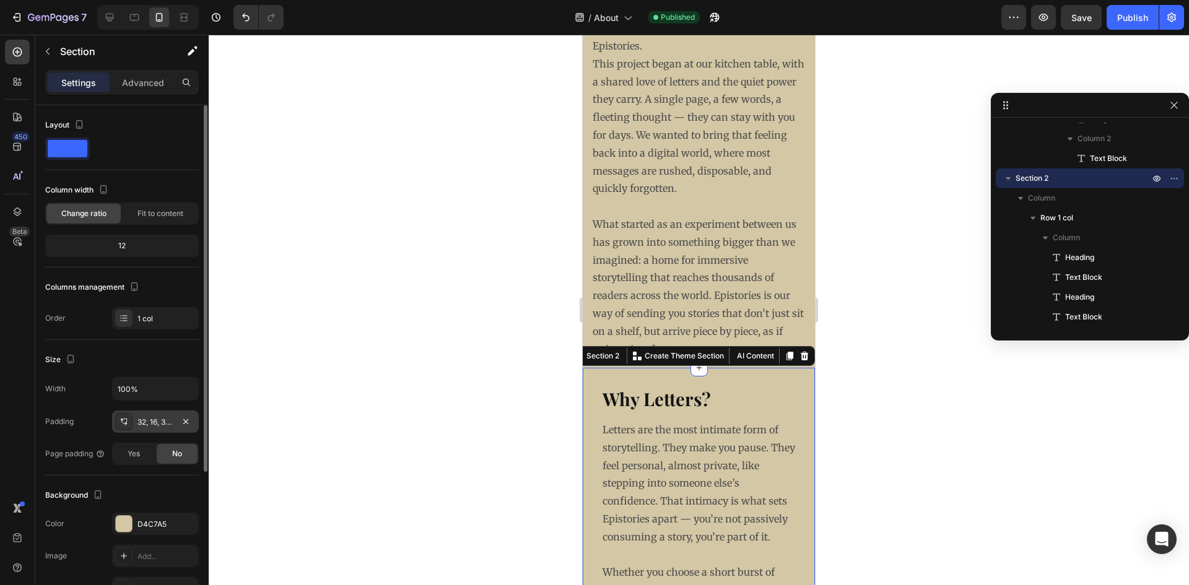
click at [177, 419] on div "32, 16, 32, 16" at bounding box center [155, 422] width 87 height 22
click at [534, 354] on div at bounding box center [699, 310] width 981 height 551
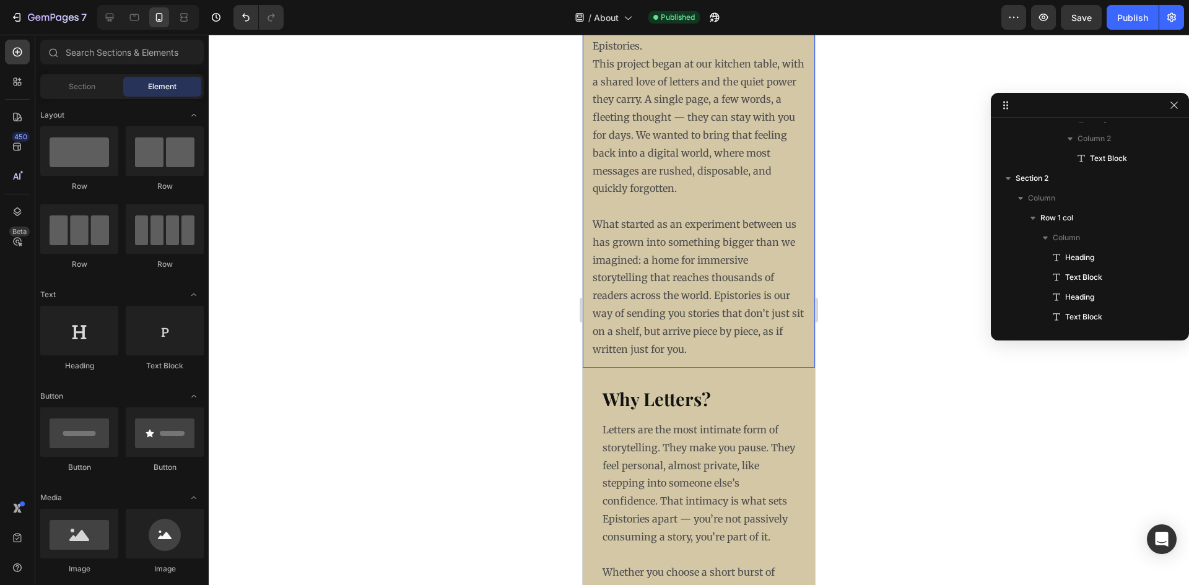
click at [586, 310] on div "We’re [PERSON_NAME] and [PERSON_NAME] , the couple behind Epistories. This proj…" at bounding box center [699, 182] width 232 height 372
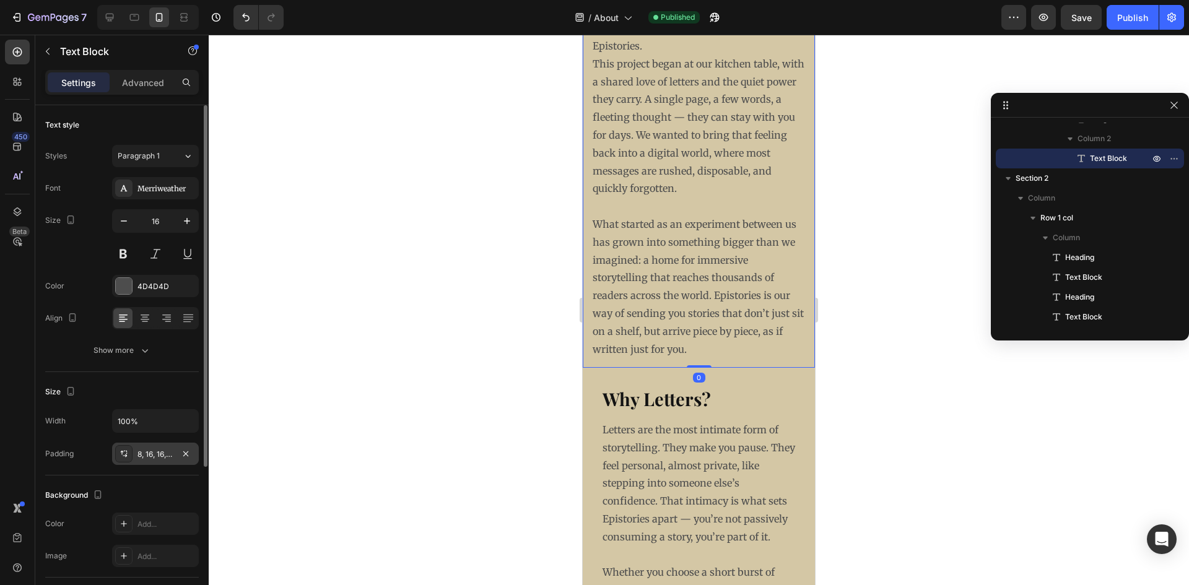
click at [162, 453] on div "8, 16, 16, 16" at bounding box center [156, 454] width 36 height 11
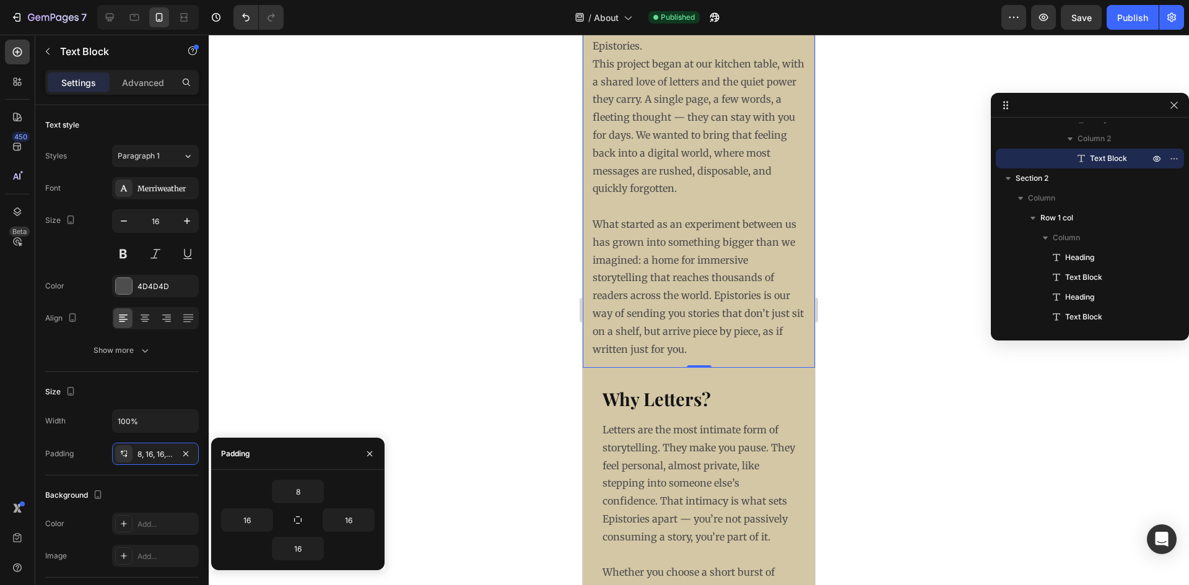
click at [674, 299] on p "What started as an experiment between us has grown into something bigger than w…" at bounding box center [699, 287] width 212 height 142
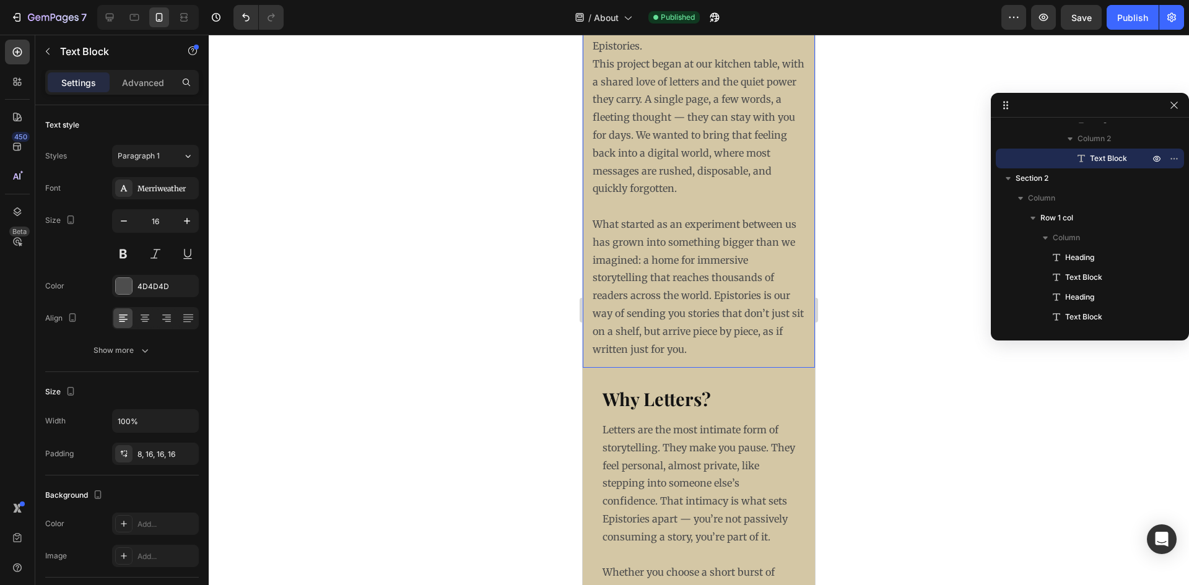
click at [688, 238] on p "What started as an experiment between us has grown into something bigger than w…" at bounding box center [699, 287] width 212 height 142
click at [633, 405] on strong "Why Letters?" at bounding box center [657, 399] width 108 height 24
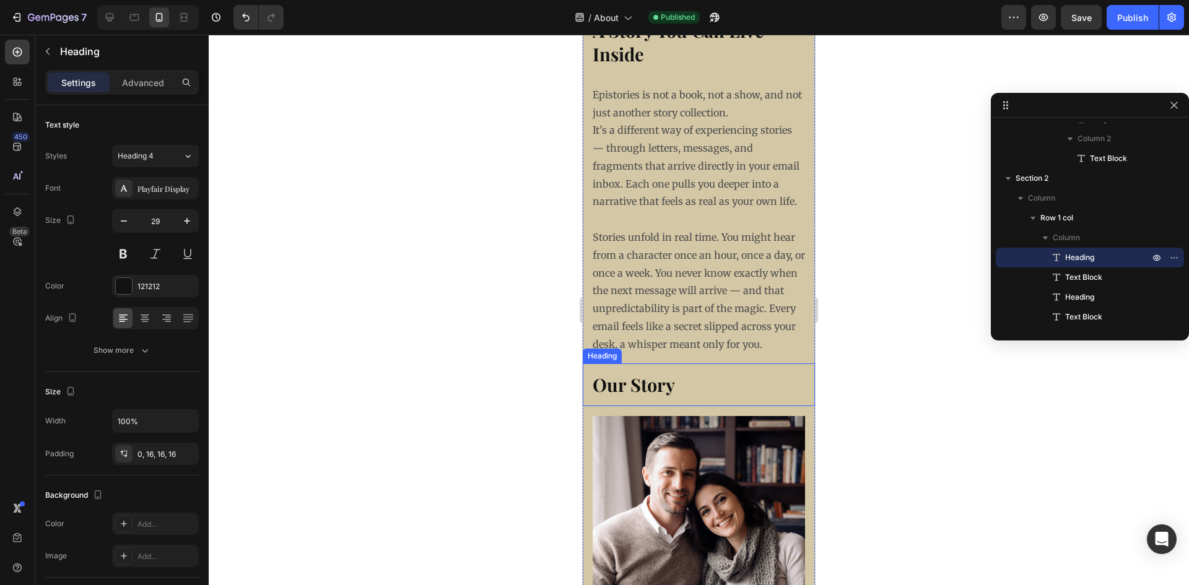
scroll to position [0, 0]
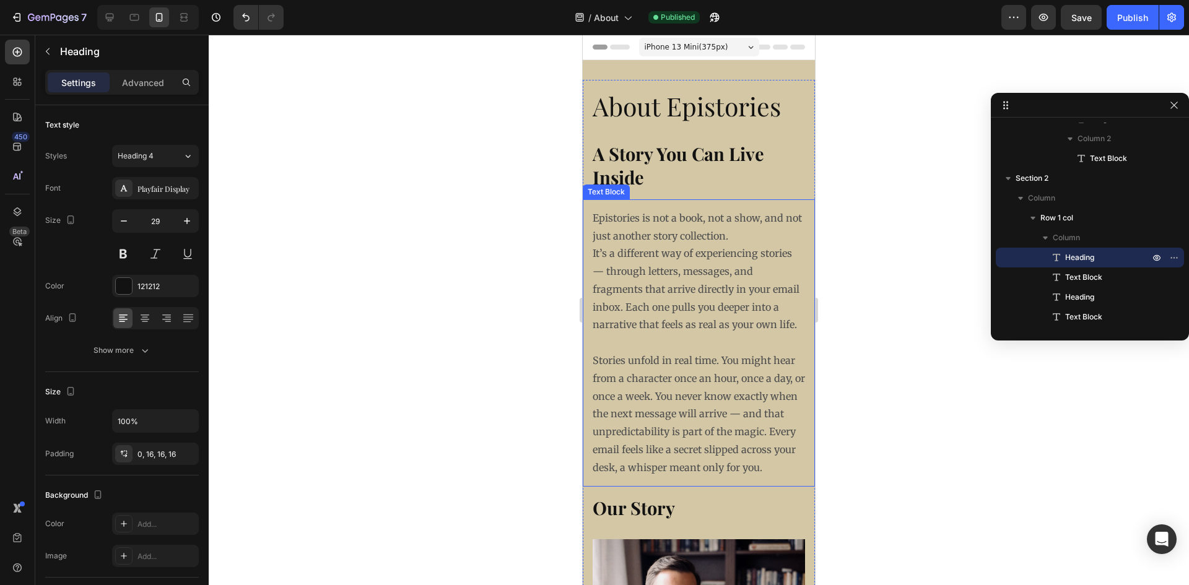
click at [659, 224] on p "Epistories is not a book, not a show, and not just another story collection. It…" at bounding box center [699, 271] width 212 height 125
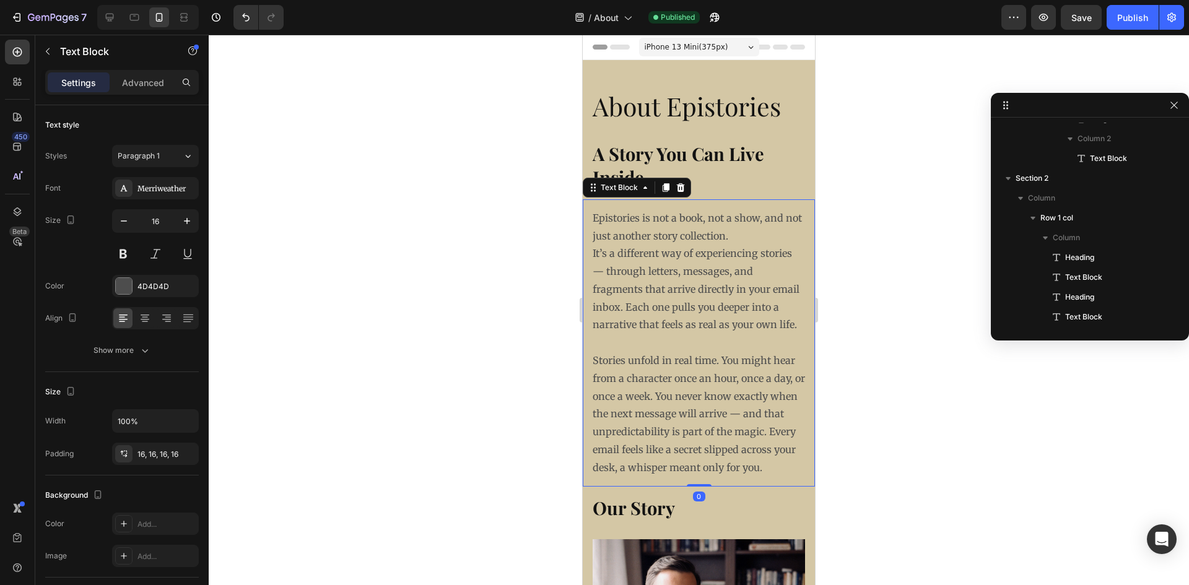
scroll to position [37, 0]
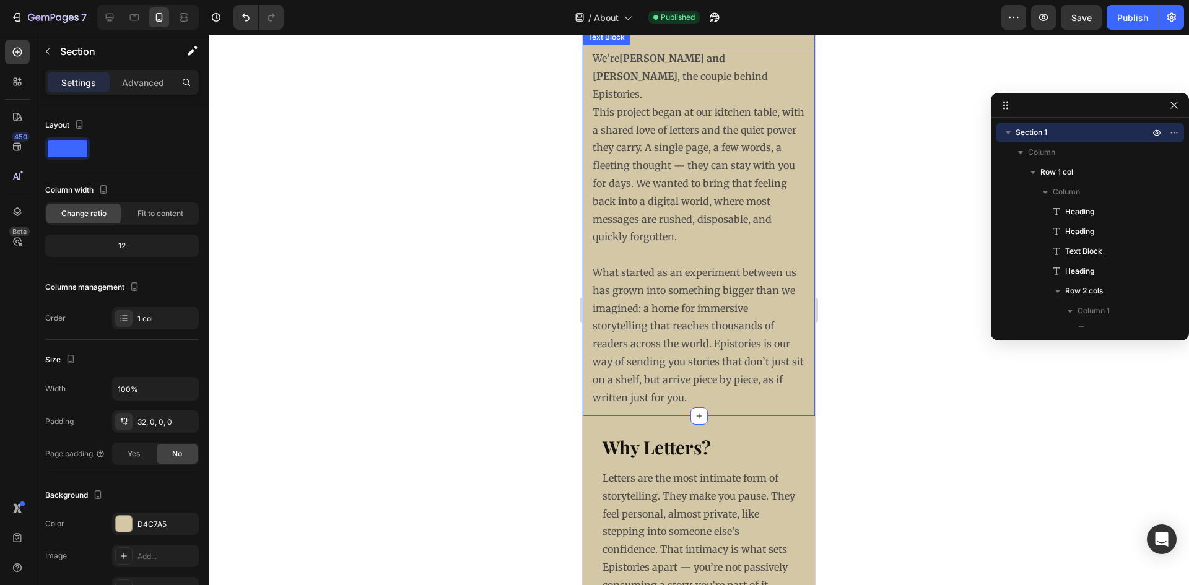
scroll to position [867, 0]
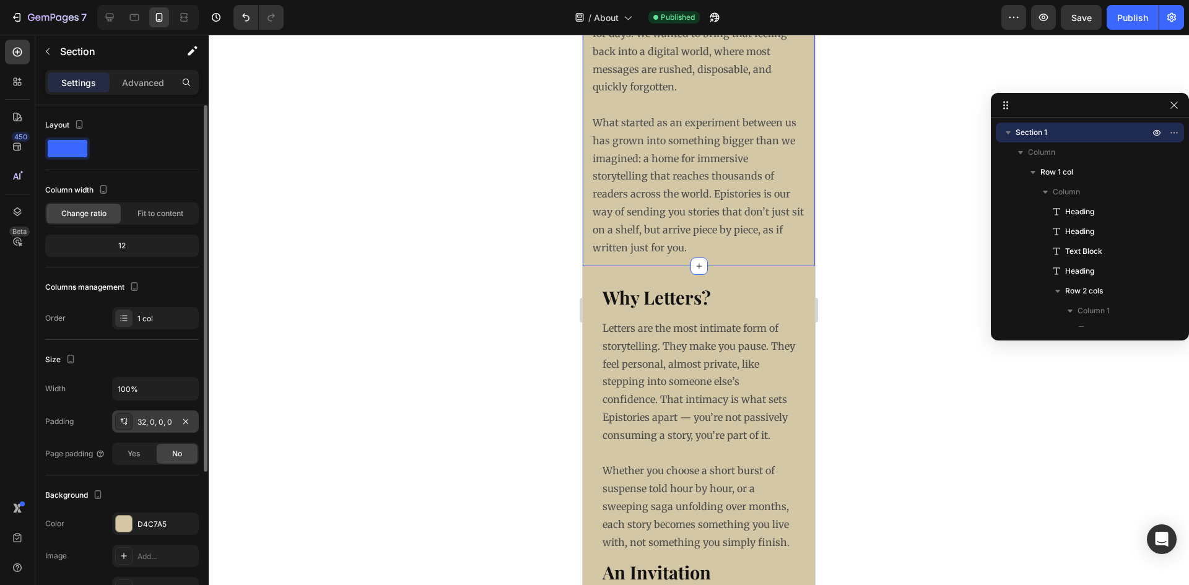
click at [145, 419] on div "32, 0, 0, 0" at bounding box center [156, 422] width 36 height 11
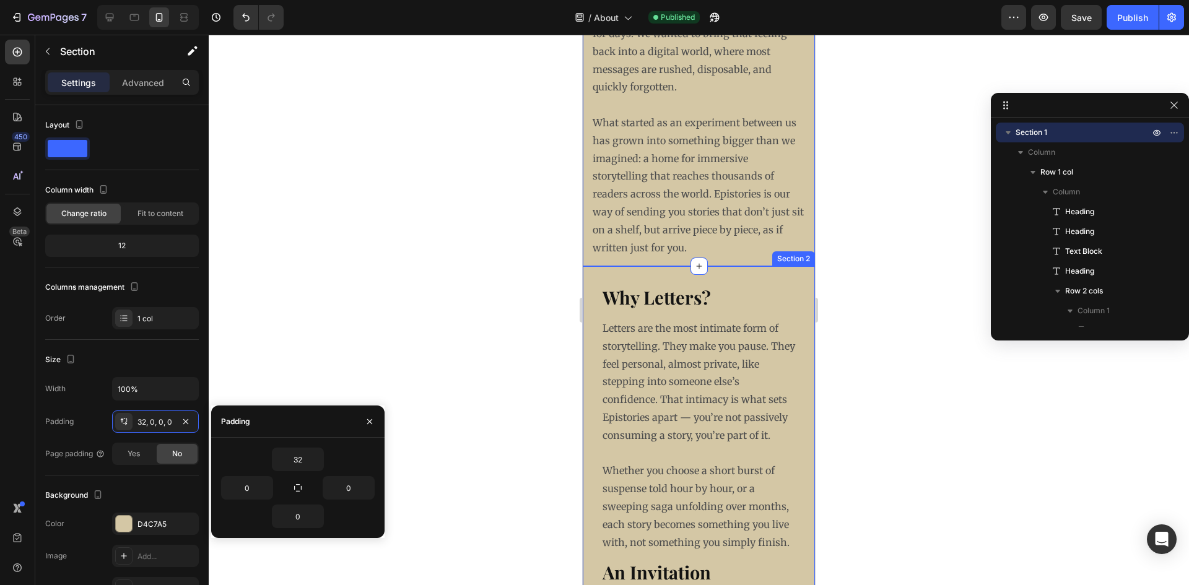
click at [587, 287] on div "Why Letters? Heading Letters are the most intimate form of storytelling. They m…" at bounding box center [699, 588] width 232 height 644
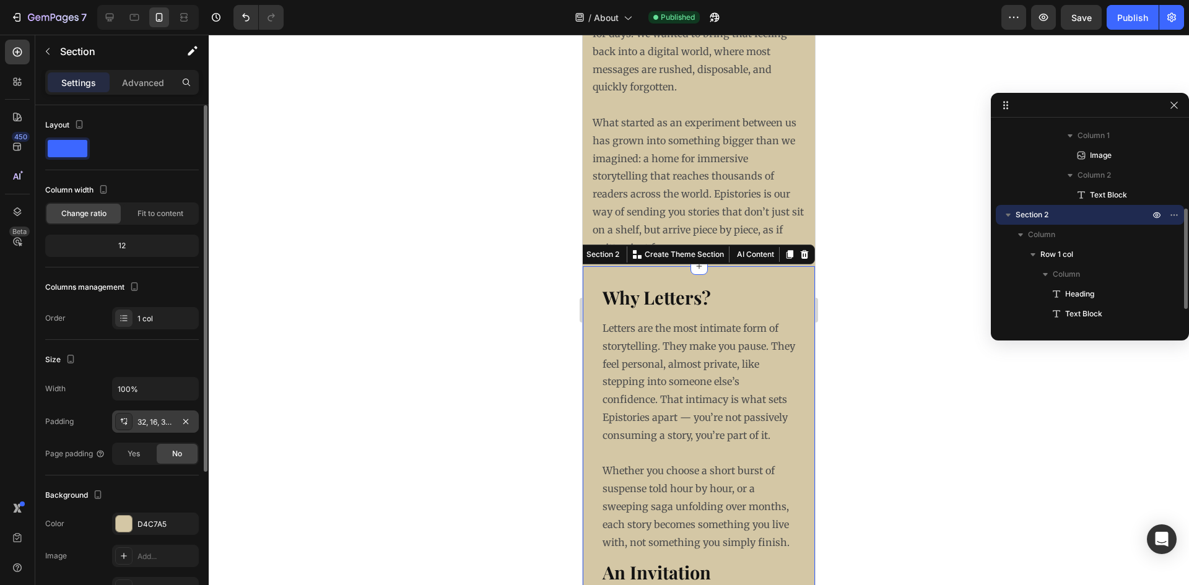
click at [162, 429] on div "32, 16, 32, 16" at bounding box center [155, 422] width 87 height 22
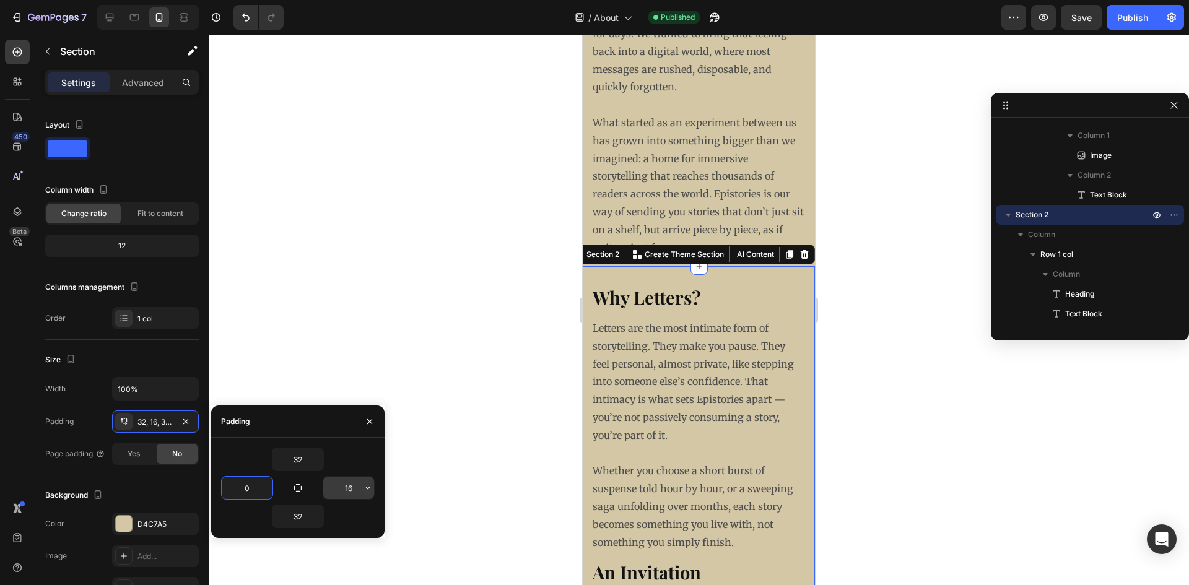
type input "0"
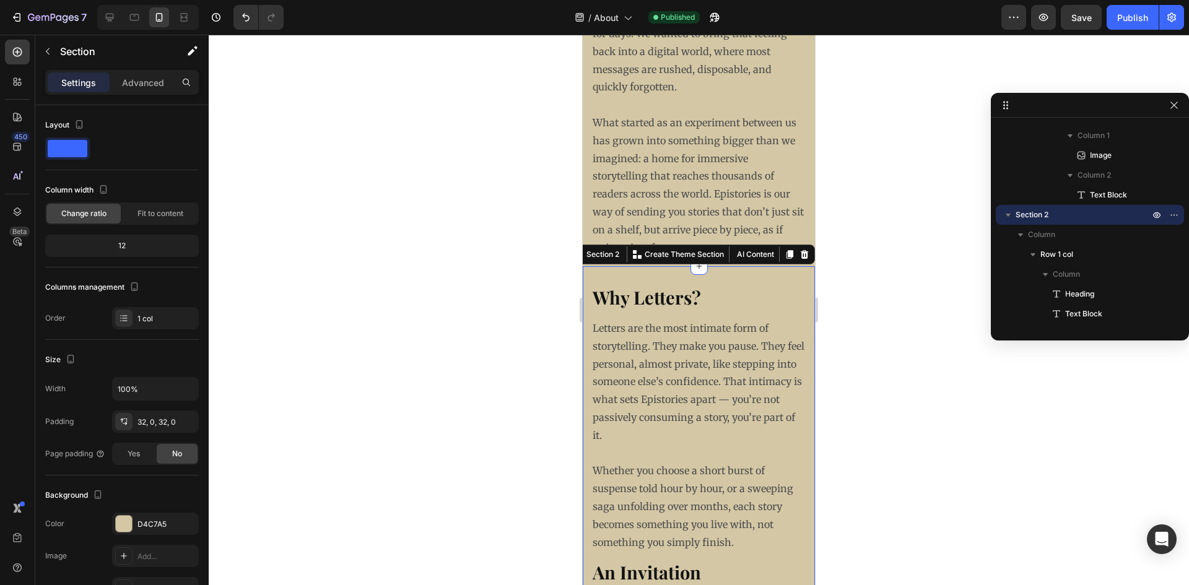
click at [439, 364] on div at bounding box center [699, 310] width 981 height 551
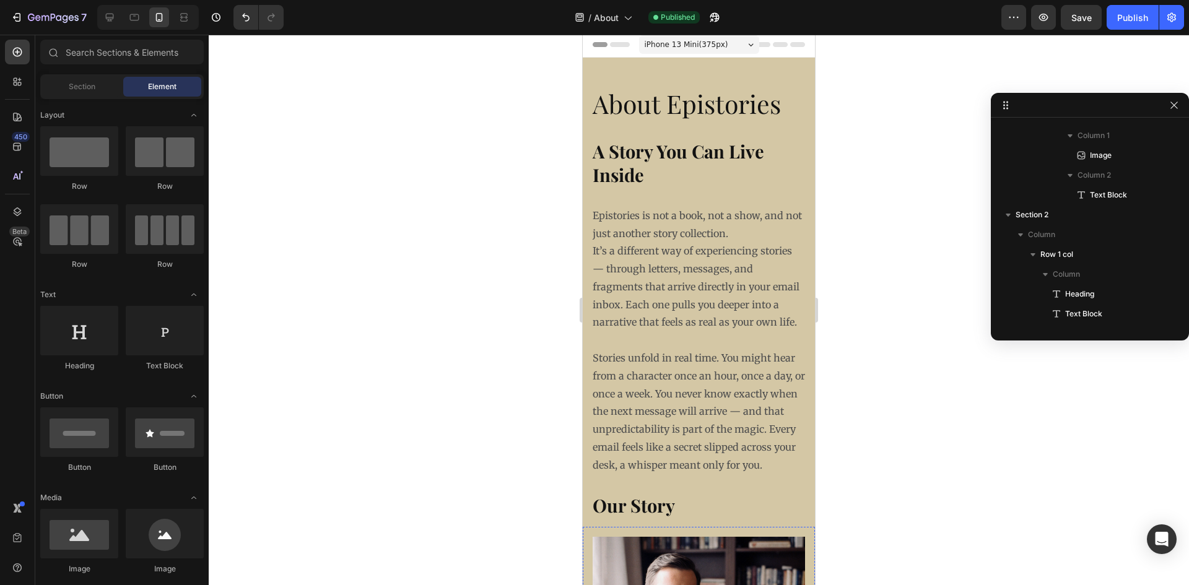
scroll to position [0, 0]
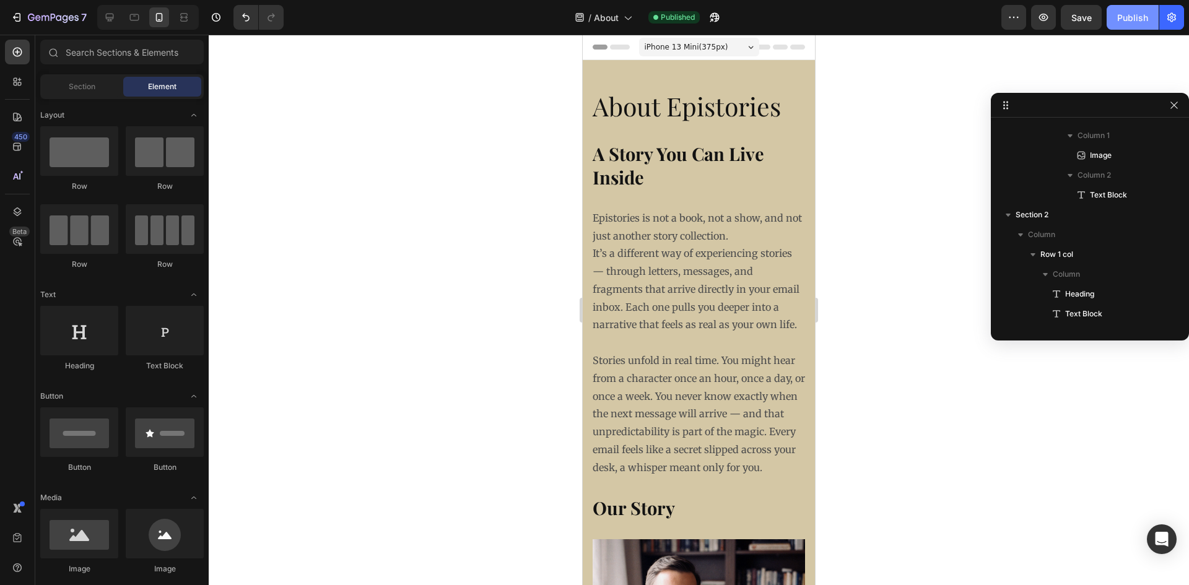
click at [1129, 27] on button "Publish" at bounding box center [1133, 17] width 52 height 25
click at [661, 291] on p "Epistories is not a book, not a show, and not just another story collection. It…" at bounding box center [699, 271] width 212 height 125
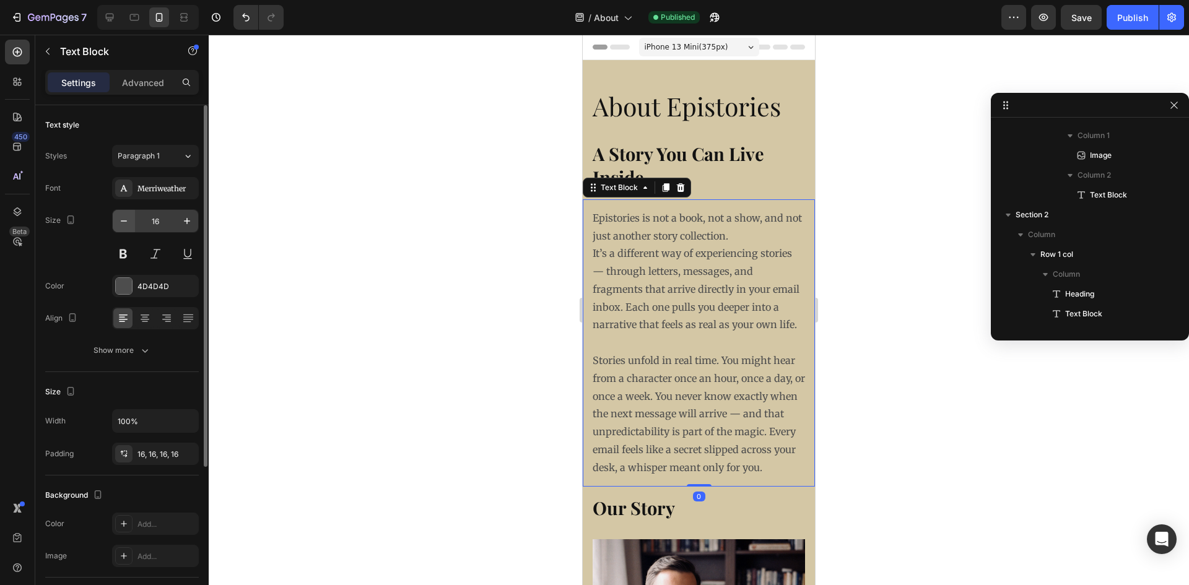
scroll to position [37, 0]
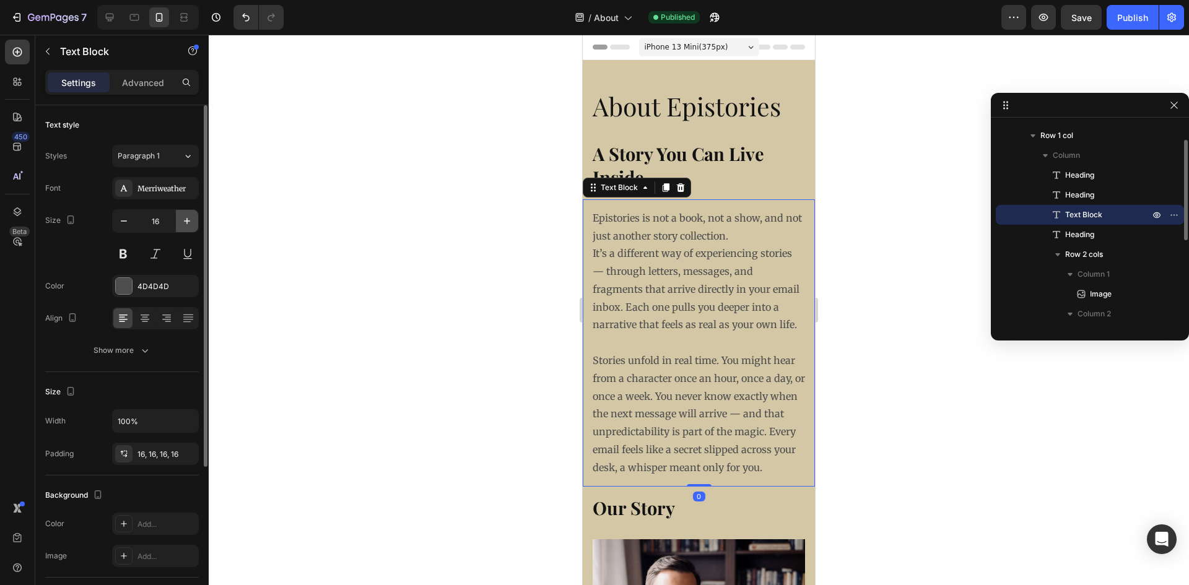
click at [190, 227] on icon "button" at bounding box center [187, 221] width 12 height 12
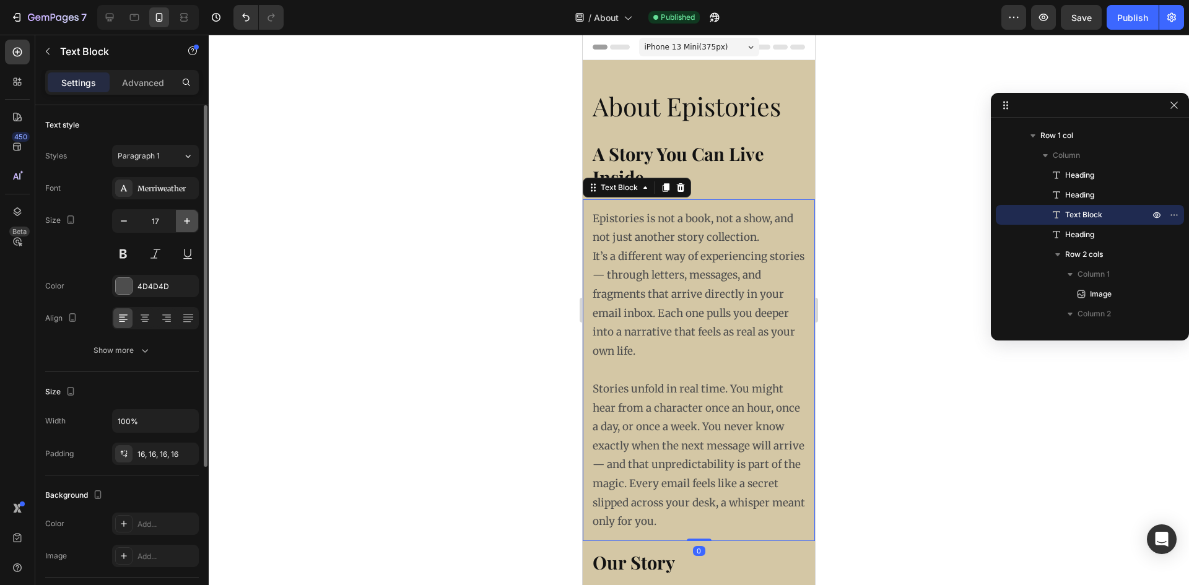
click at [190, 227] on icon "button" at bounding box center [187, 221] width 12 height 12
type input "18"
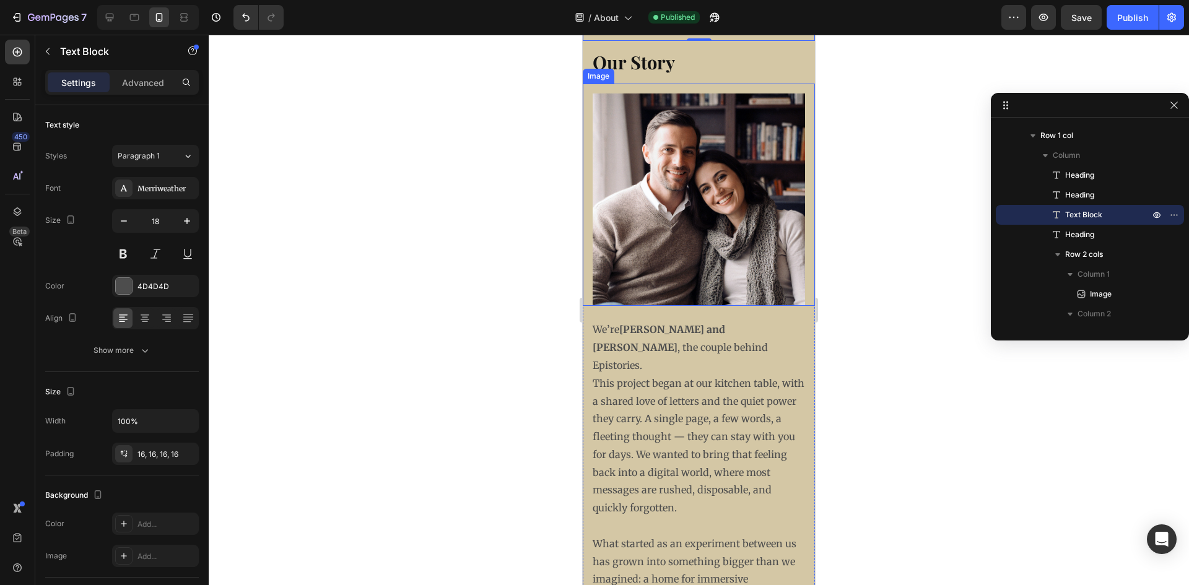
scroll to position [681, 0]
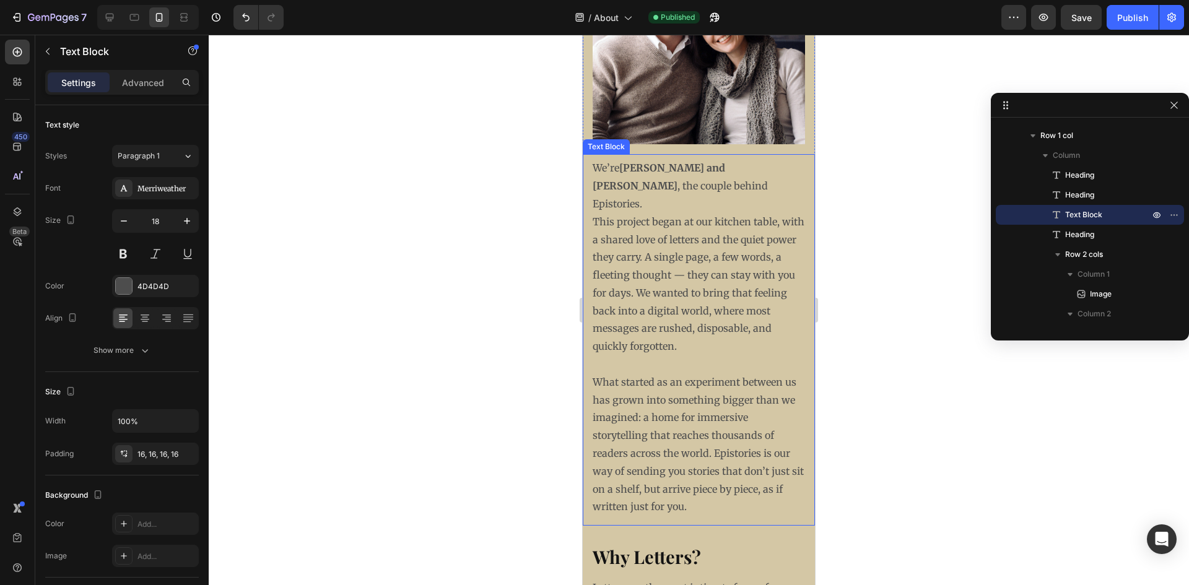
click at [639, 295] on p "This project began at our kitchen table, with a shared love of letters and the …" at bounding box center [699, 284] width 212 height 142
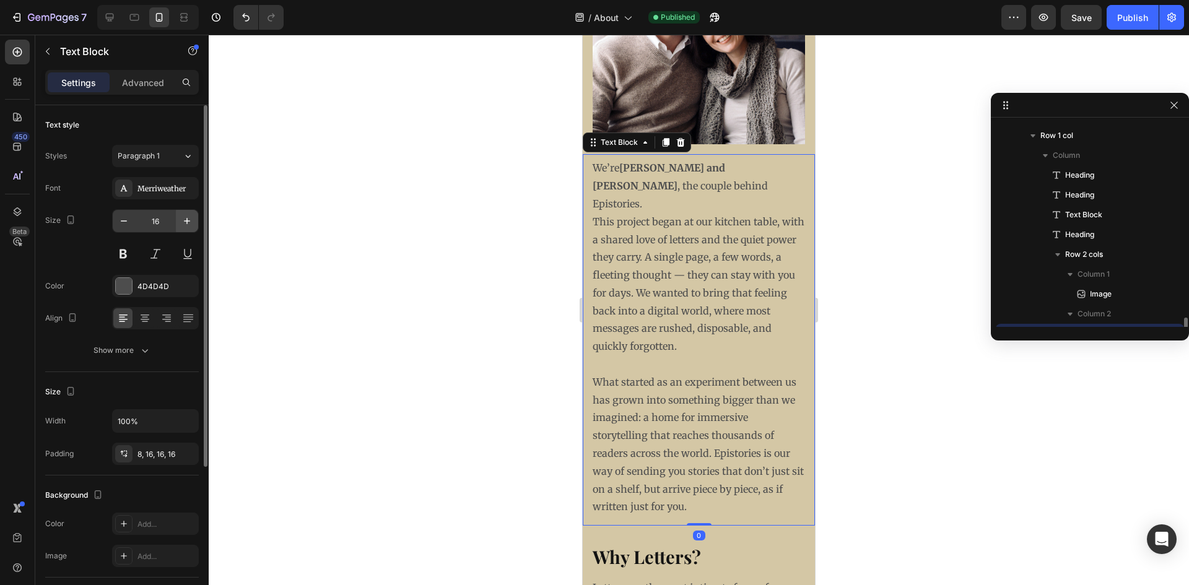
scroll to position [155, 0]
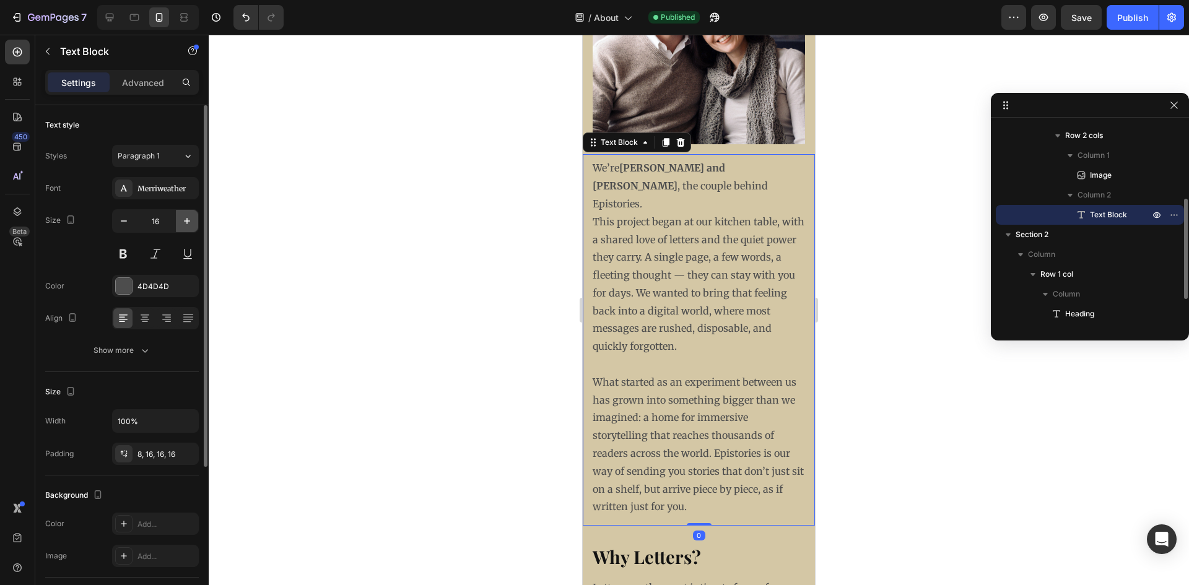
click at [192, 224] on icon "button" at bounding box center [187, 221] width 12 height 12
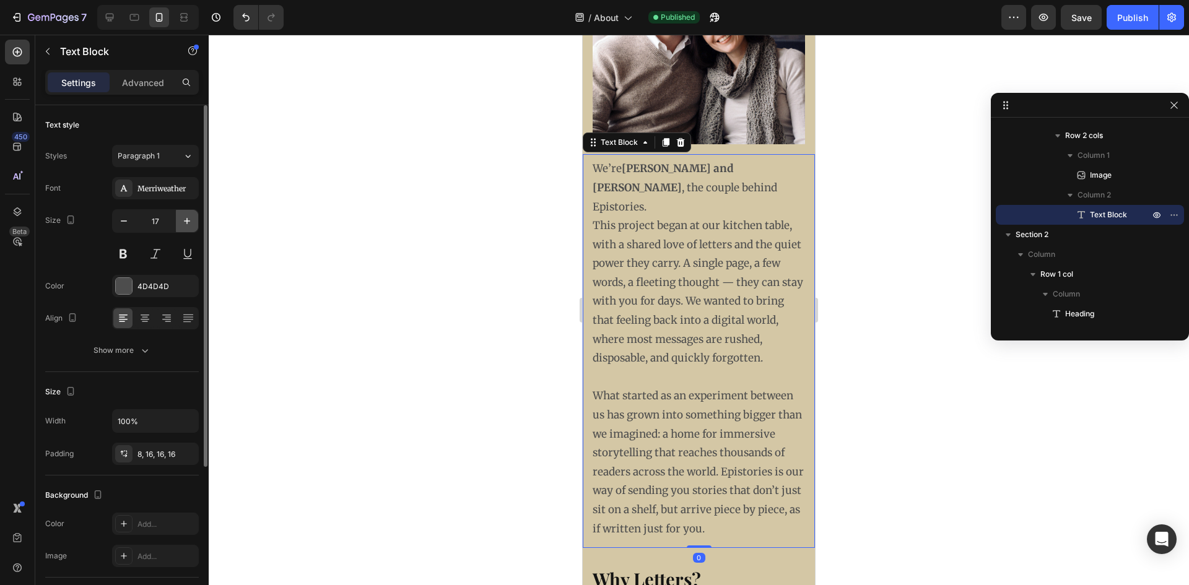
click at [190, 224] on icon "button" at bounding box center [187, 221] width 12 height 12
type input "18"
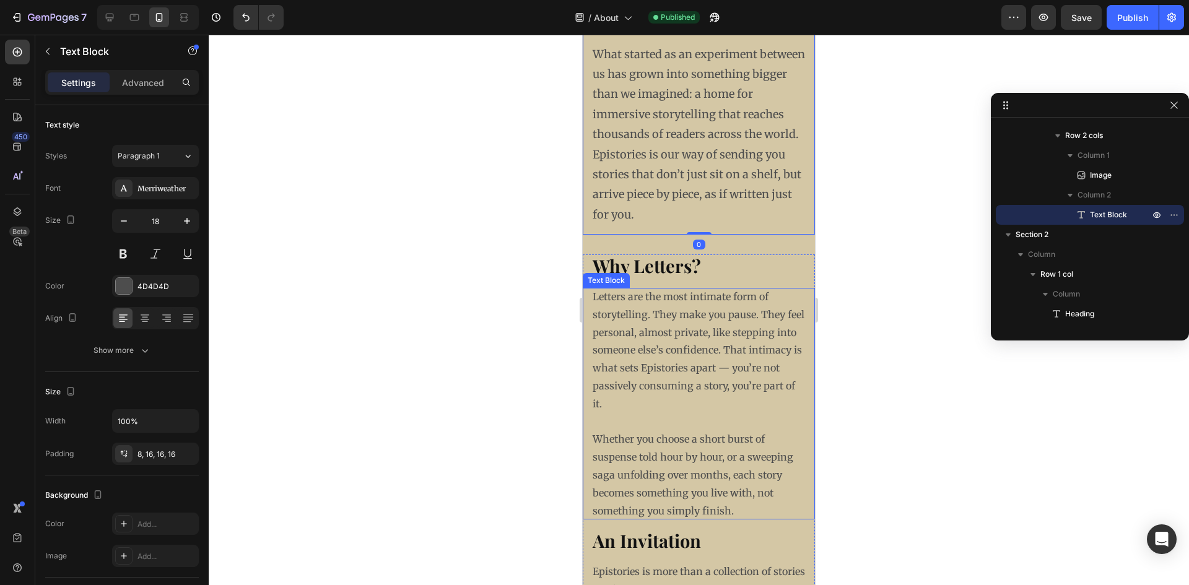
scroll to position [1239, 0]
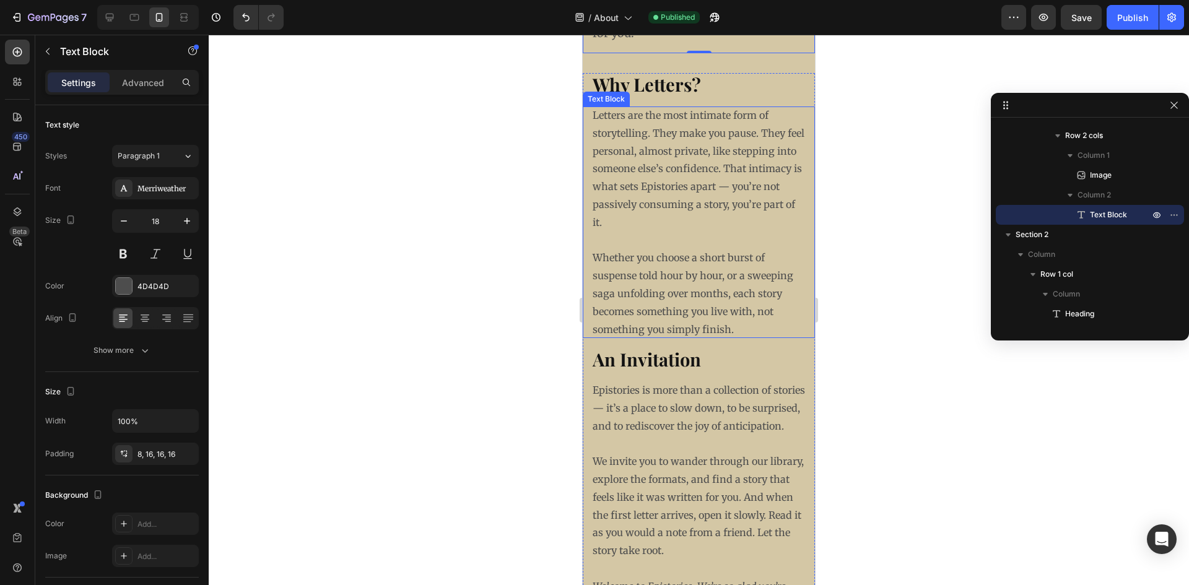
click at [655, 205] on p "Letters are the most intimate form of storytelling. They make you pause. They f…" at bounding box center [699, 169] width 212 height 125
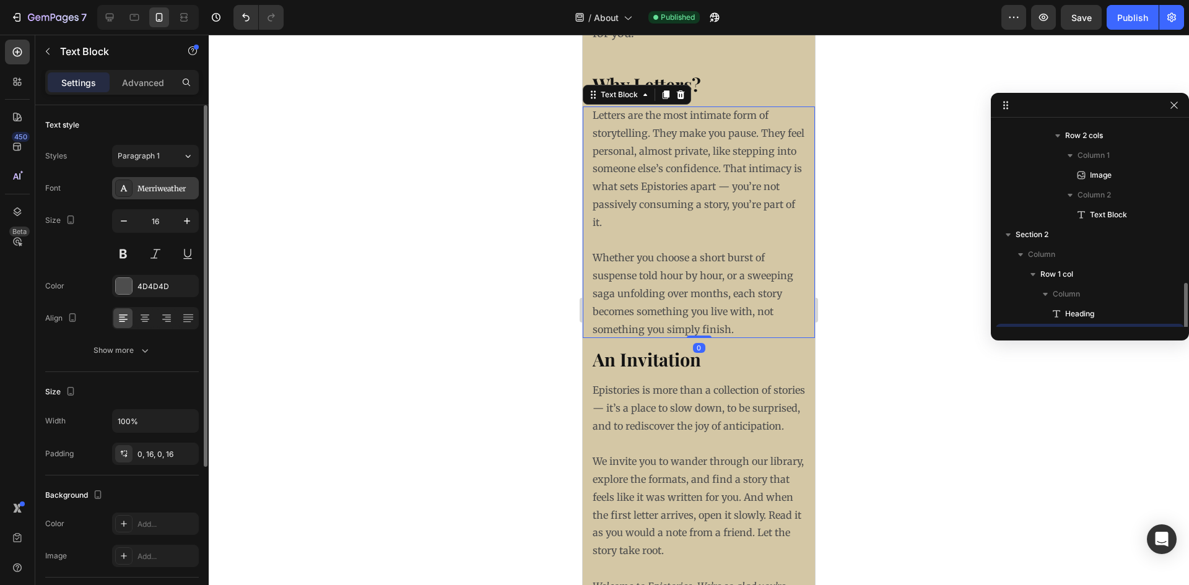
scroll to position [212, 0]
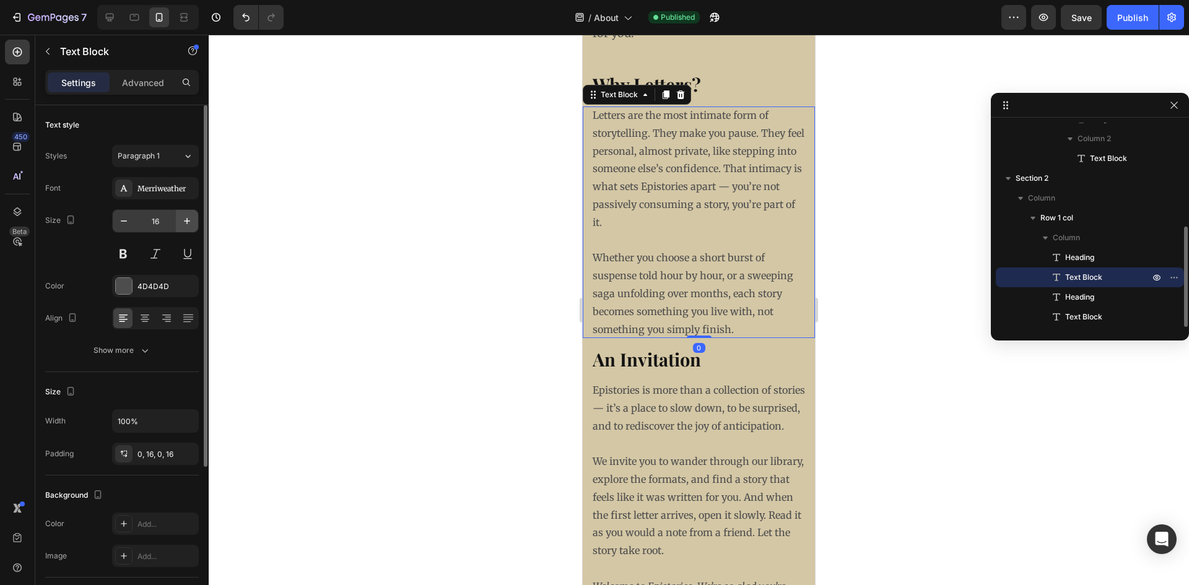
click at [179, 226] on button "button" at bounding box center [187, 221] width 22 height 22
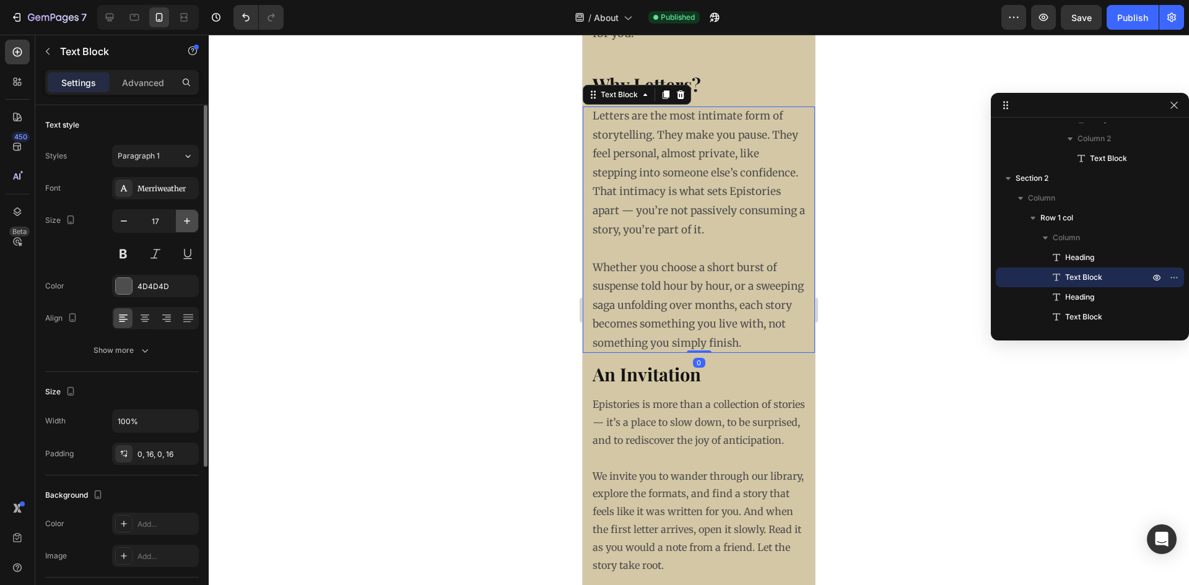
click at [184, 225] on icon "button" at bounding box center [187, 221] width 12 height 12
type input "18"
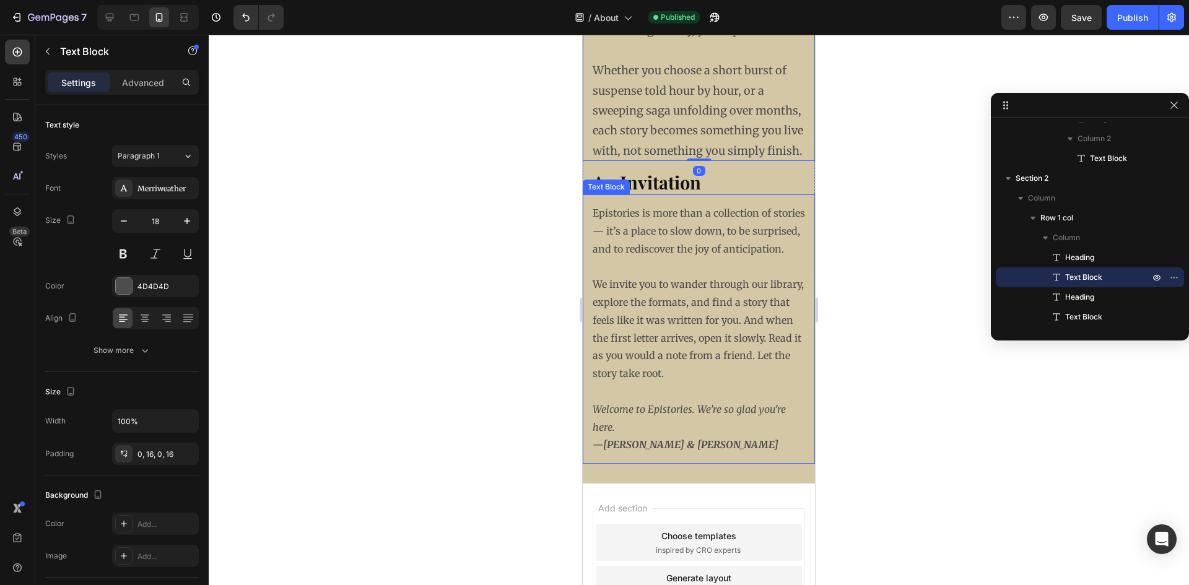
scroll to position [1549, 0]
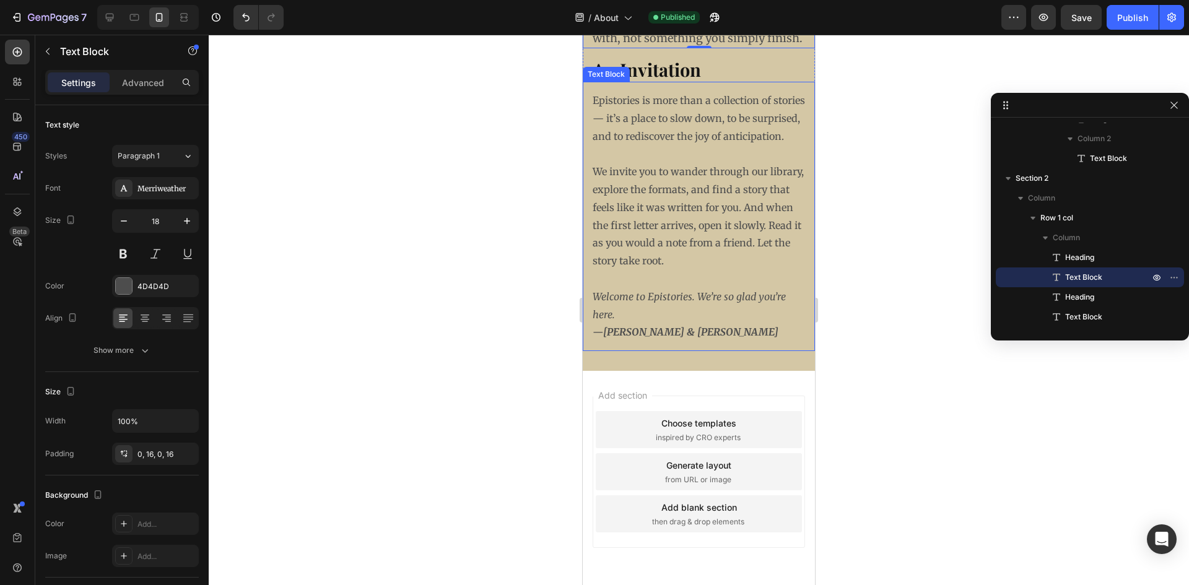
click at [667, 270] on p "We invite you to wander through our library, explore the formats, and find a st…" at bounding box center [699, 216] width 212 height 107
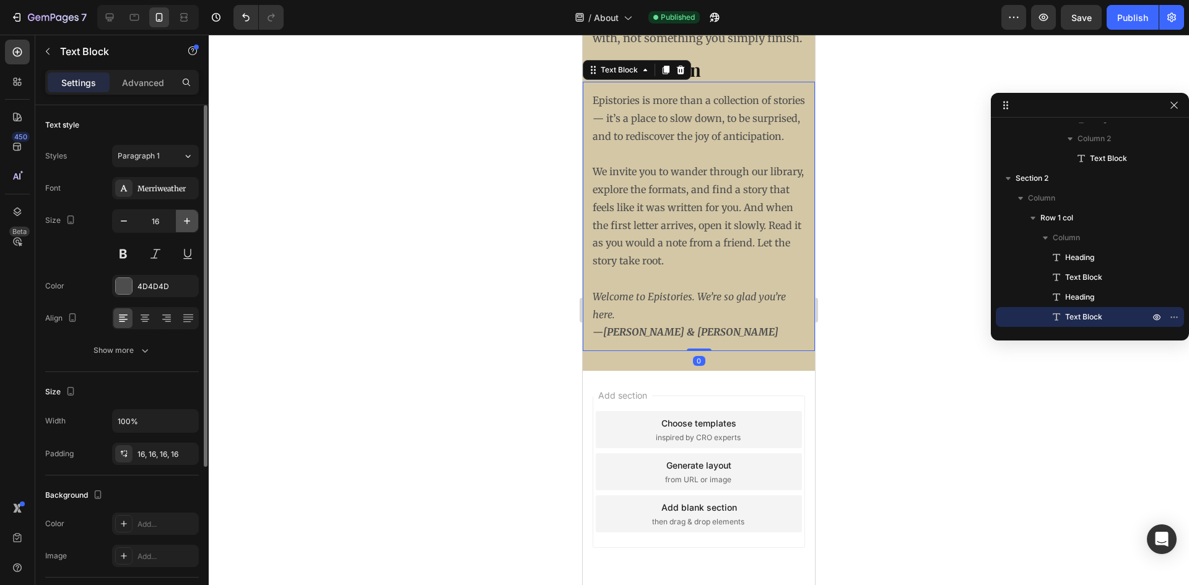
click at [185, 222] on icon "button" at bounding box center [187, 221] width 12 height 12
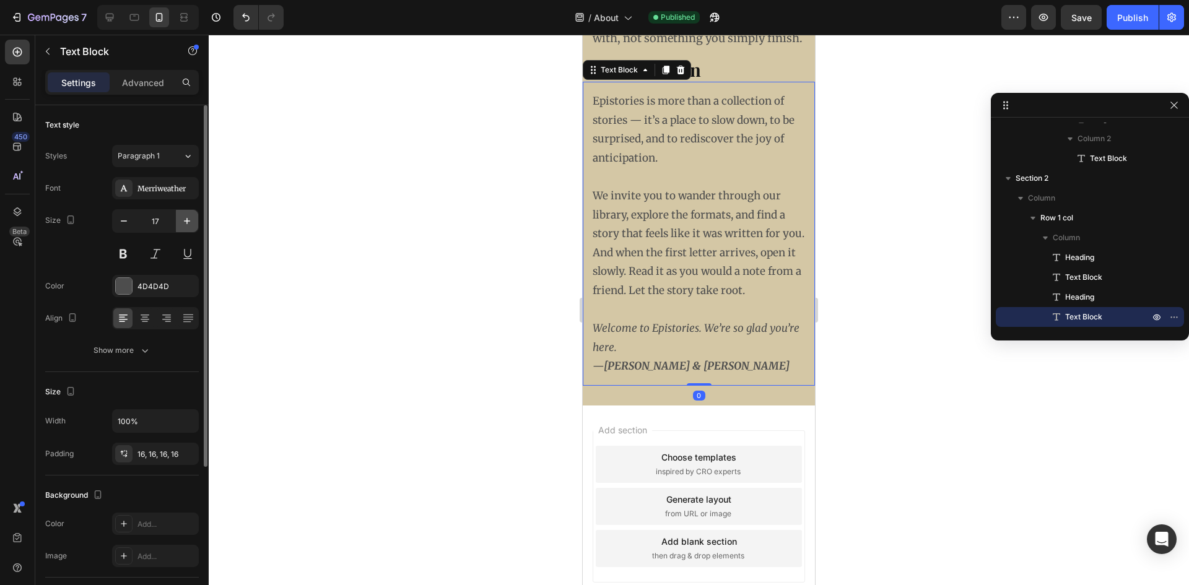
click at [185, 222] on icon "button" at bounding box center [187, 221] width 12 height 12
type input "18"
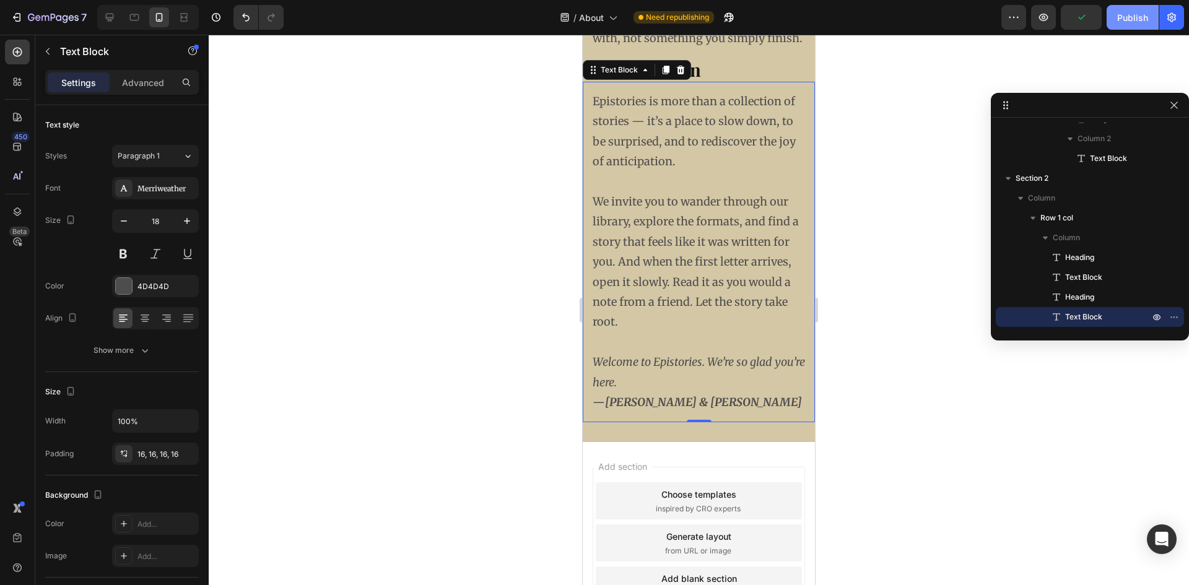
click at [1136, 20] on div "Publish" at bounding box center [1133, 17] width 31 height 13
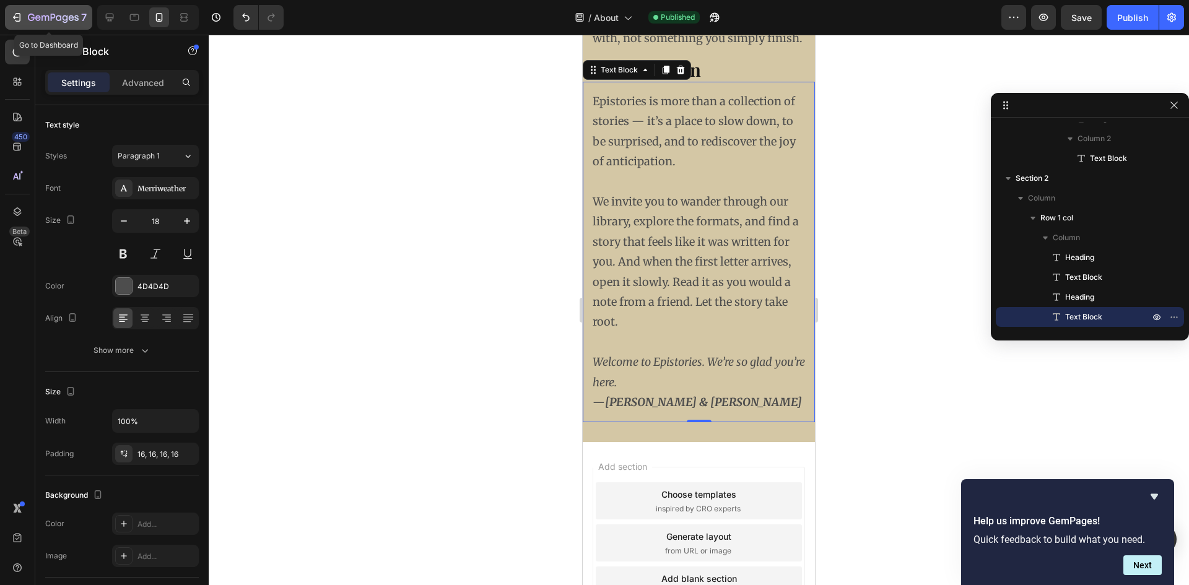
click at [17, 11] on icon "button" at bounding box center [17, 17] width 12 height 12
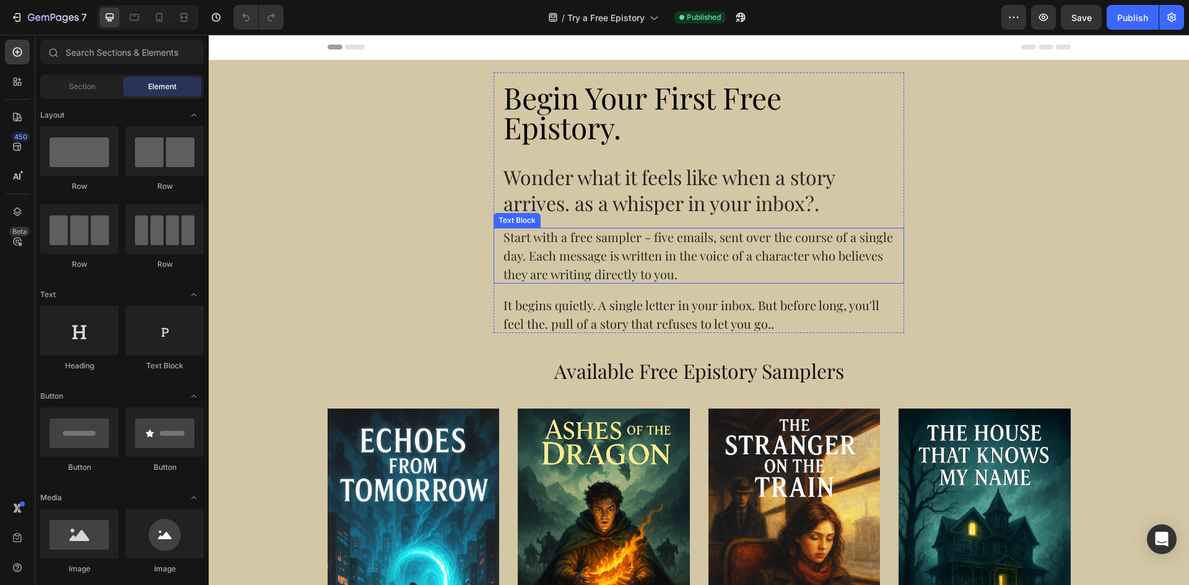
click at [600, 266] on div "Start with a free sampler - five emails, sent over the course of a single day. …" at bounding box center [699, 256] width 411 height 56
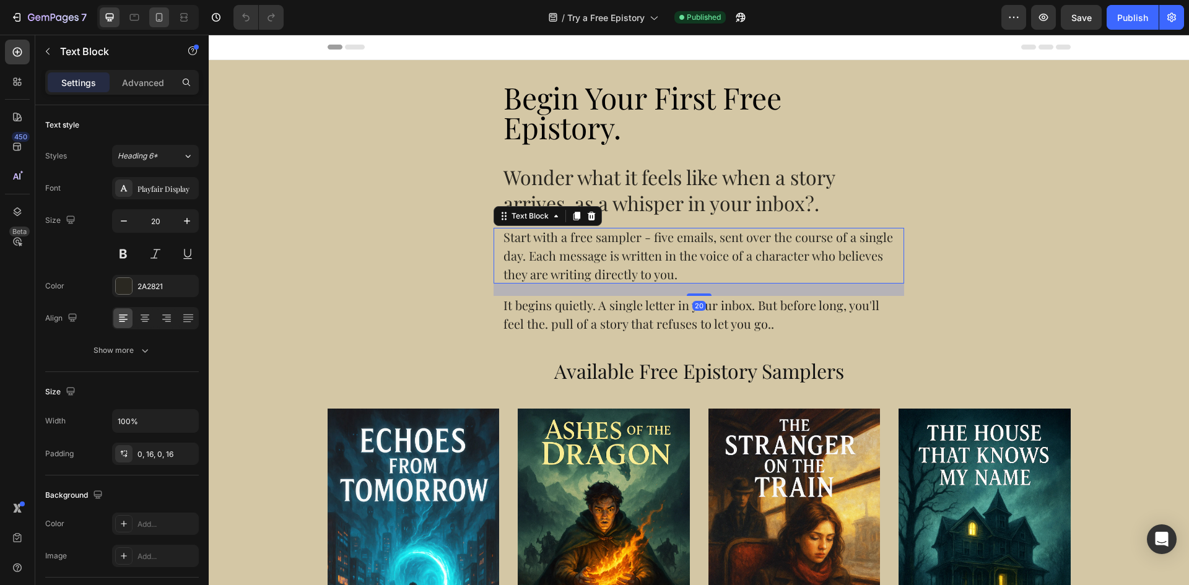
click at [157, 15] on icon at bounding box center [159, 17] width 12 height 12
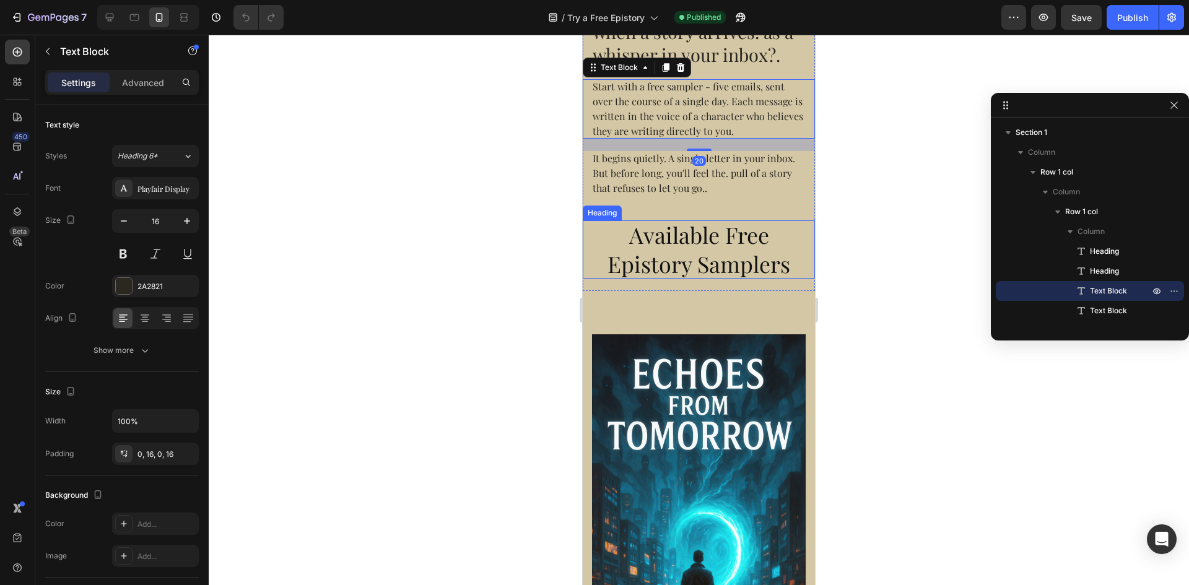
scroll to position [160, 0]
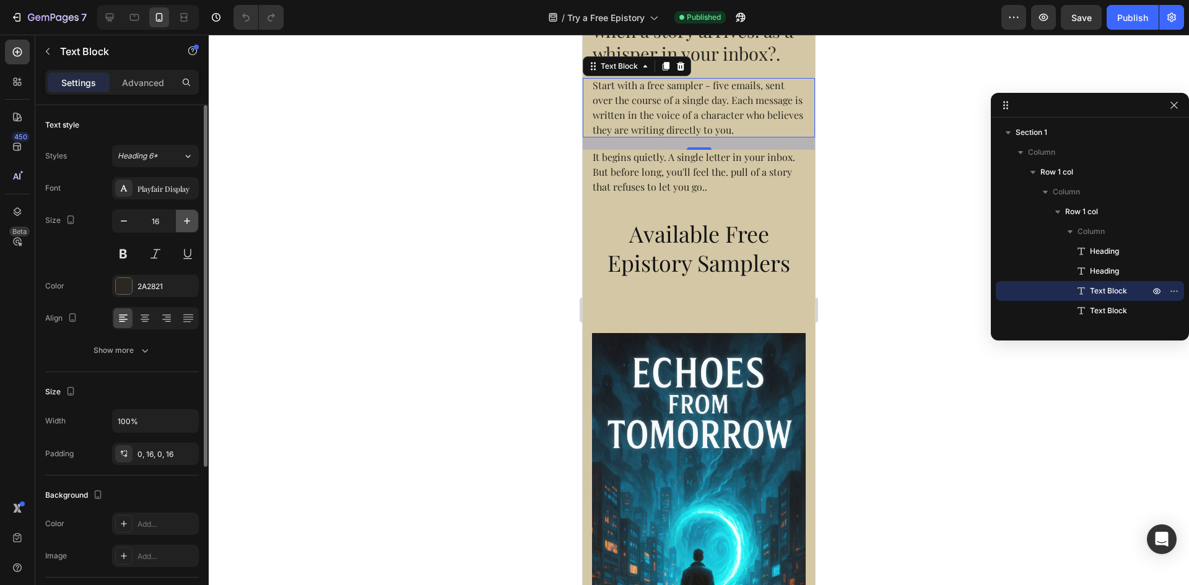
click at [194, 222] on button "button" at bounding box center [187, 221] width 22 height 22
click at [191, 222] on icon "button" at bounding box center [187, 221] width 12 height 12
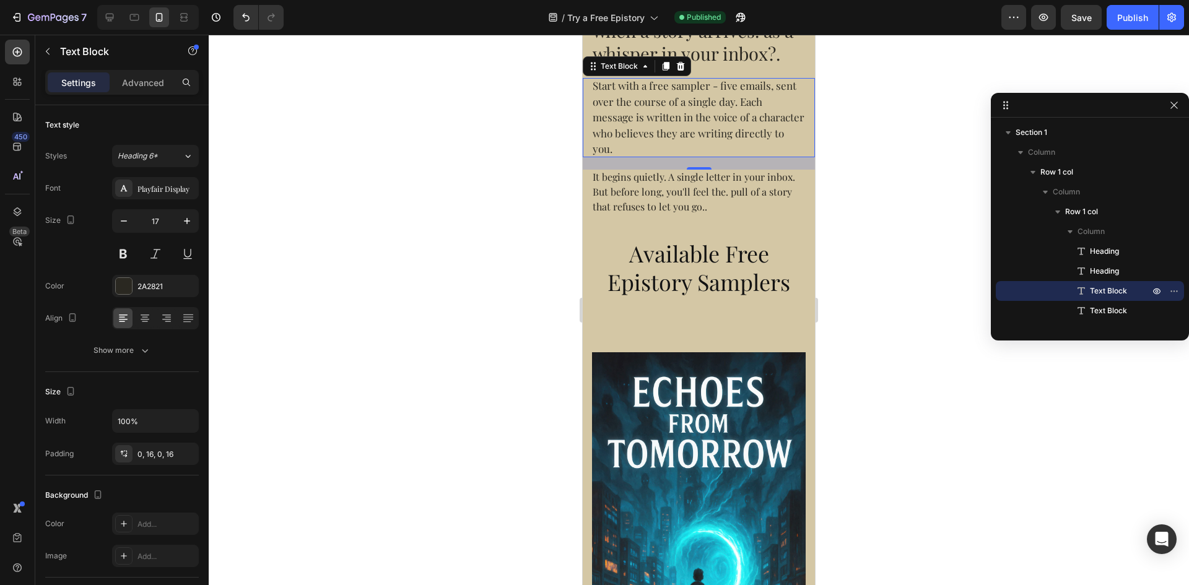
type input "18"
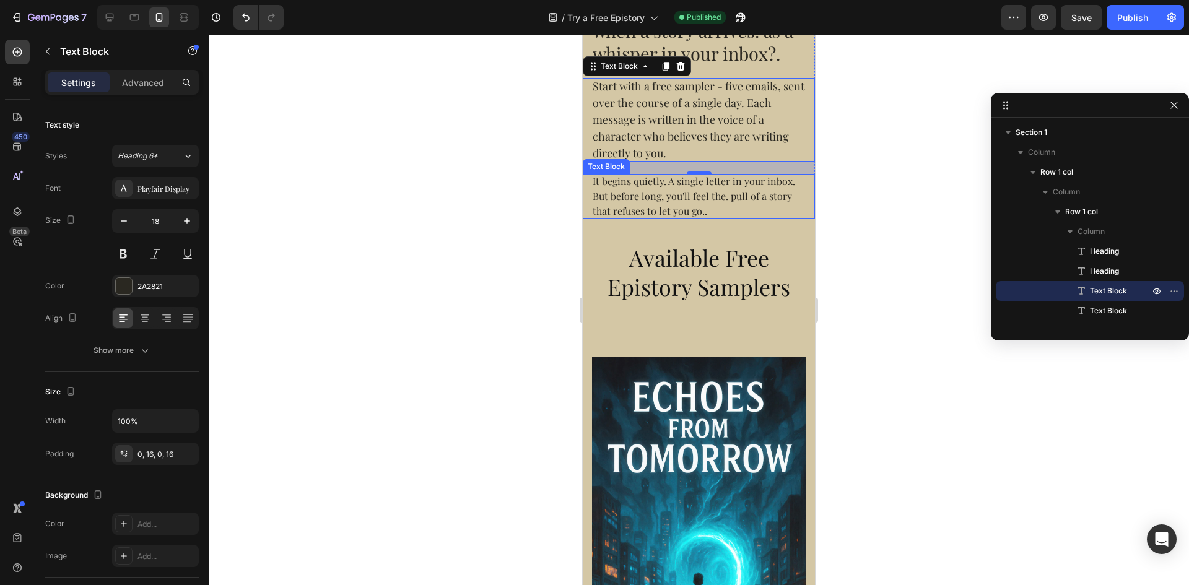
click at [620, 182] on div "It begins quietly. A single letter in your inbox. But before long, you'll feel …" at bounding box center [699, 196] width 232 height 45
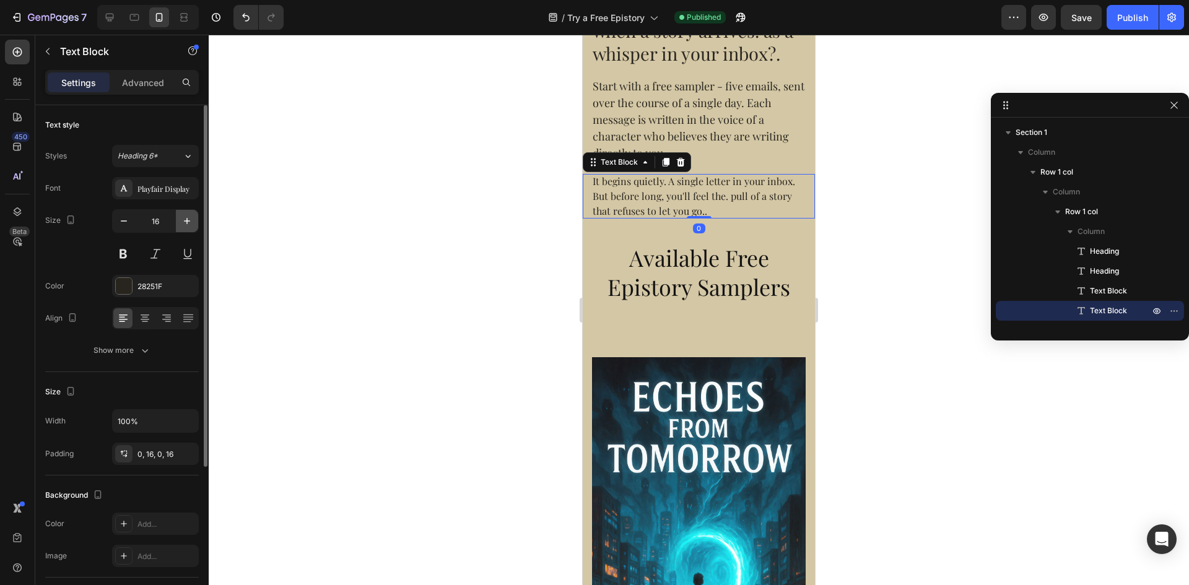
click at [182, 224] on icon "button" at bounding box center [187, 221] width 12 height 12
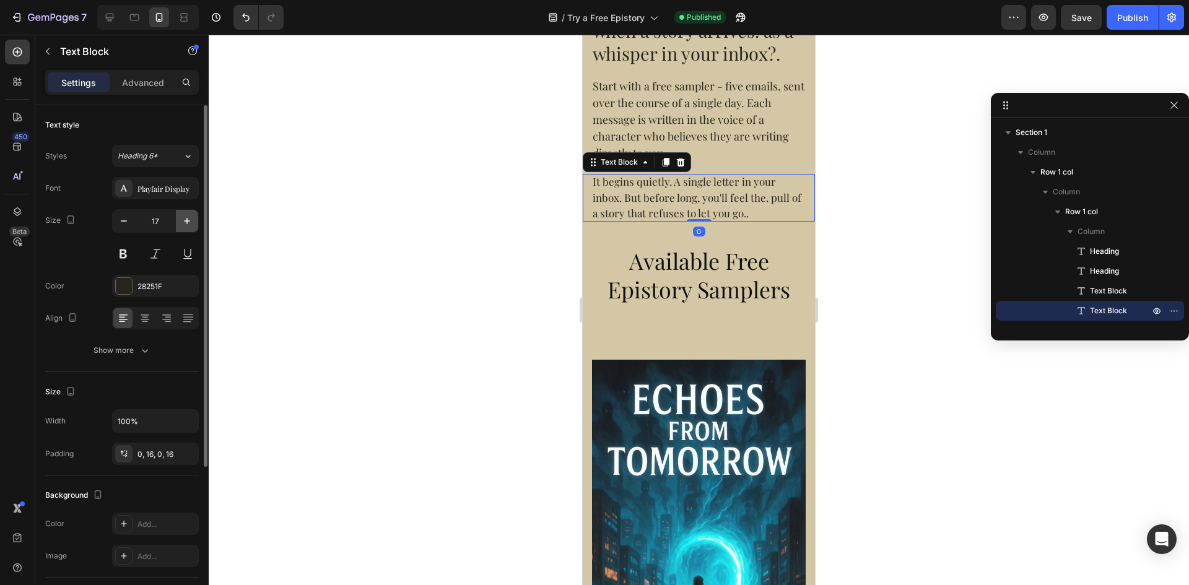
click at [182, 224] on icon "button" at bounding box center [187, 221] width 12 height 12
type input "18"
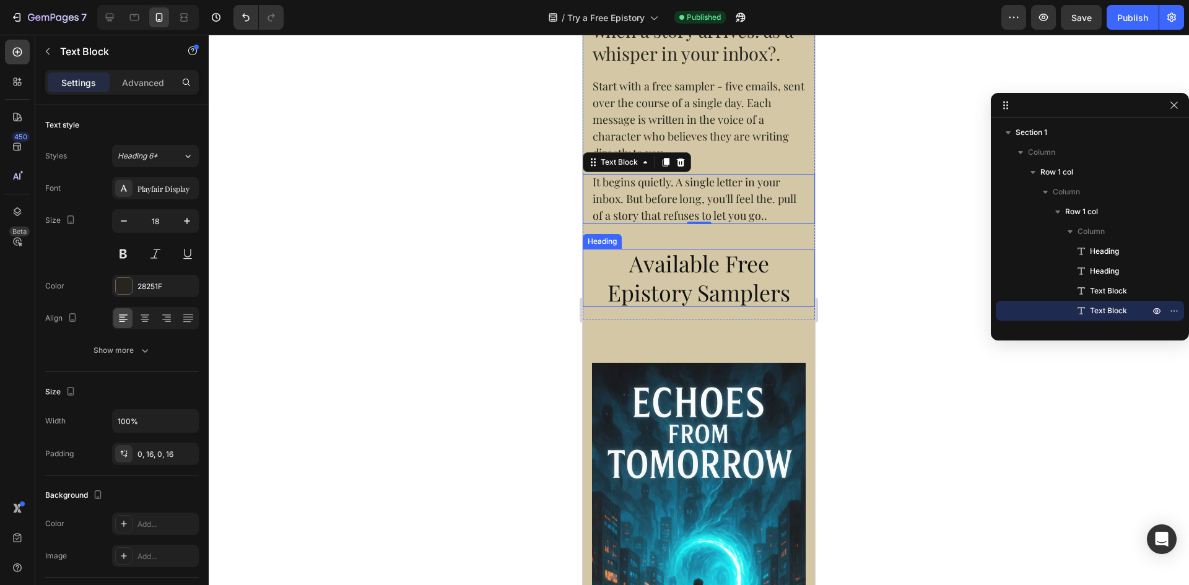
click at [687, 262] on h2 "Available Free Epistory Samplers" at bounding box center [699, 278] width 232 height 58
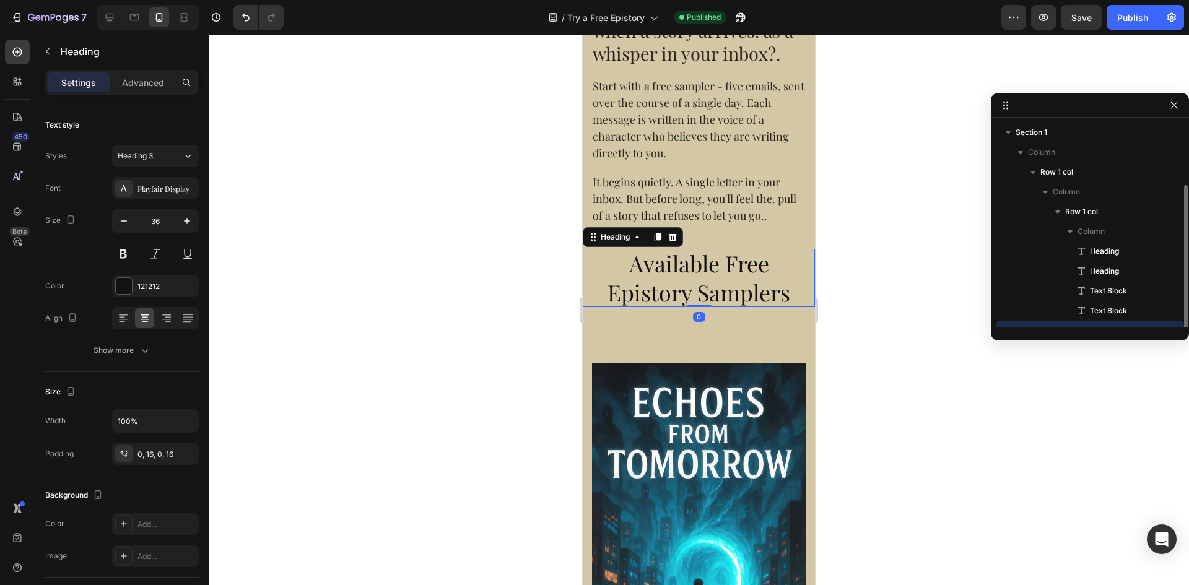
scroll to position [33, 0]
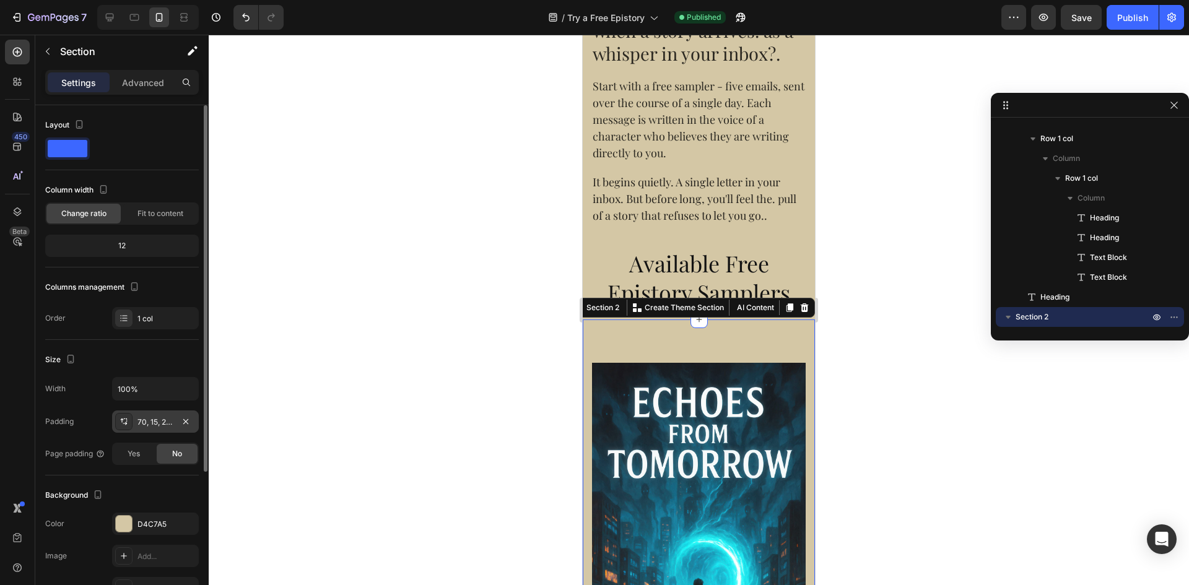
click at [149, 419] on div "70, 15, 26, 15" at bounding box center [156, 422] width 36 height 11
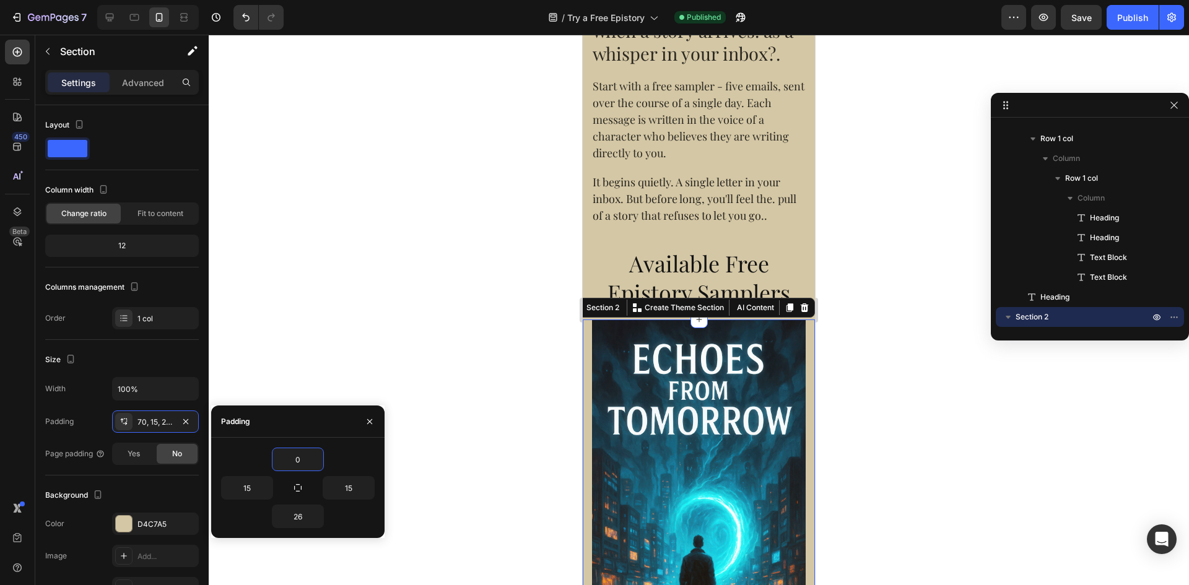
type input "0"
click at [320, 279] on div at bounding box center [699, 310] width 981 height 551
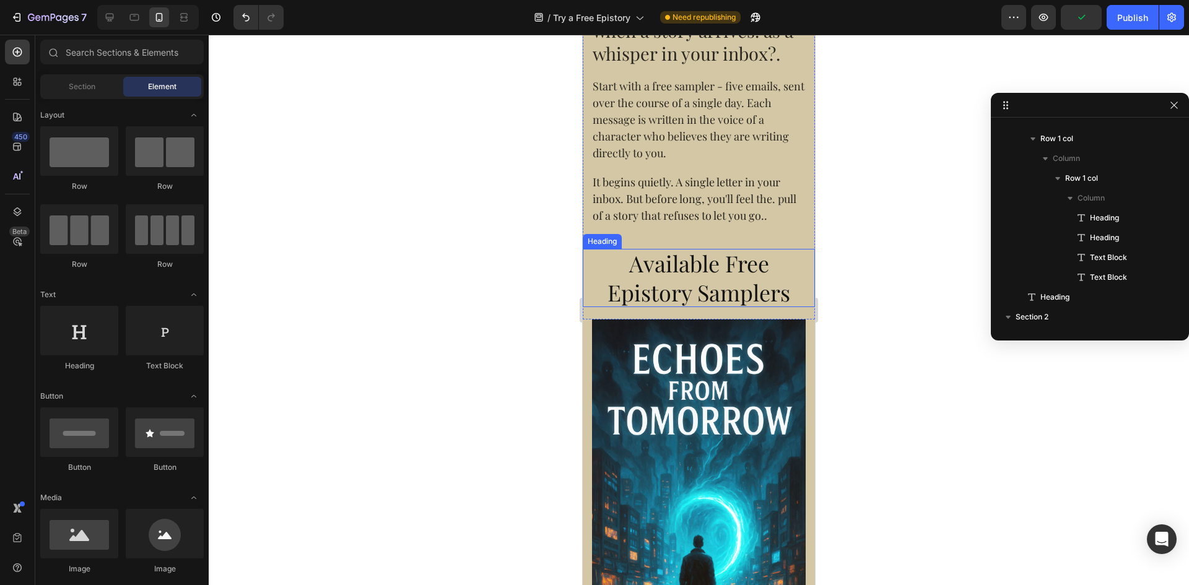
click at [680, 259] on h2 "Available Free Epistory Samplers" at bounding box center [699, 278] width 232 height 58
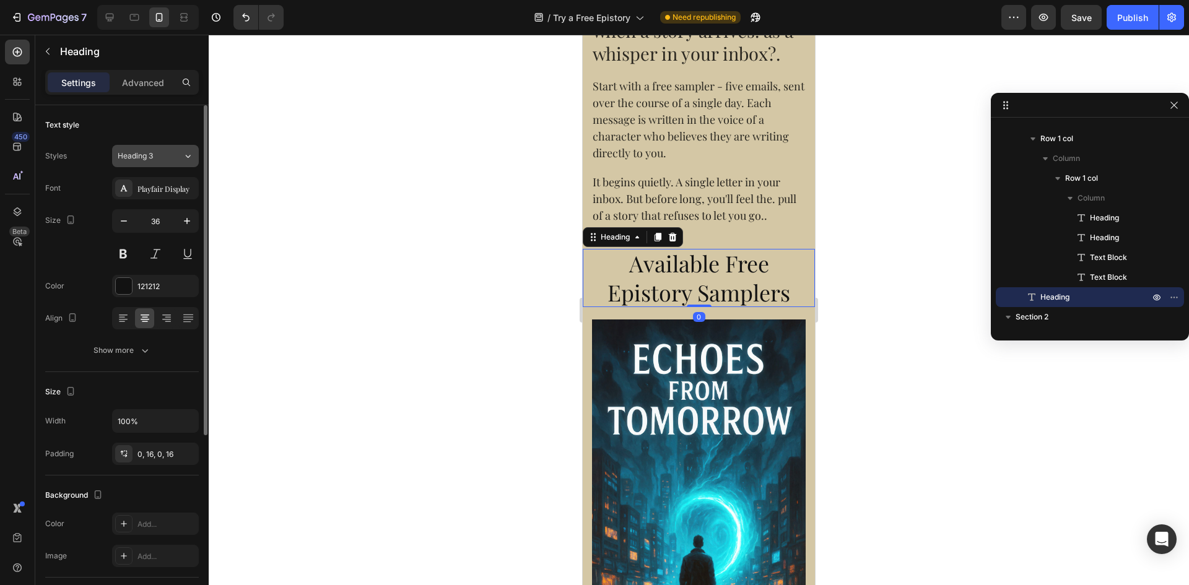
click at [164, 158] on div "Heading 3" at bounding box center [143, 156] width 50 height 11
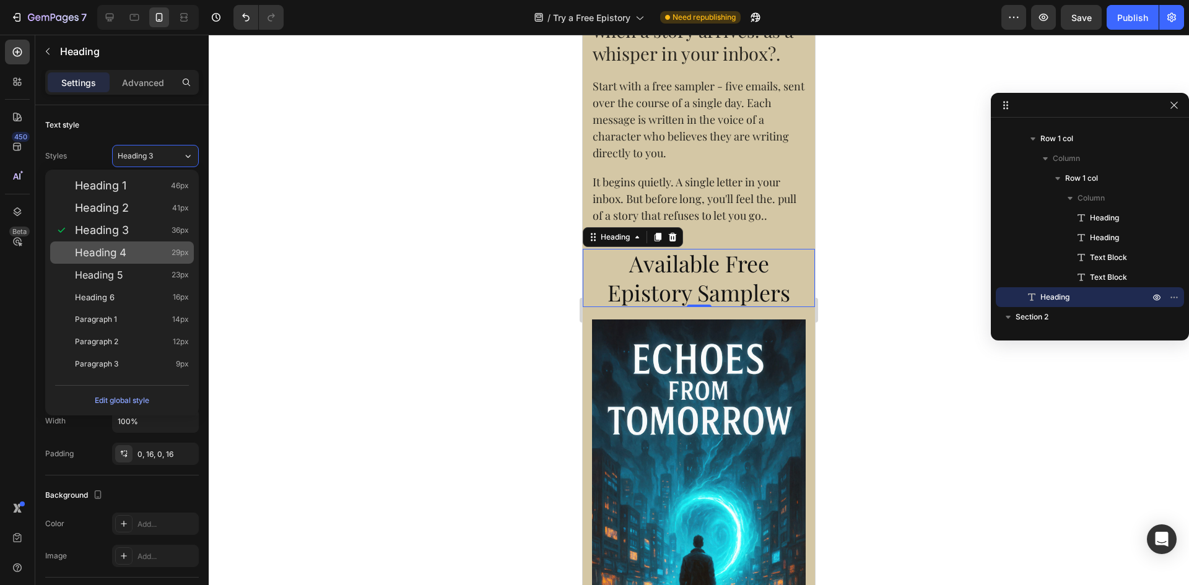
click at [126, 247] on span "Heading 4" at bounding box center [100, 253] width 51 height 12
type input "29"
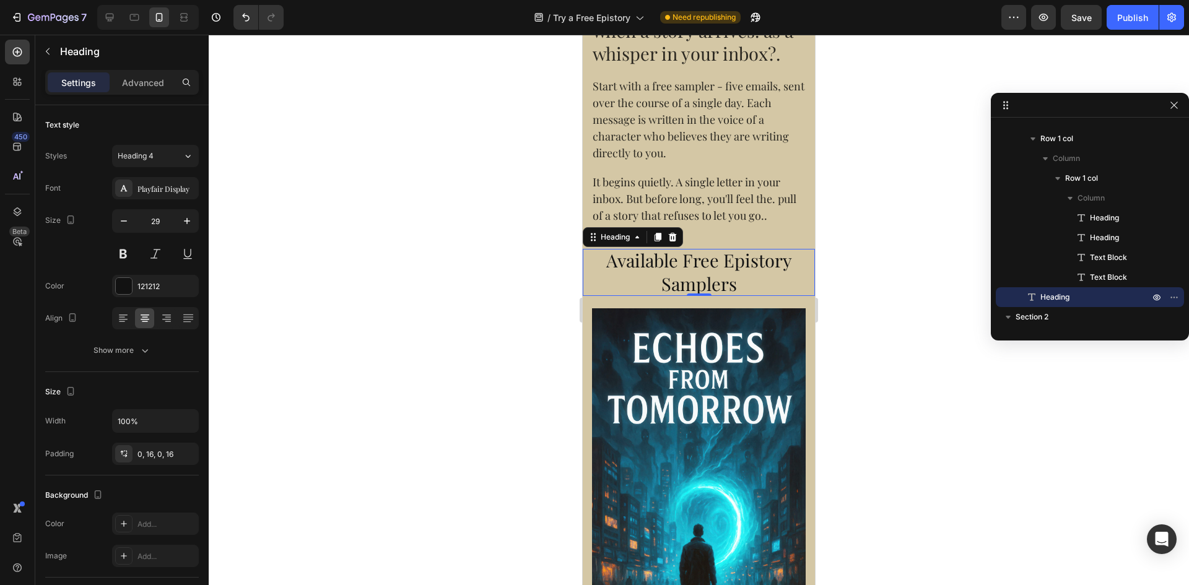
click at [400, 229] on div at bounding box center [699, 310] width 981 height 551
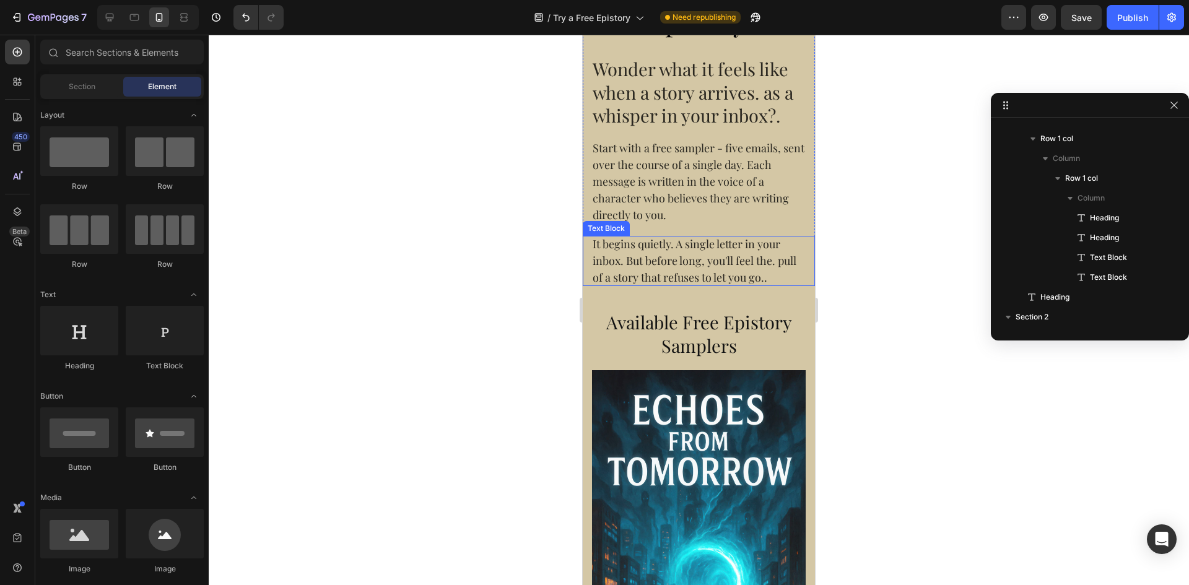
scroll to position [0, 0]
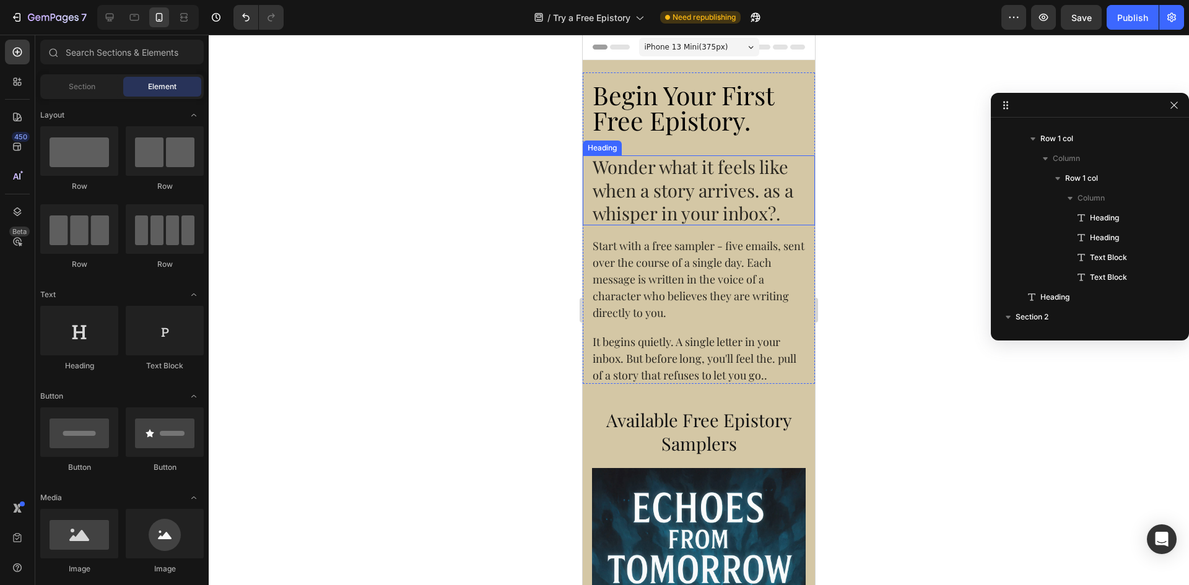
click at [644, 171] on h2 "Wonder what it feels like when a story arrives. as a whisper in your inbox?." at bounding box center [699, 190] width 232 height 70
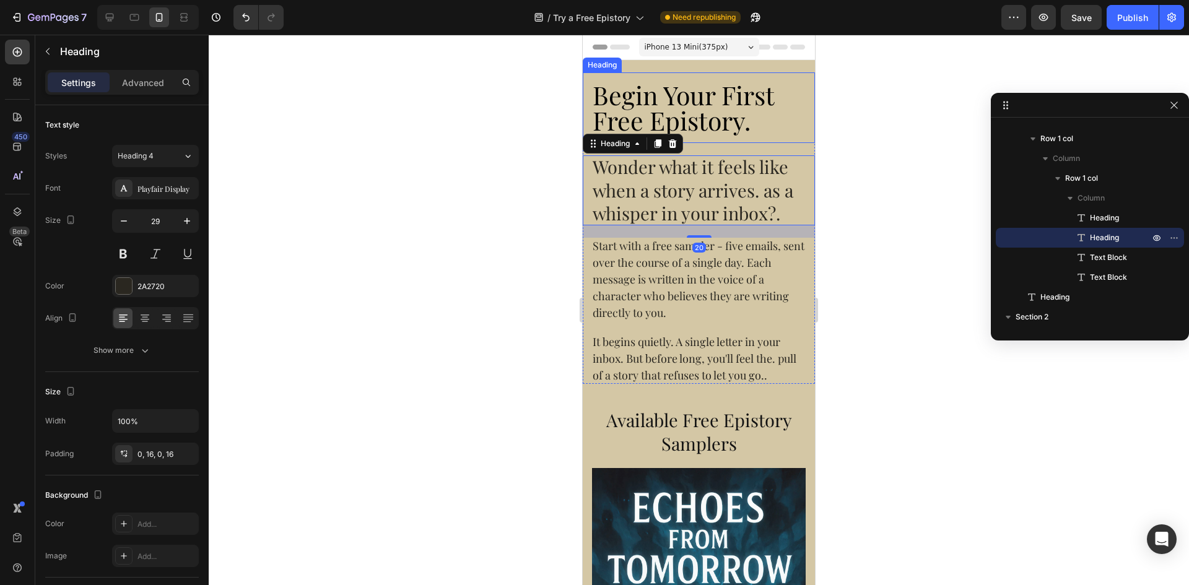
click at [708, 118] on h2 "Begin Your First Free Epistory." at bounding box center [699, 107] width 232 height 71
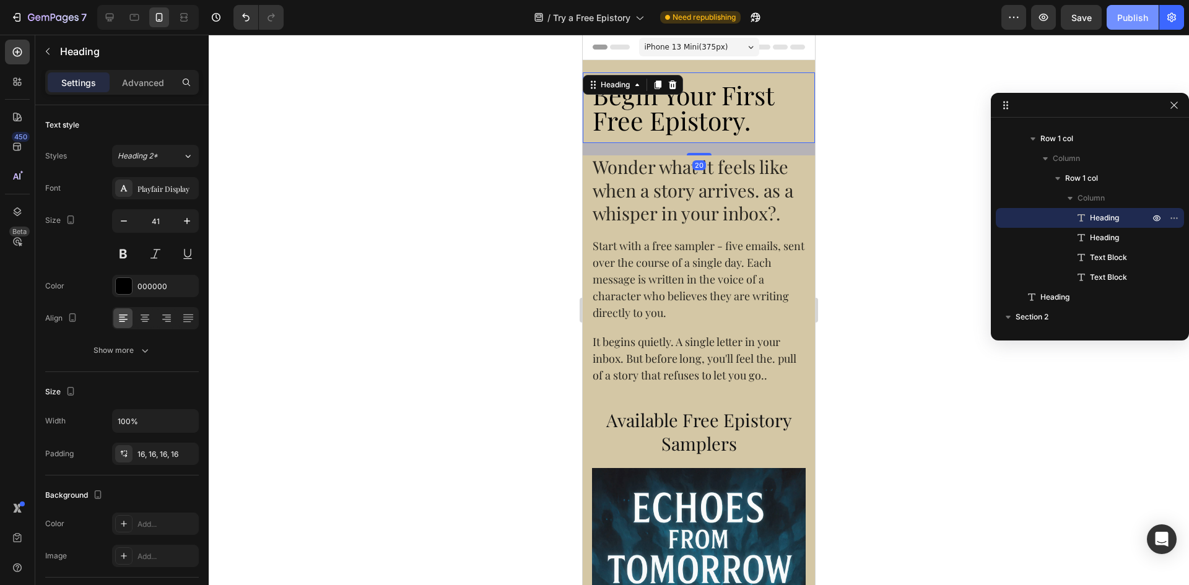
click at [1138, 22] on div "Publish" at bounding box center [1133, 17] width 31 height 13
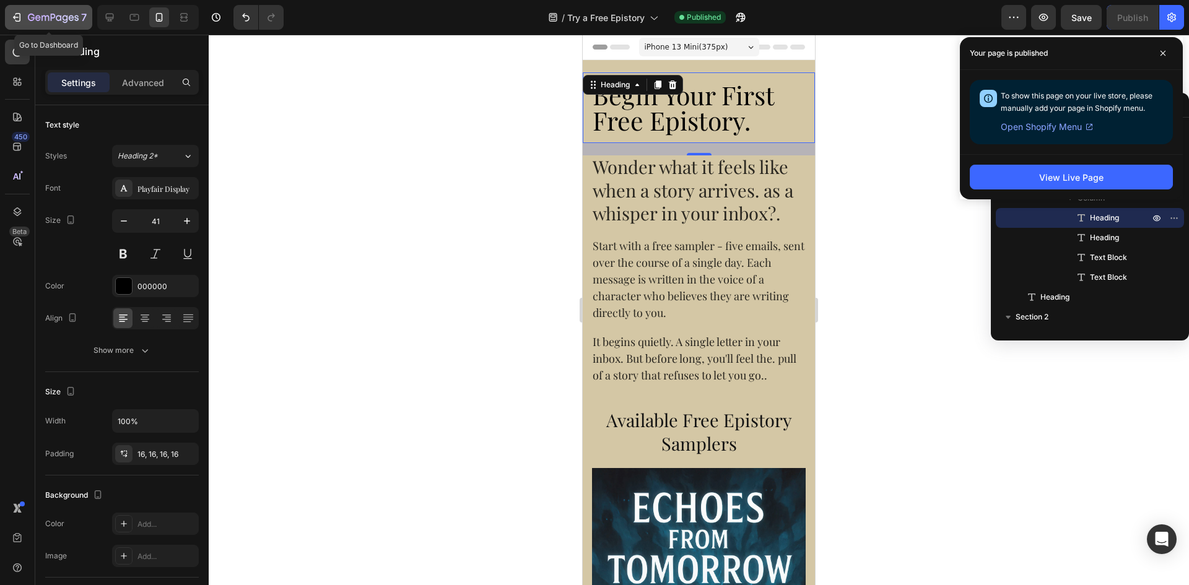
click at [20, 18] on icon "button" at bounding box center [18, 17] width 6 height 9
